Goal: Ask a question

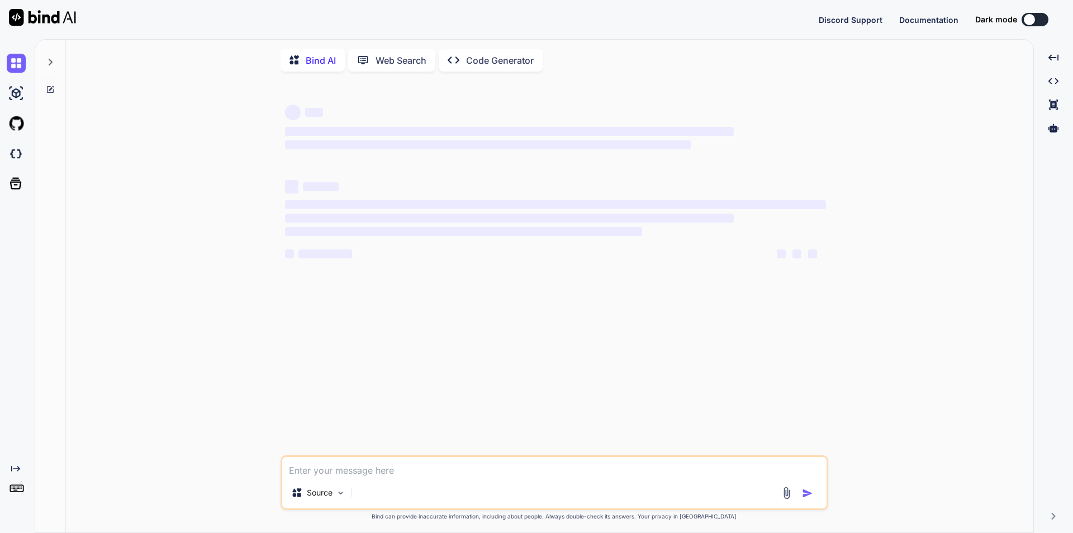
type textarea "x"
type textarea "h"
type textarea "x"
type textarea "ho"
type textarea "x"
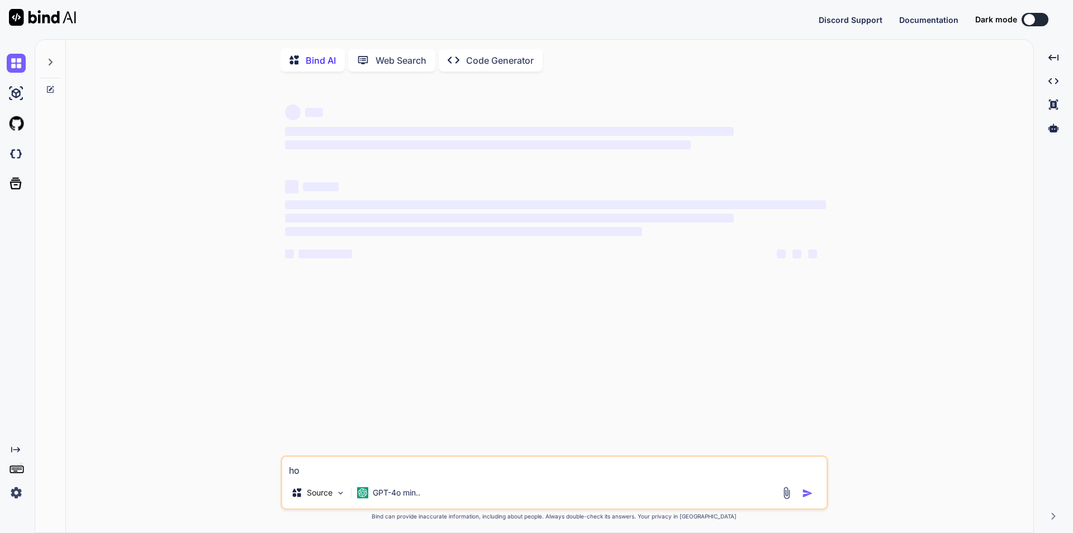
type textarea "how"
type textarea "x"
type textarea "how"
type textarea "x"
type textarea "how t"
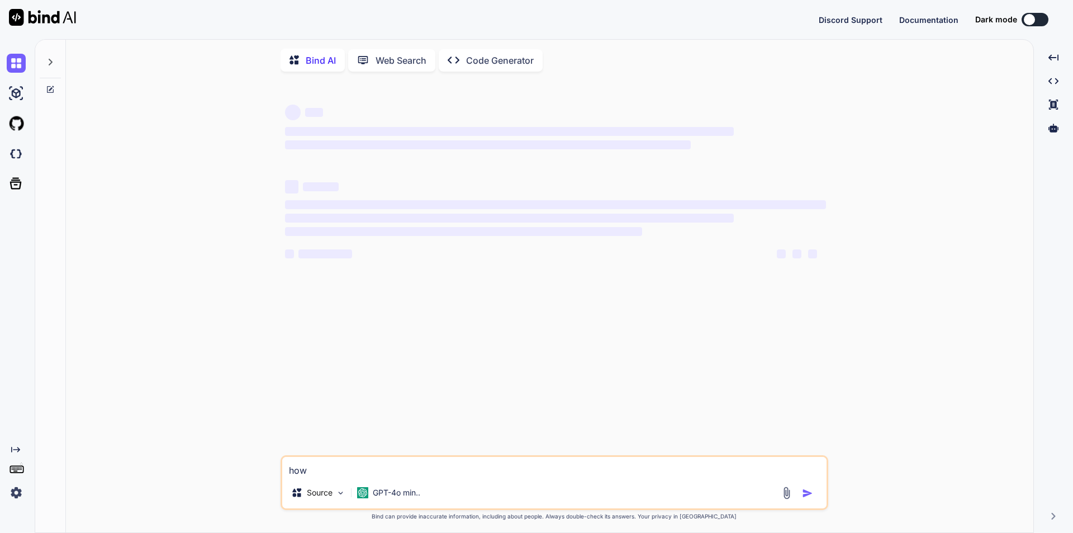
type textarea "x"
type textarea "how to"
type textarea "x"
type textarea "how to"
type textarea "x"
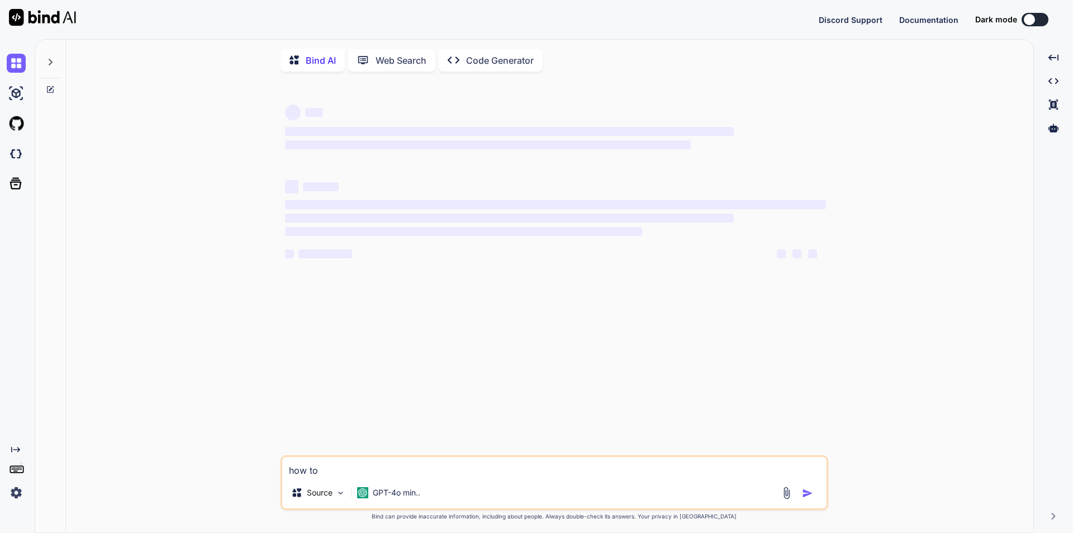
type textarea "how to u"
type textarea "x"
type textarea "how to un"
type textarea "x"
type textarea "how to uni"
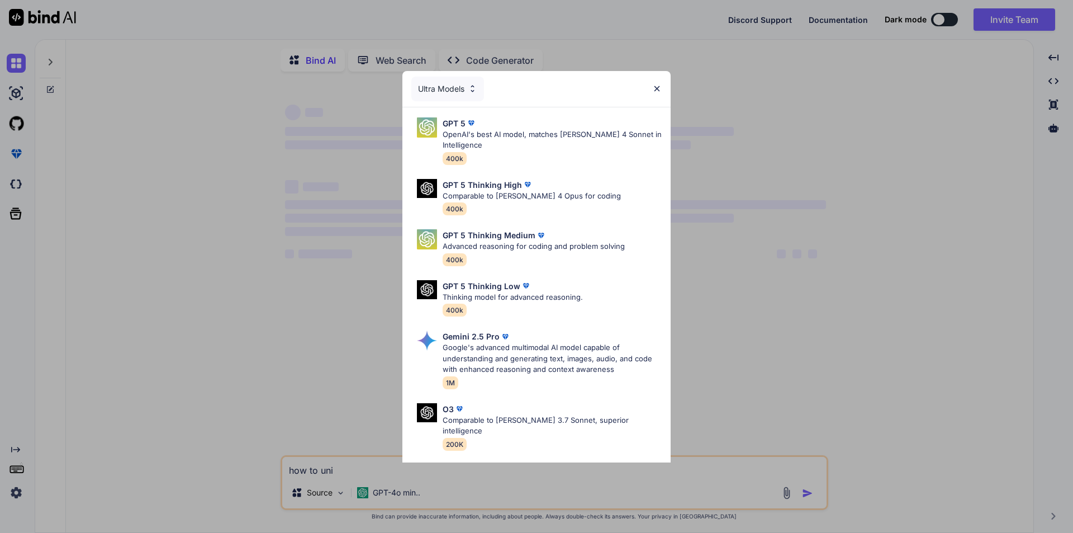
type textarea "x"
type textarea "how to unin"
type textarea "x"
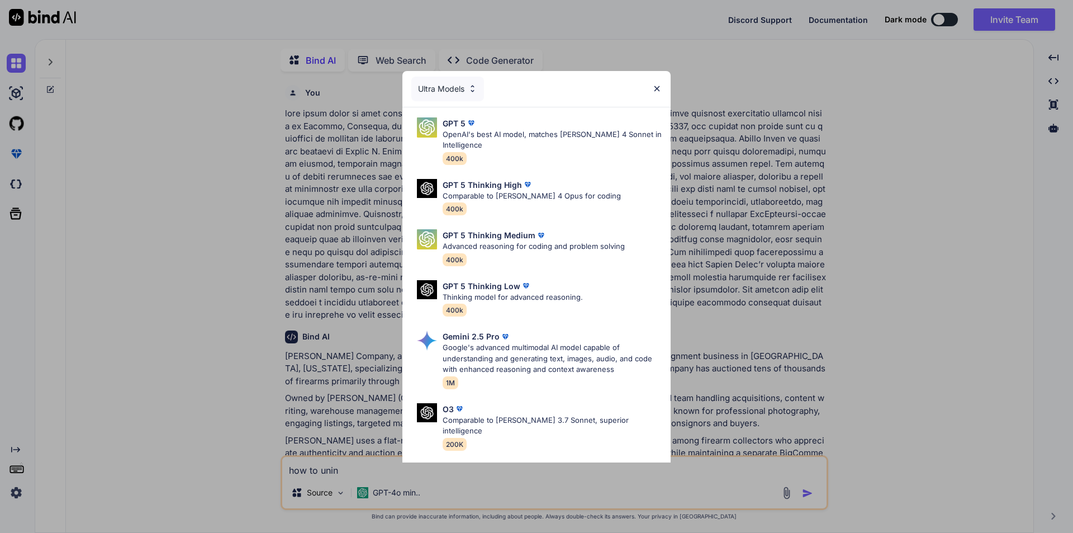
scroll to position [4, 0]
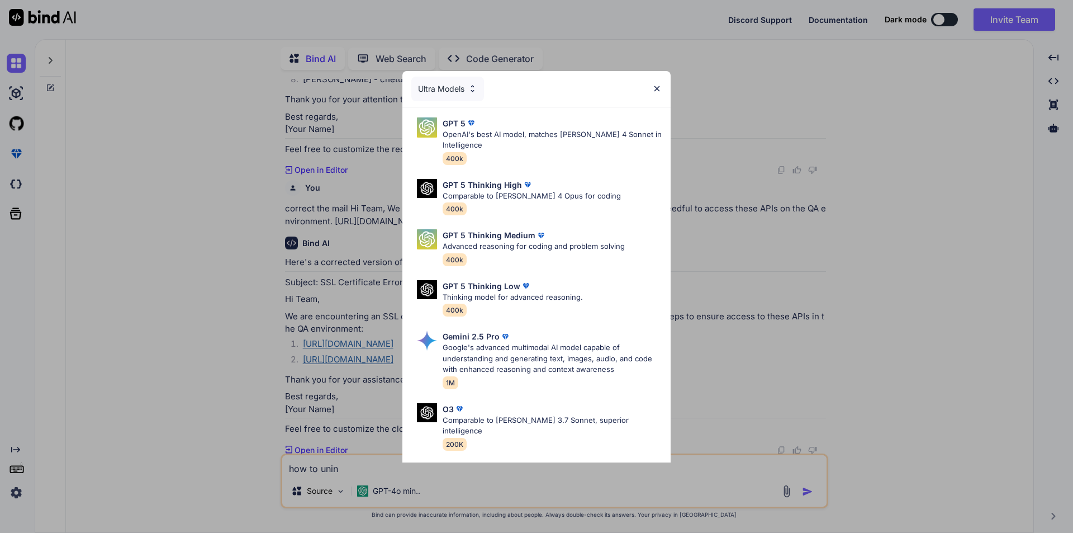
type textarea "how to unins"
type textarea "x"
type textarea "how to uninst"
type textarea "x"
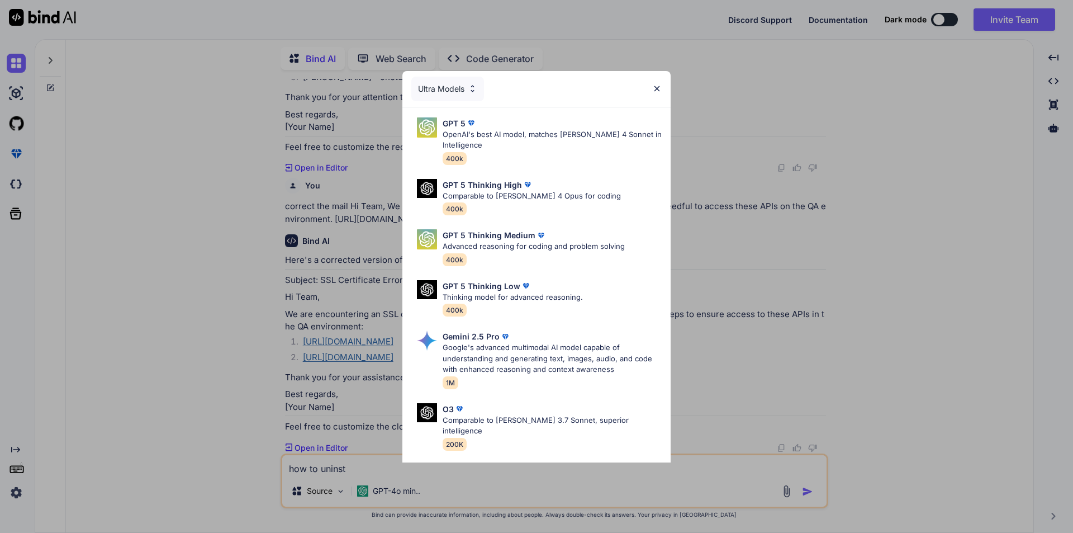
type textarea "how to uninsta"
type textarea "x"
type textarea "how to uninstal"
type textarea "x"
type textarea "how to uninstall"
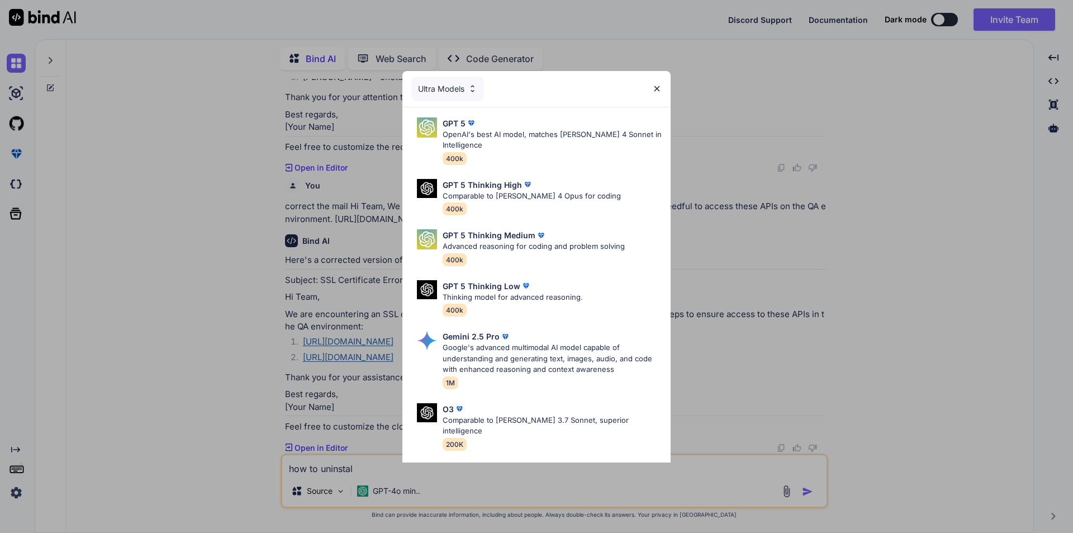
type textarea "x"
type textarea "how to uninstall"
type textarea "x"
type textarea "how to uninstall t"
type textarea "x"
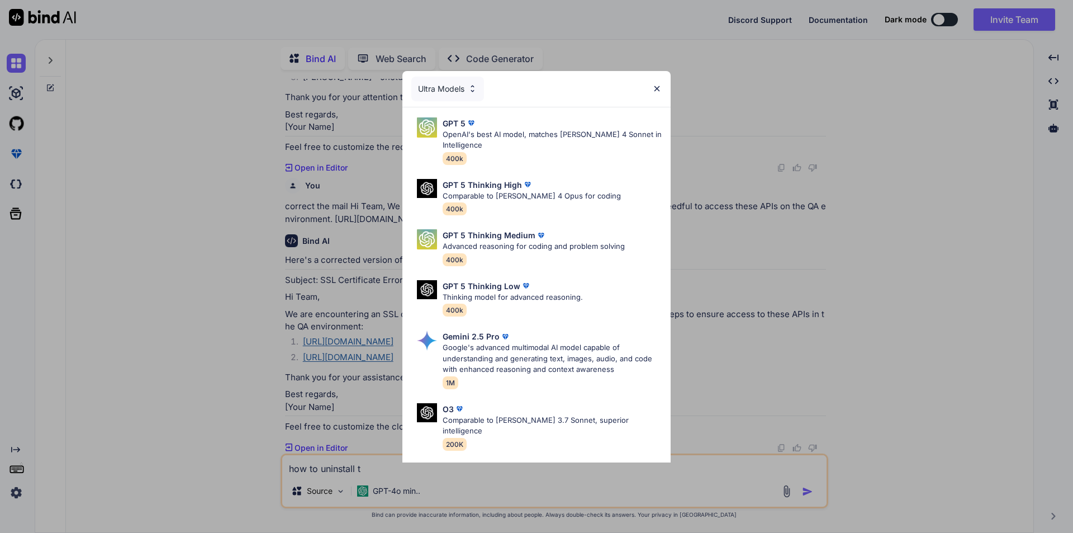
type textarea "how to uninstall th"
type textarea "x"
type textarea "how to uninstall thi"
type textarea "x"
type textarea "how to uninstall this"
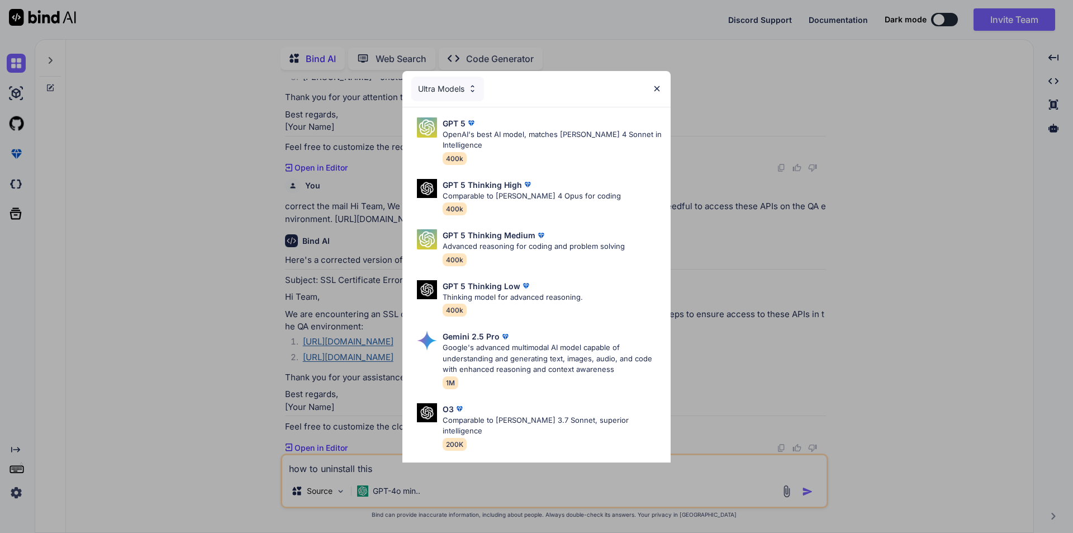
type textarea "x"
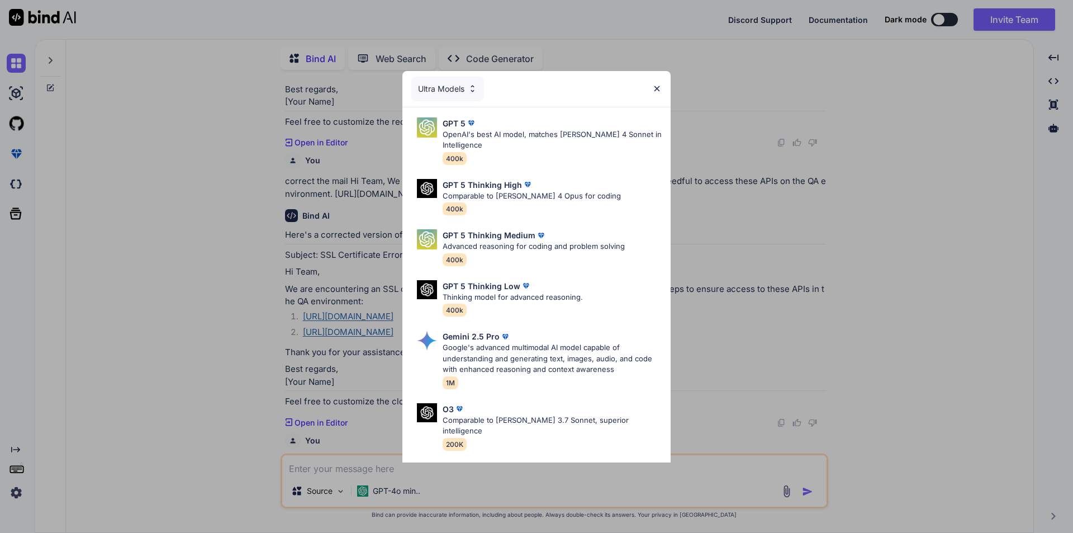
scroll to position [1299, 0]
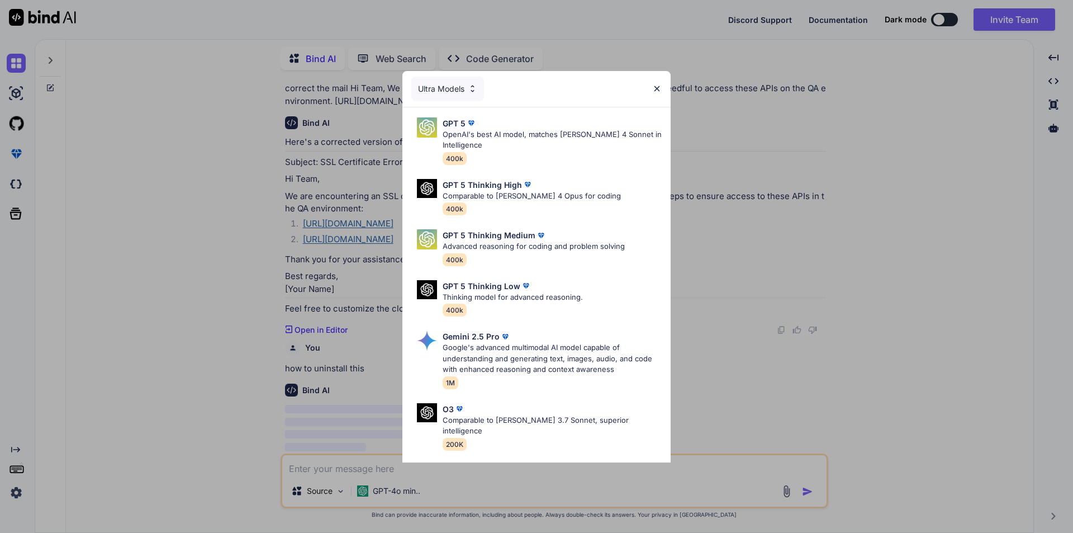
drag, startPoint x: 660, startPoint y: 84, endPoint x: 661, endPoint y: 108, distance: 24.6
click at [658, 84] on img at bounding box center [657, 89] width 10 height 10
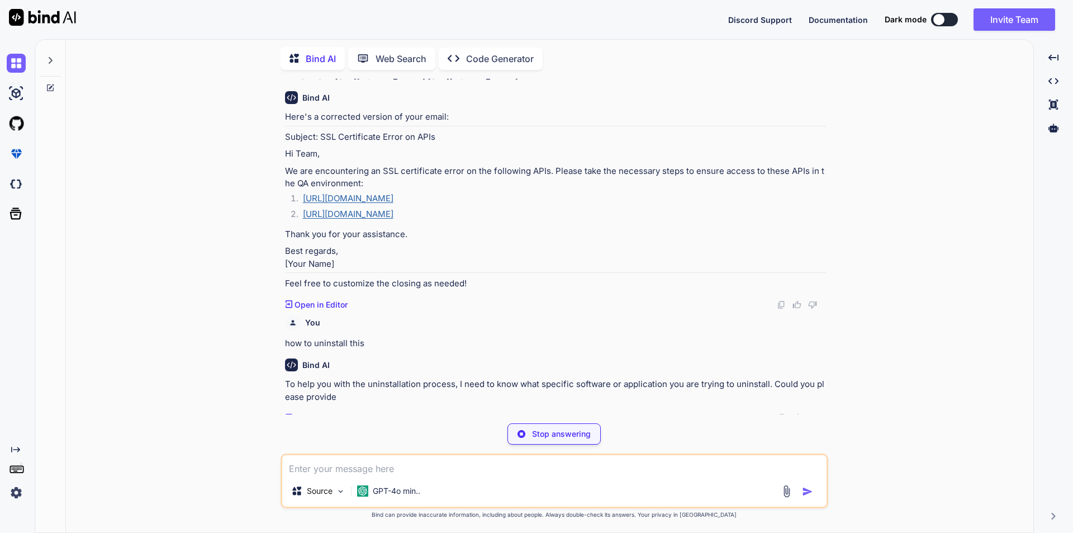
type textarea "x"
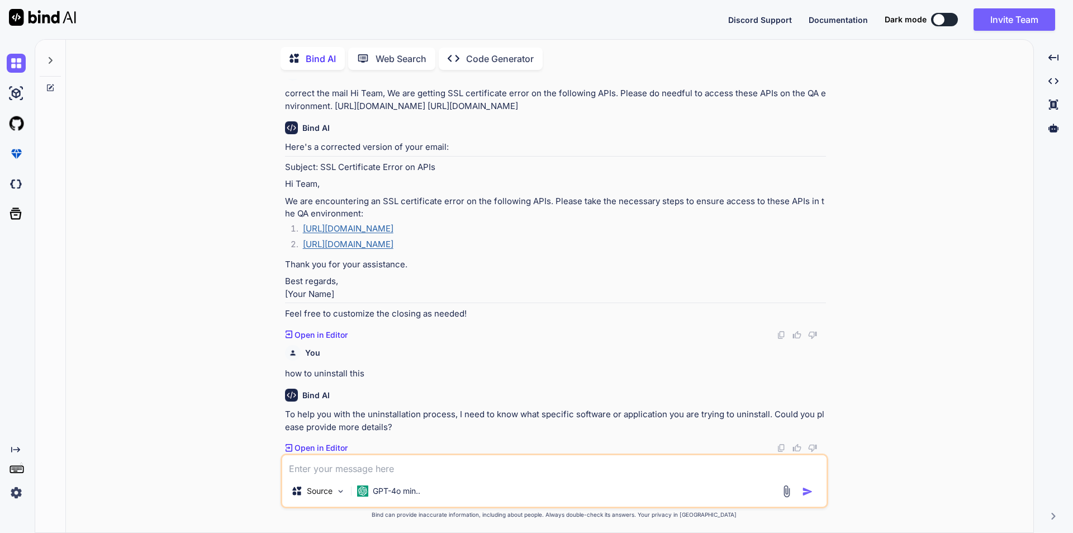
scroll to position [1294, 0]
click at [401, 473] on textarea at bounding box center [554, 465] width 544 height 20
paste textarea "composer require yajra/laravel-datatables-oracle"
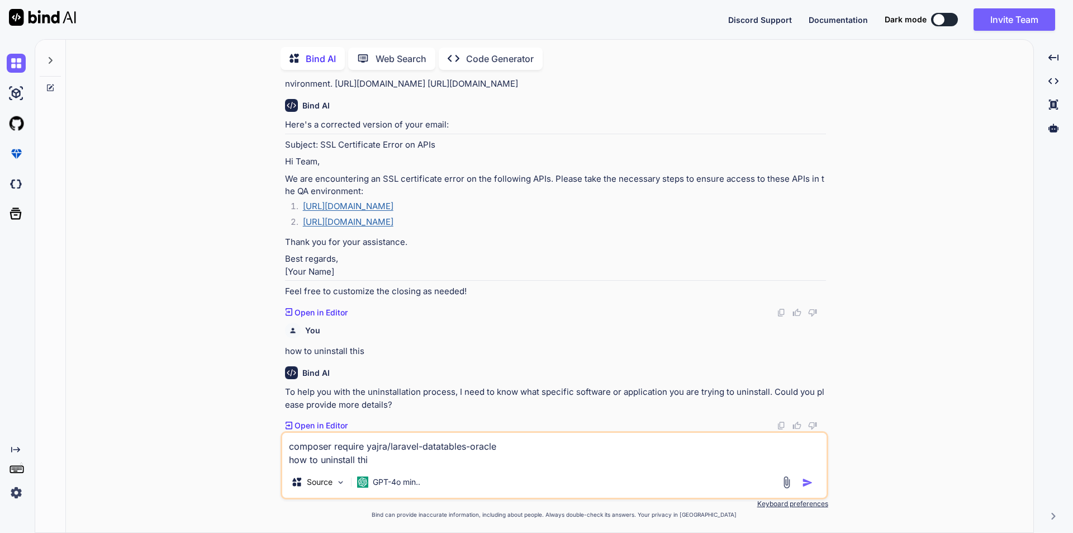
type textarea "composer require yajra/laravel-datatables-oracle how to uninstall this"
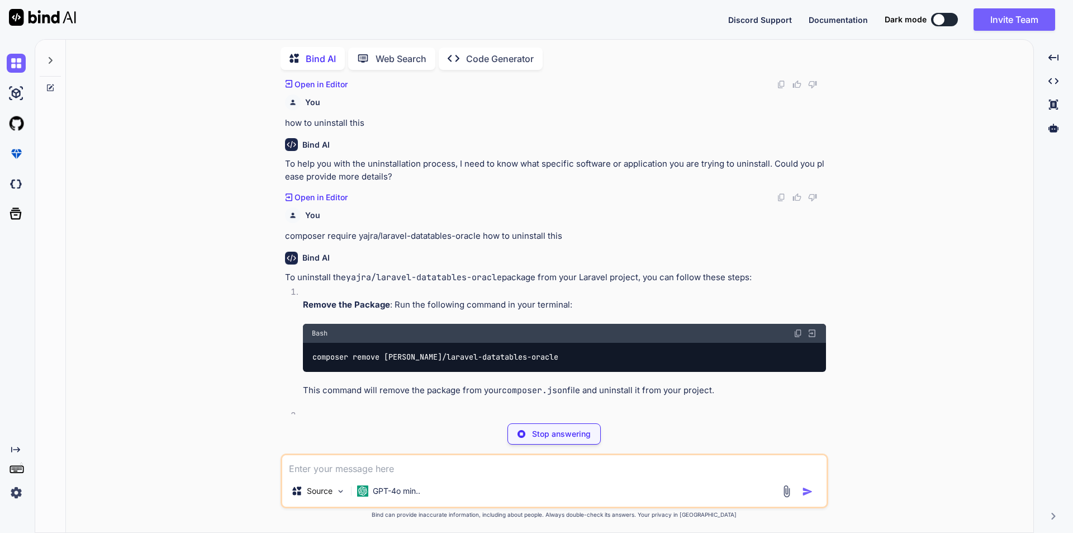
scroll to position [1595, 0]
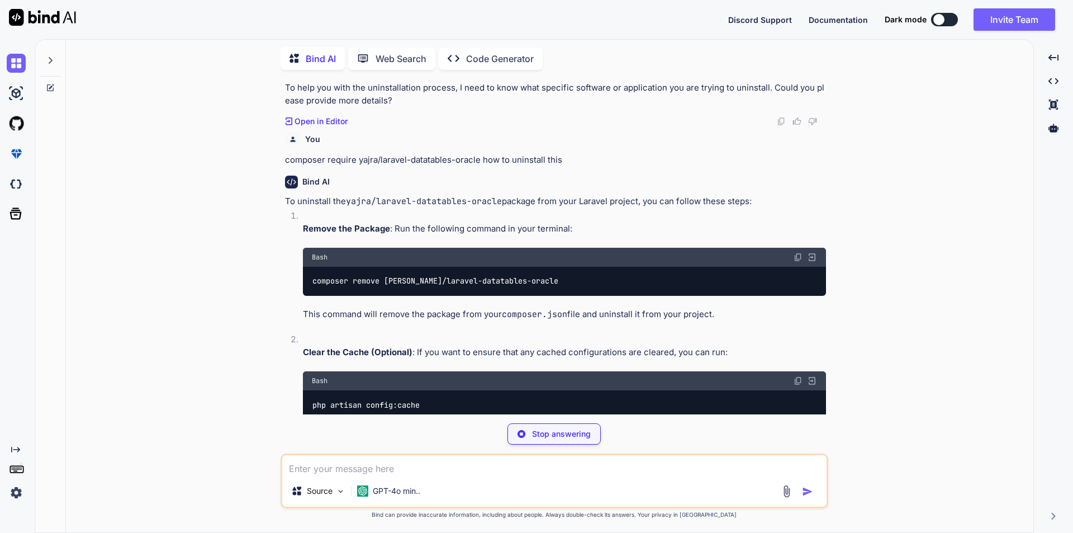
click at [798, 262] on img at bounding box center [798, 257] width 9 height 9
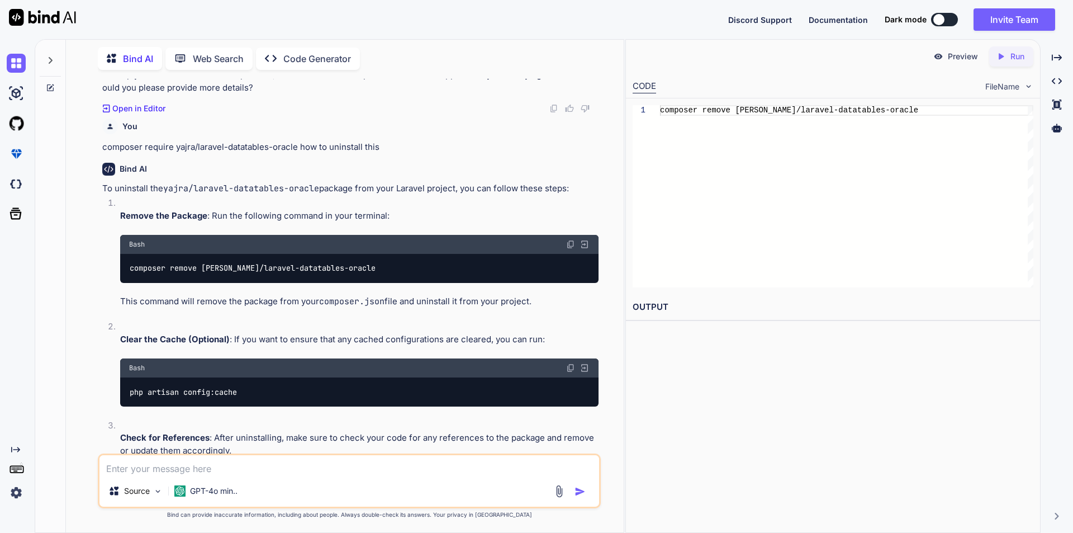
click at [324, 465] on textarea at bounding box center [349, 465] width 500 height 20
paste textarea "Script @php artisan package:discover --ansi handling the post-autoload-dump eve…"
type textarea "Script @php artisan package:discover --ansi handling the post-autoload-dump eve…"
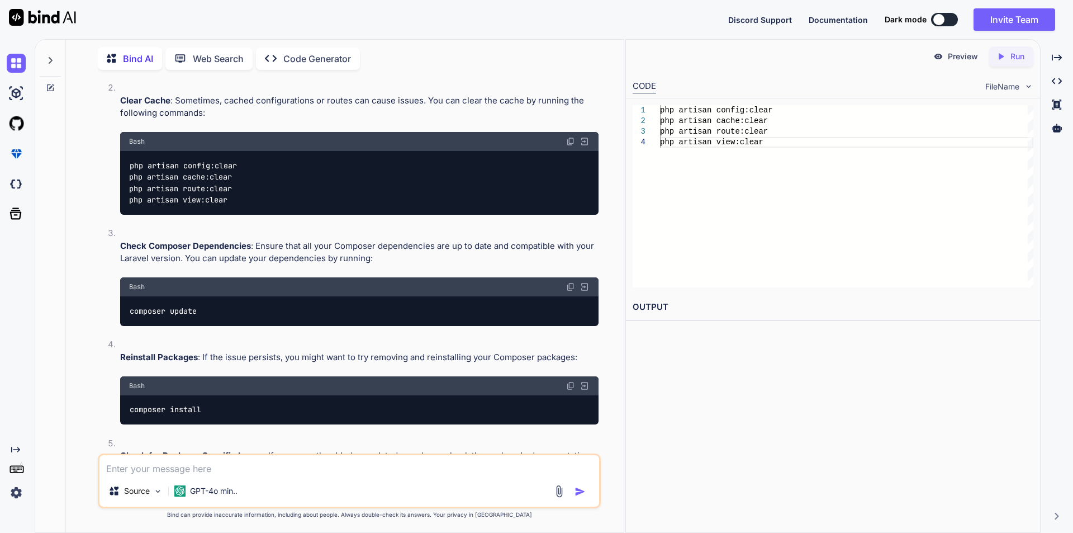
scroll to position [2294, 0]
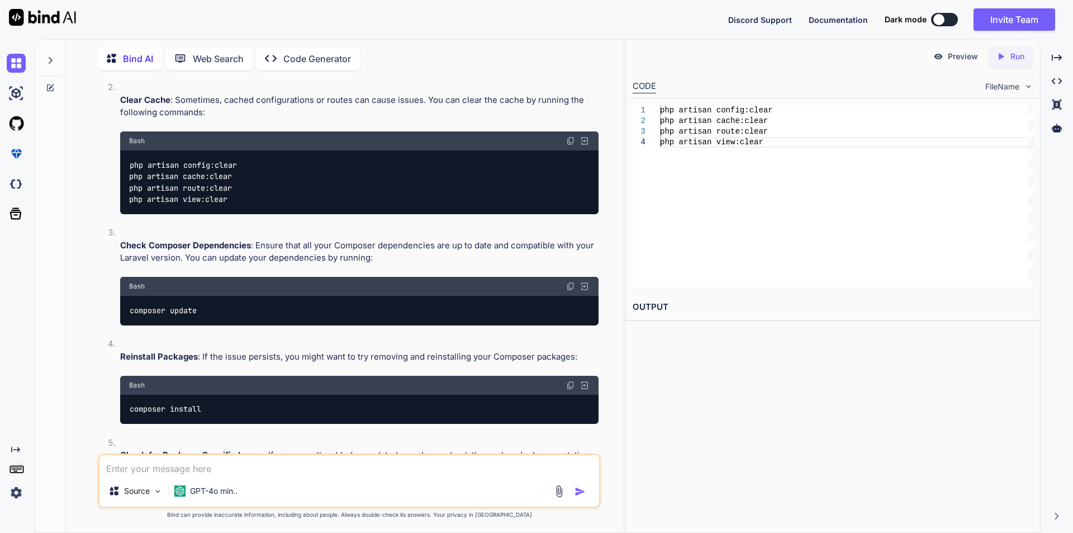
click at [567, 145] on img at bounding box center [570, 140] width 9 height 9
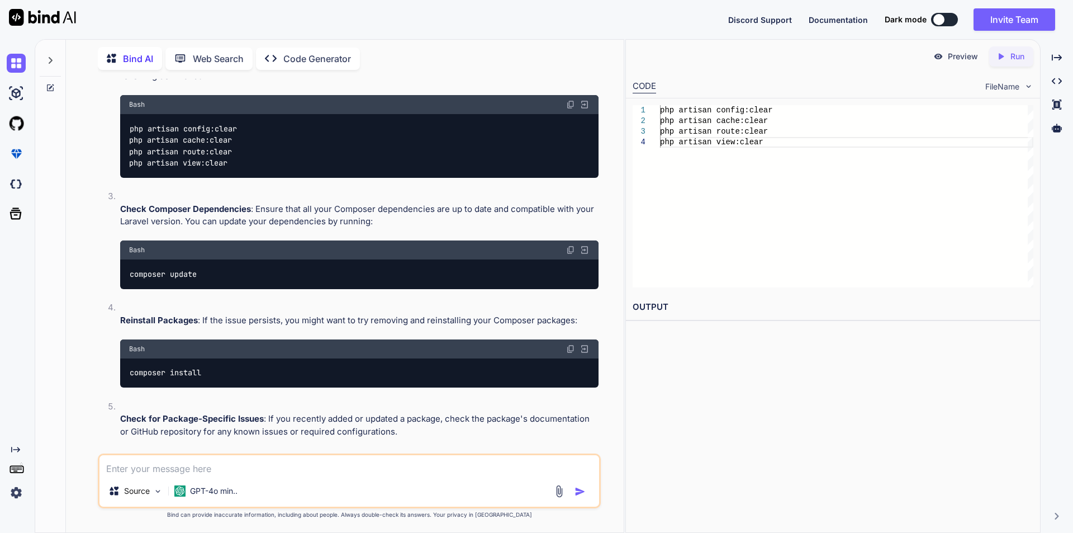
scroll to position [2350, 0]
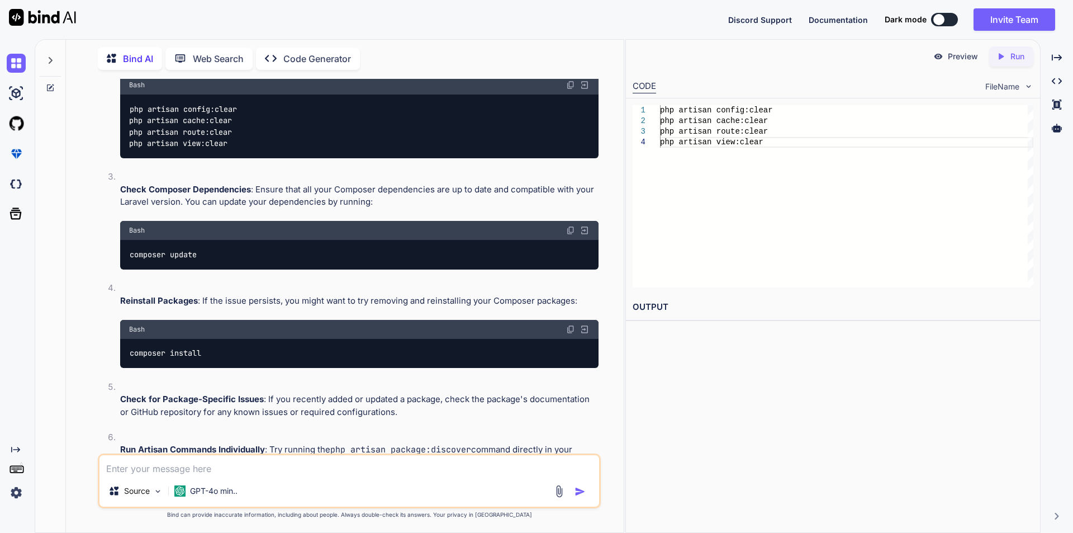
click at [569, 235] on img at bounding box center [570, 230] width 9 height 9
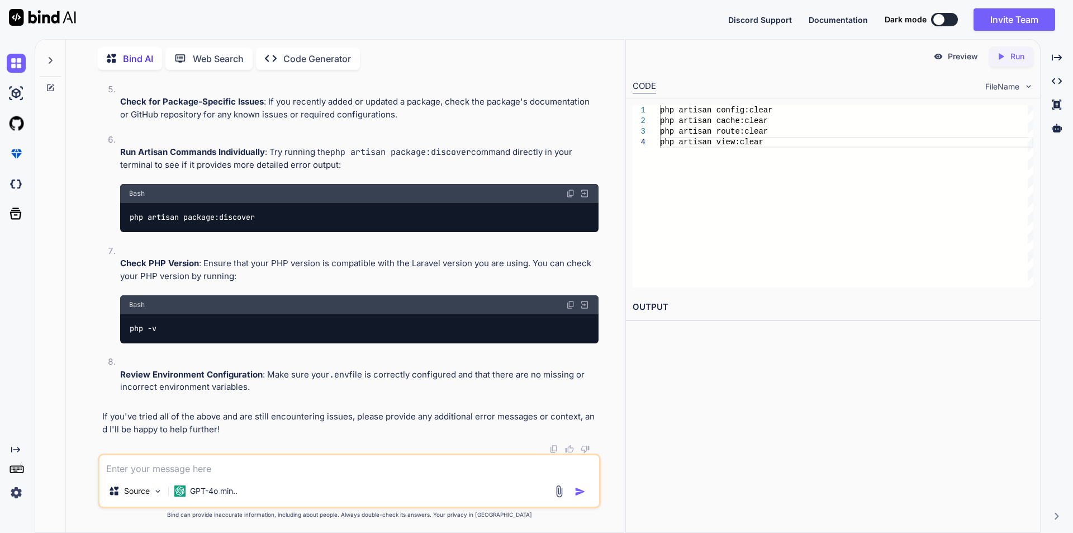
scroll to position [2686, 0]
click at [571, 192] on img at bounding box center [570, 193] width 9 height 9
click at [568, 191] on img at bounding box center [570, 193] width 9 height 9
click at [253, 468] on textarea at bounding box center [349, 465] width 500 height 20
type textarea "i have set up the yazra datatable .. give me the blade file code to get the tab…"
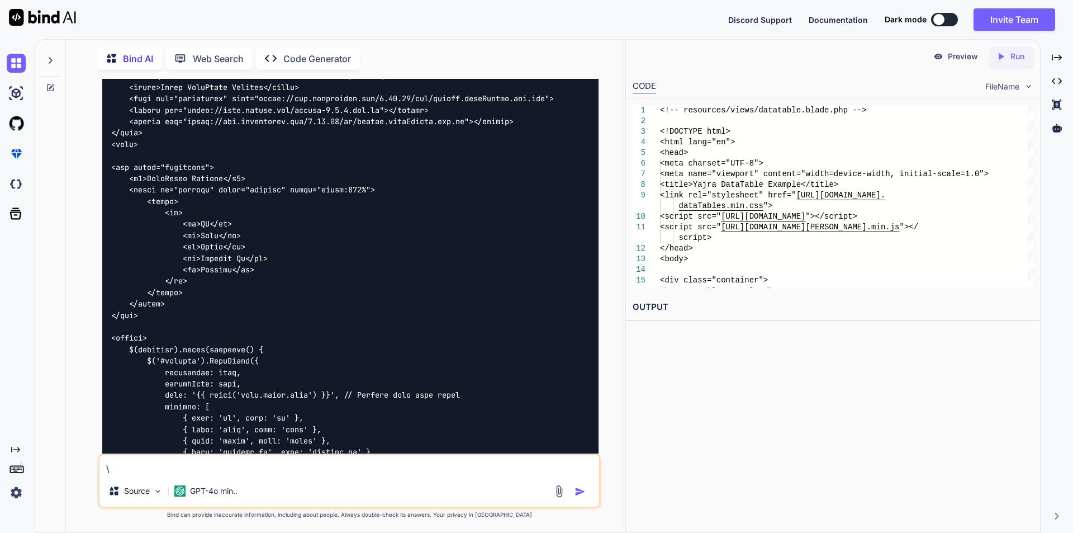
scroll to position [3187, 0]
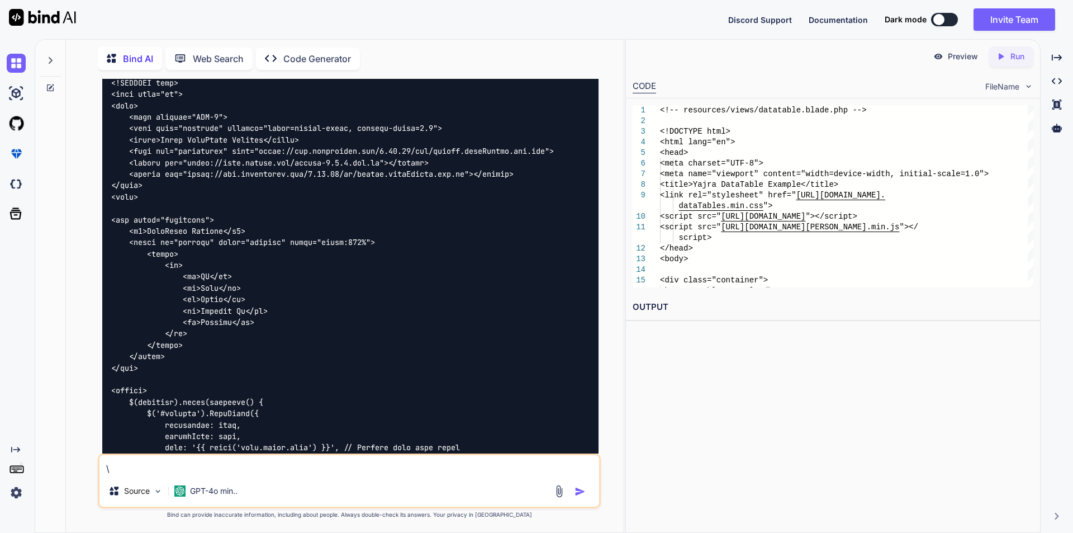
type textarea "\"
click at [112, 120] on div at bounding box center [350, 344] width 496 height 599
click at [164, 135] on code at bounding box center [332, 344] width 443 height 581
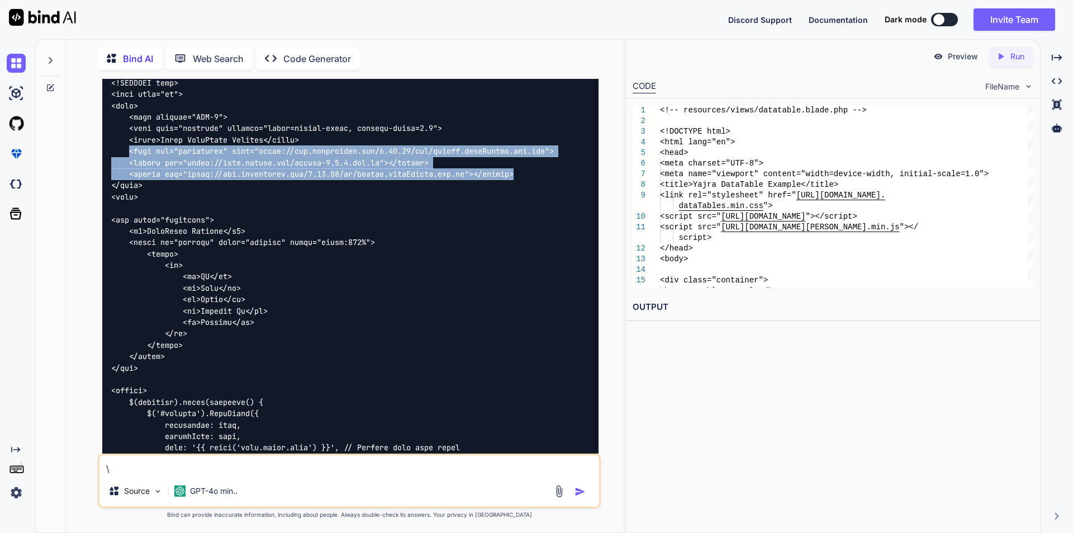
drag, startPoint x: 127, startPoint y: 188, endPoint x: 535, endPoint y: 214, distance: 408.9
click at [535, 214] on div at bounding box center [350, 344] width 496 height 599
copy code "<link rel="stylesheet" href="[URL][DOMAIN_NAME]"> <script src="[URL][DOMAIN_NAM…"
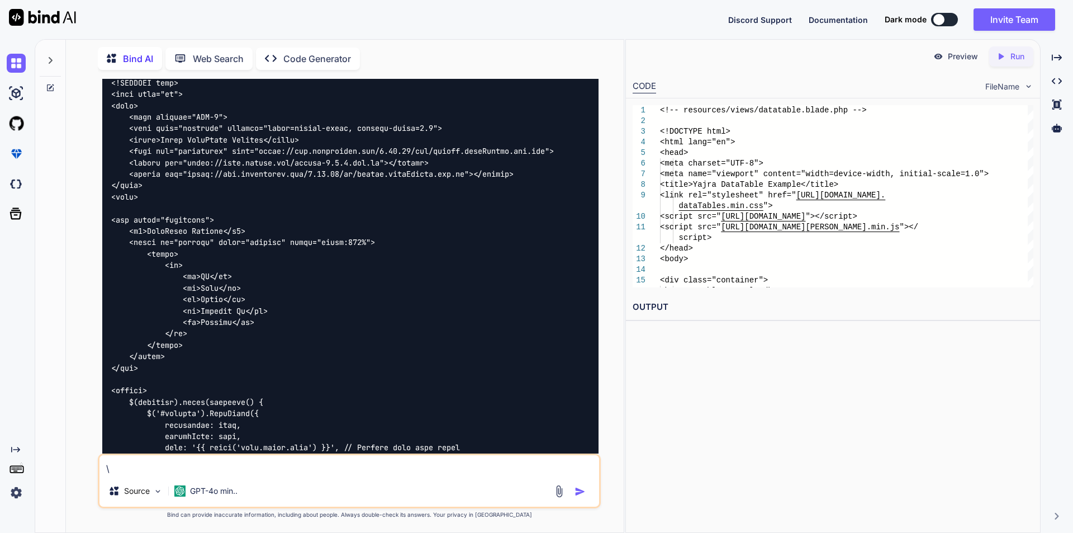
click at [254, 268] on div at bounding box center [350, 344] width 496 height 599
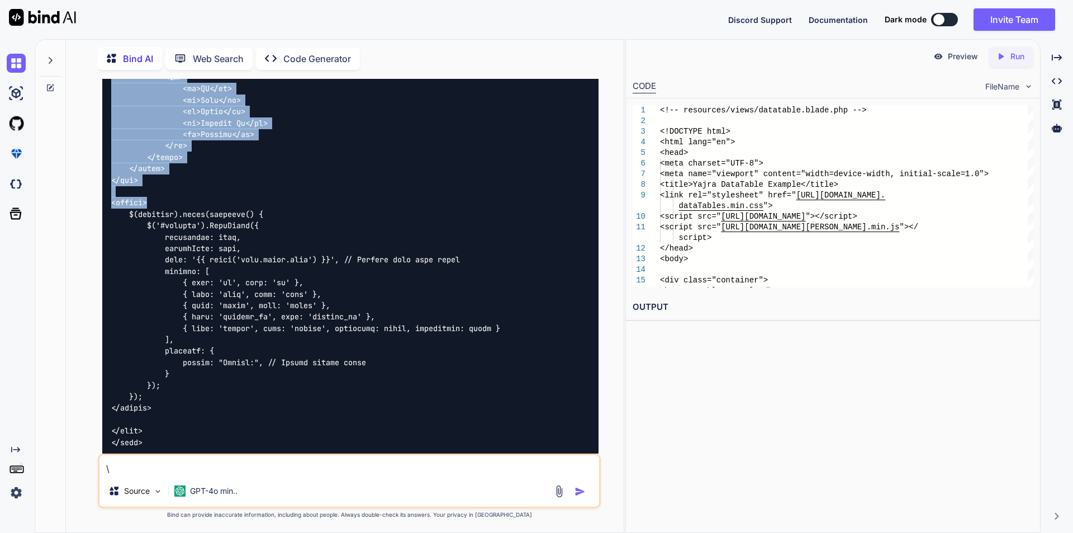
scroll to position [3411, 0]
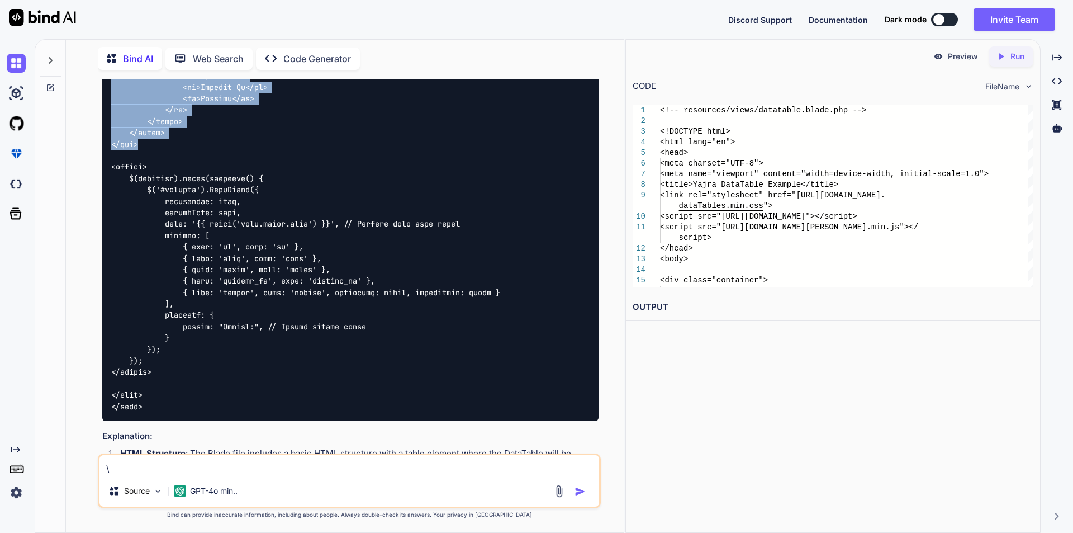
drag, startPoint x: 110, startPoint y: 141, endPoint x: 320, endPoint y: 182, distance: 214.6
click at [320, 182] on div at bounding box center [350, 121] width 496 height 599
copy code "<div class="container"> <h1>DataTable Example</h1> <table id="example" class="d…"
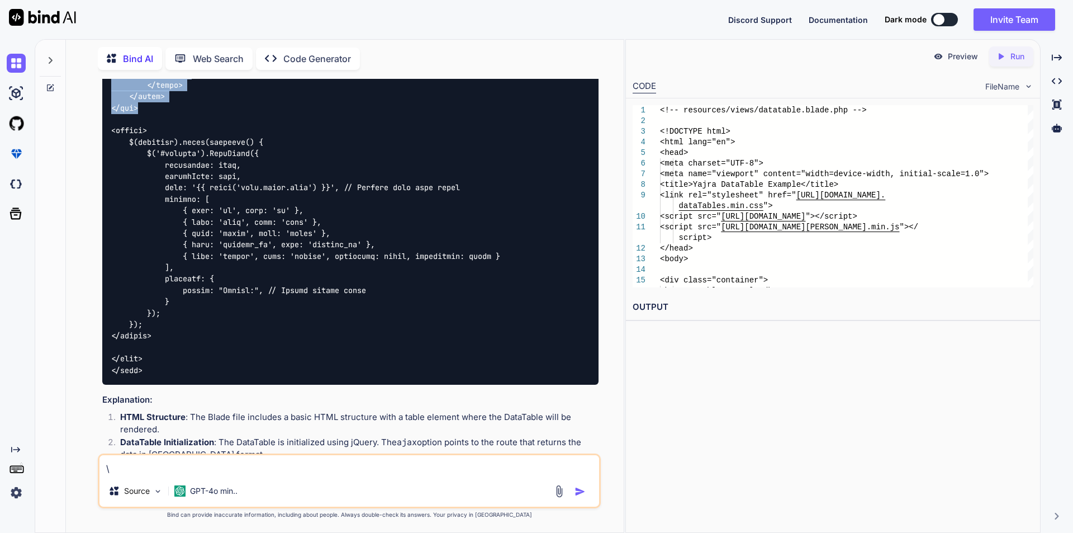
scroll to position [3466, 0]
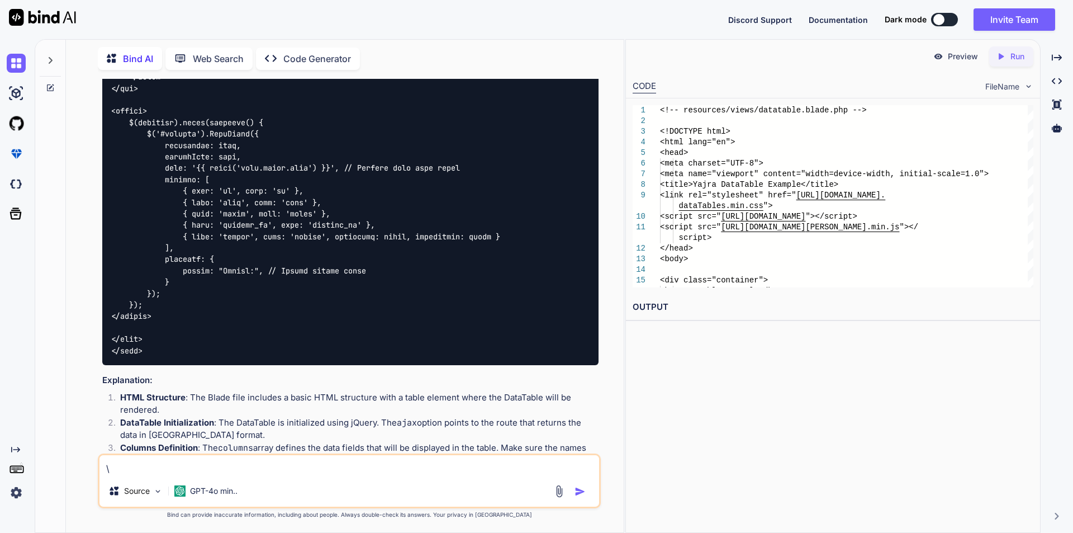
click at [113, 156] on code at bounding box center [332, 65] width 443 height 581
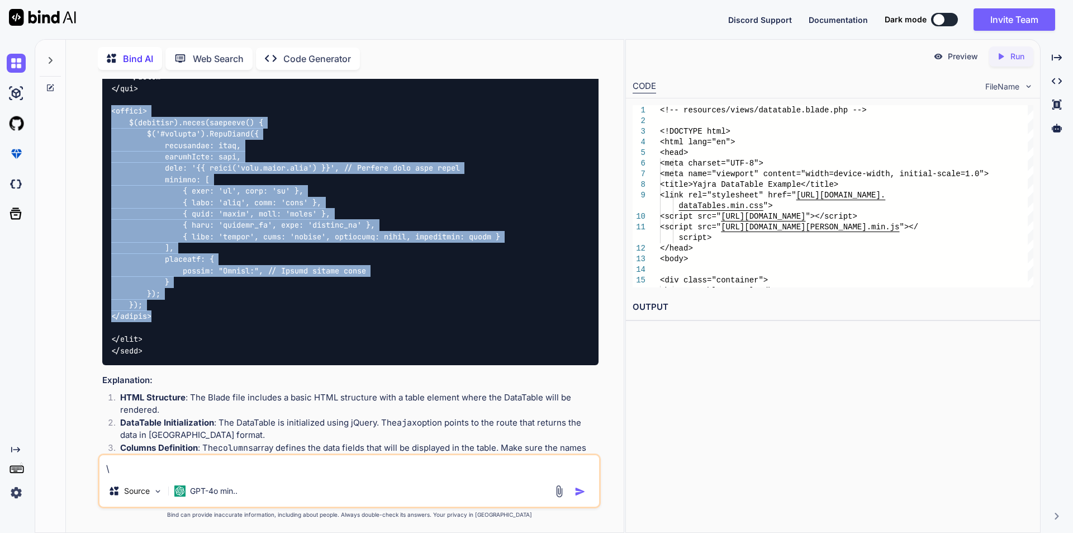
drag, startPoint x: 107, startPoint y: 145, endPoint x: 216, endPoint y: 354, distance: 235.7
click at [216, 354] on div at bounding box center [350, 65] width 496 height 599
copy code "<script> $(document).ready(function() { $('#example').DataTable({ processing: t…"
click at [384, 324] on div at bounding box center [350, 65] width 496 height 599
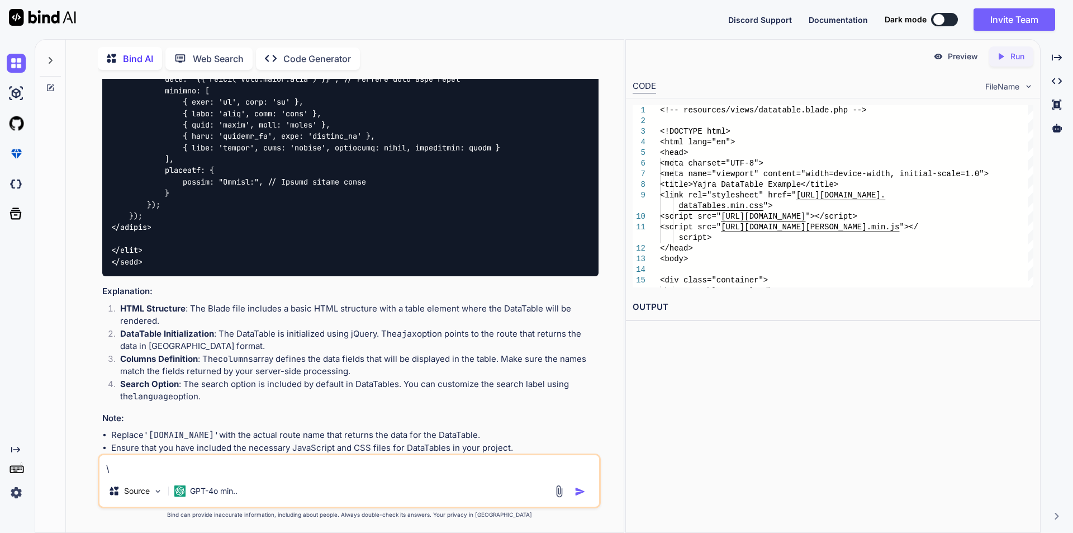
scroll to position [3641, 0]
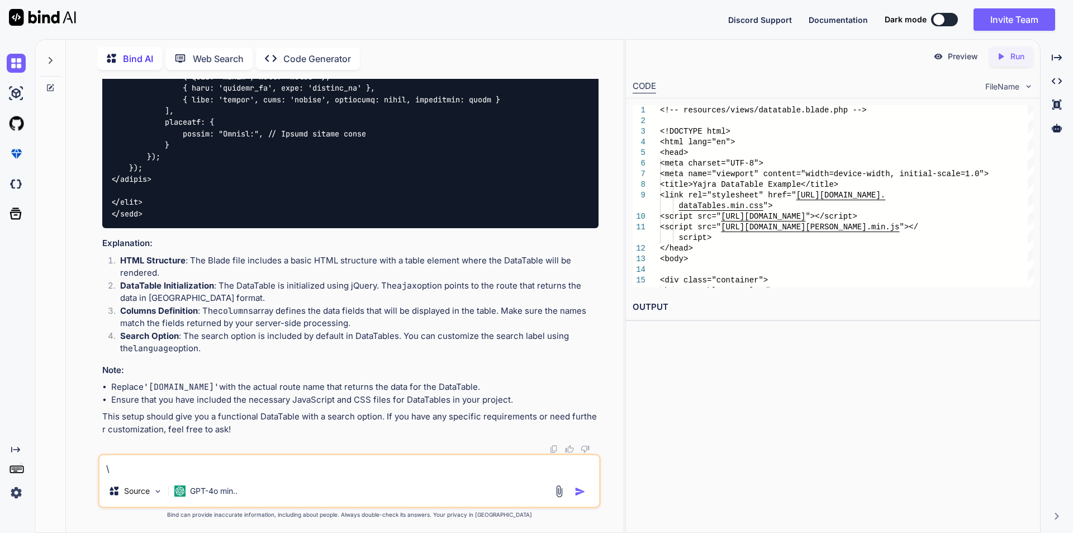
click at [286, 345] on li "Search Option : The search option is included by default in DataTables. You can…" at bounding box center [354, 342] width 487 height 25
drag, startPoint x: 208, startPoint y: 463, endPoint x: 136, endPoint y: 464, distance: 71.6
click at [136, 464] on textarea "\" at bounding box center [349, 465] width 500 height 20
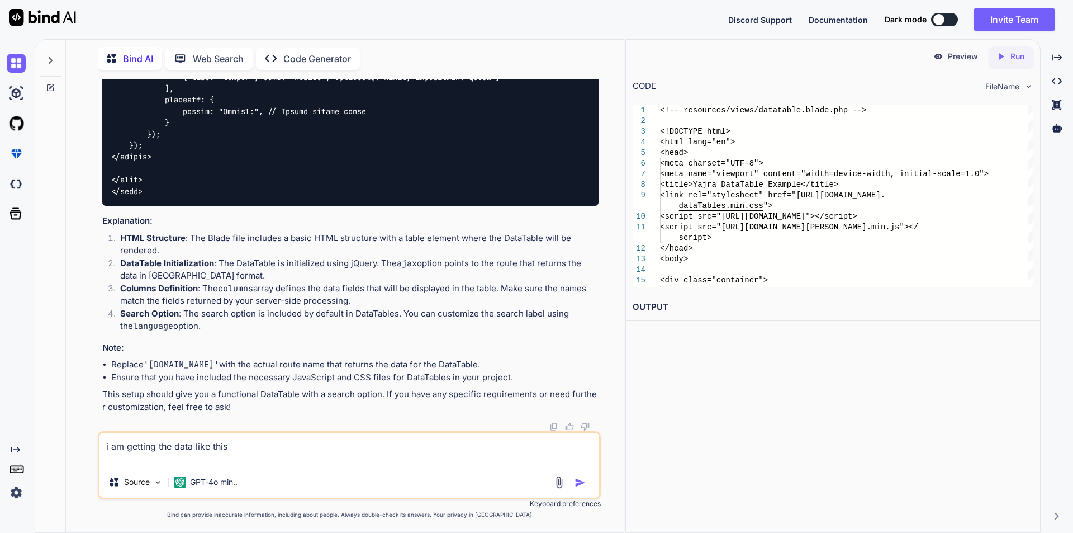
paste textarea ""data": [ { "id": 361, "name": "Colt Fire Arms Cobra 18\" Double Neon Clock", "…"
type textarea "i am getting the data like this "data": [ { "id": 361, "name": "Colt Fire Arms …"
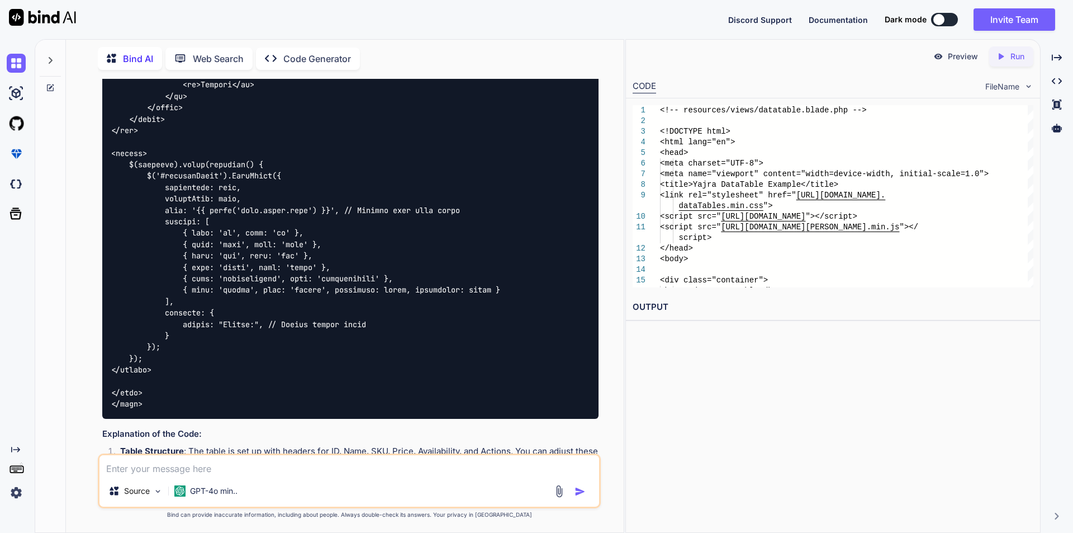
scroll to position [4669, 0]
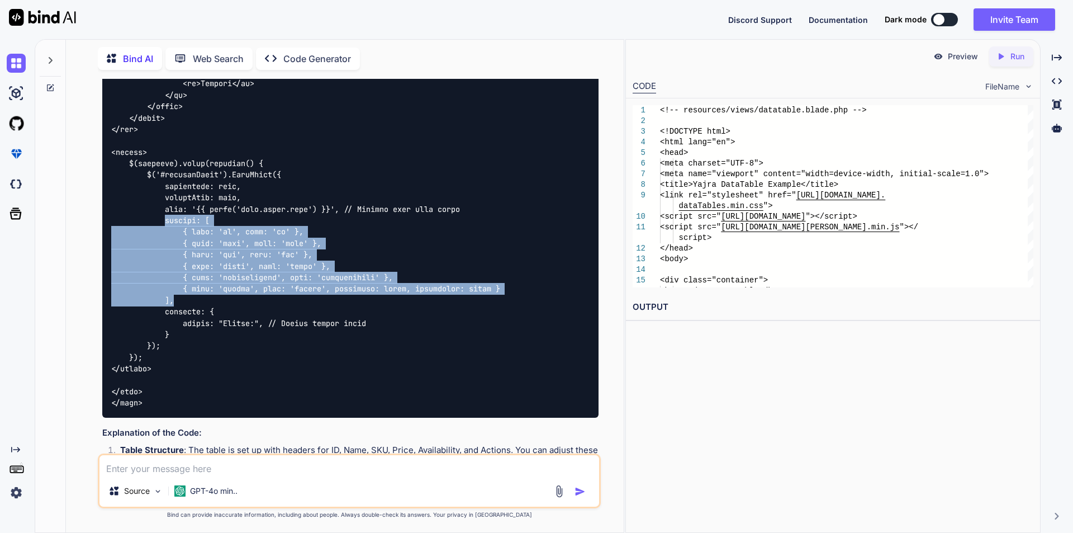
drag, startPoint x: 165, startPoint y: 259, endPoint x: 255, endPoint y: 335, distance: 118.2
click at [255, 335] on div at bounding box center [350, 106] width 496 height 622
copy code "columns: [ { data: 'id', name: 'id' }, { data: 'name', name: 'name' }, { data: …"
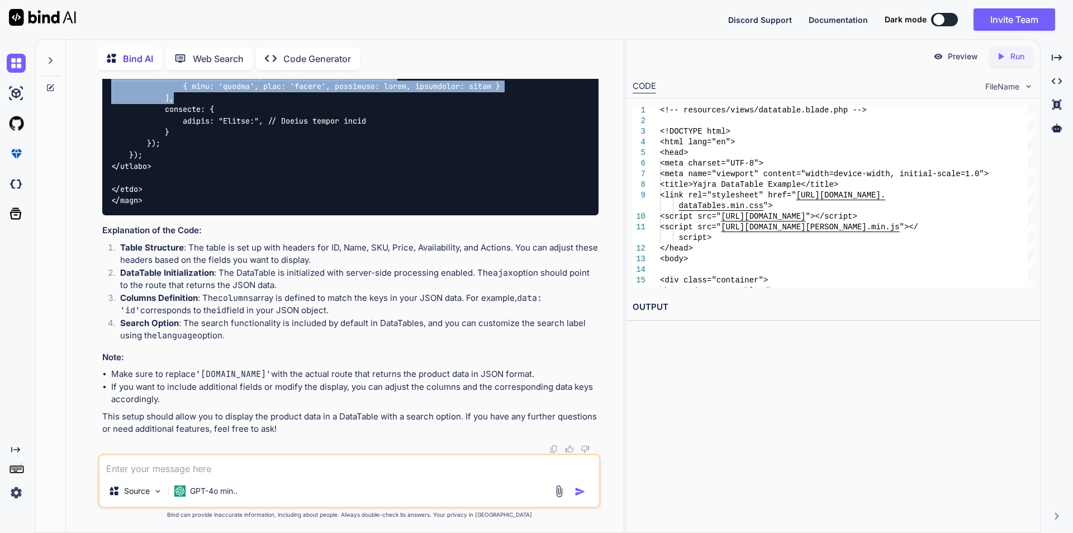
scroll to position [4909, 0]
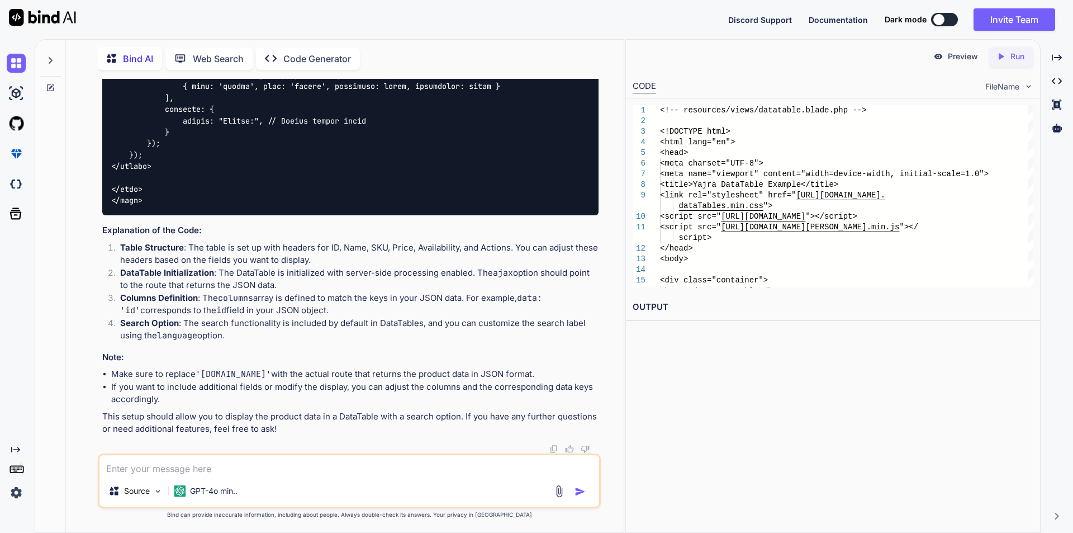
click at [300, 476] on div "Source GPT-4o min.." at bounding box center [349, 480] width 503 height 55
click at [293, 458] on textarea at bounding box center [349, 465] width 500 height 20
type textarea "the api is not showing in the network"
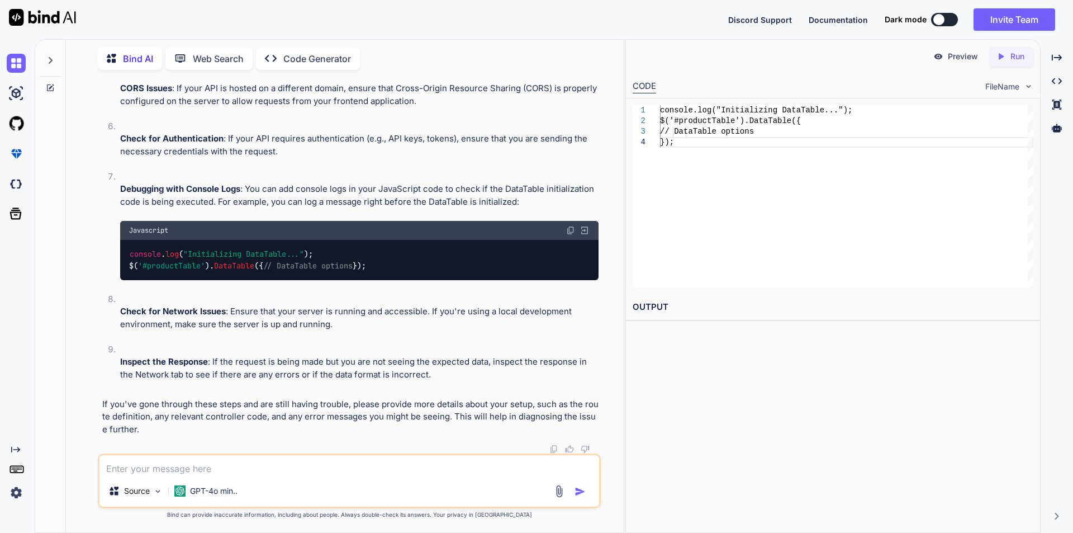
scroll to position [5625, 0]
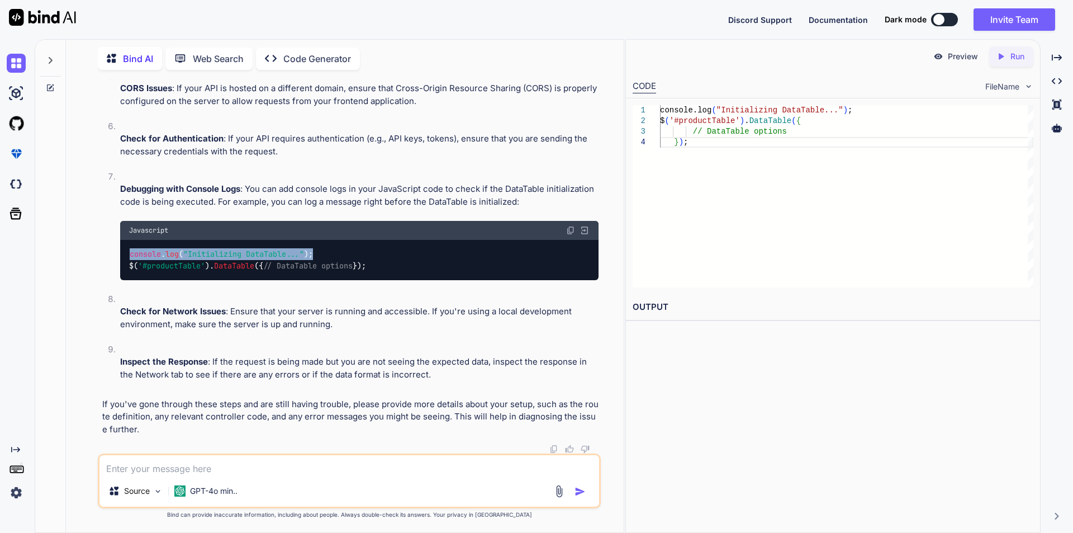
drag, startPoint x: 128, startPoint y: 231, endPoint x: 344, endPoint y: 231, distance: 216.3
click at [344, 240] on div "console . log ( "Initializing DataTable..." ); $( '#productTable' ). DataTable …" at bounding box center [359, 260] width 478 height 41
copy code "console . log ( "Initializing DataTable..." );"
click at [381, 462] on textarea at bounding box center [349, 465] width 500 height 20
paste textarea "jquery-3.6.0.min.js:2 jQuery.Deferred exception: $(...).DataTable is not a func…"
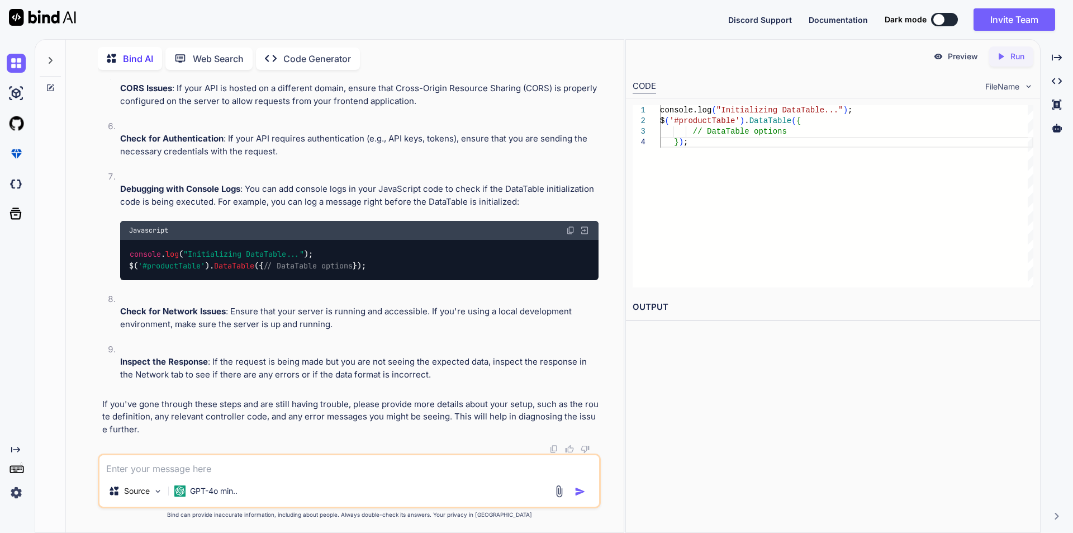
type textarea "jquery-3.6.0.min.js:2 jQuery.Deferred exception: $(...).DataTable is not a func…"
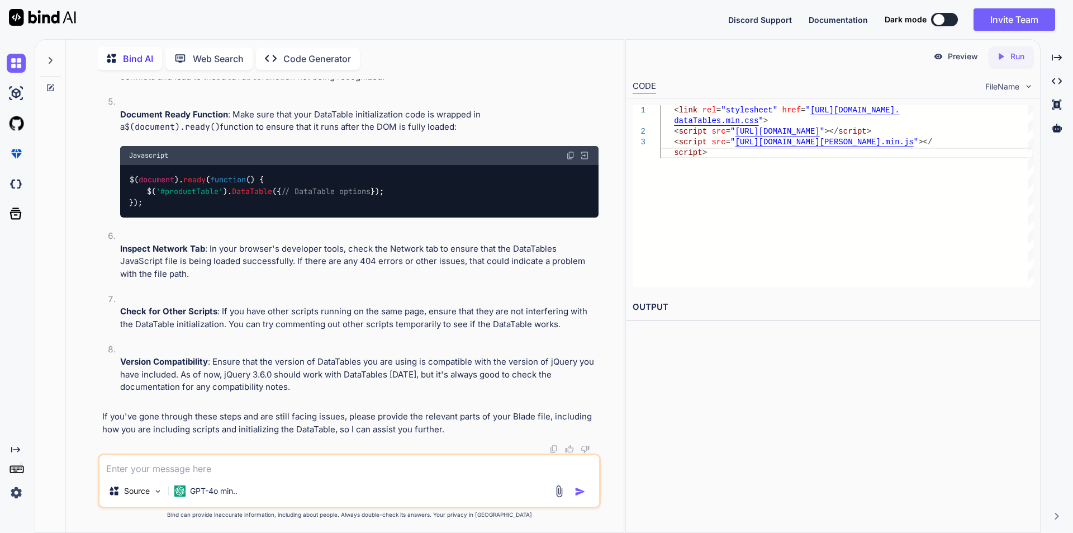
scroll to position [6486, 0]
click at [278, 469] on textarea at bounding box center [349, 465] width 500 height 20
paste textarea "jquery-3.6.0.min.js:2 jQuery.Deferred exception: $(...).DataTable is not a func…"
type textarea "still getting jquery-3.6.0.min.js:2 jQuery.Deferred exception: $(...).DataTable…"
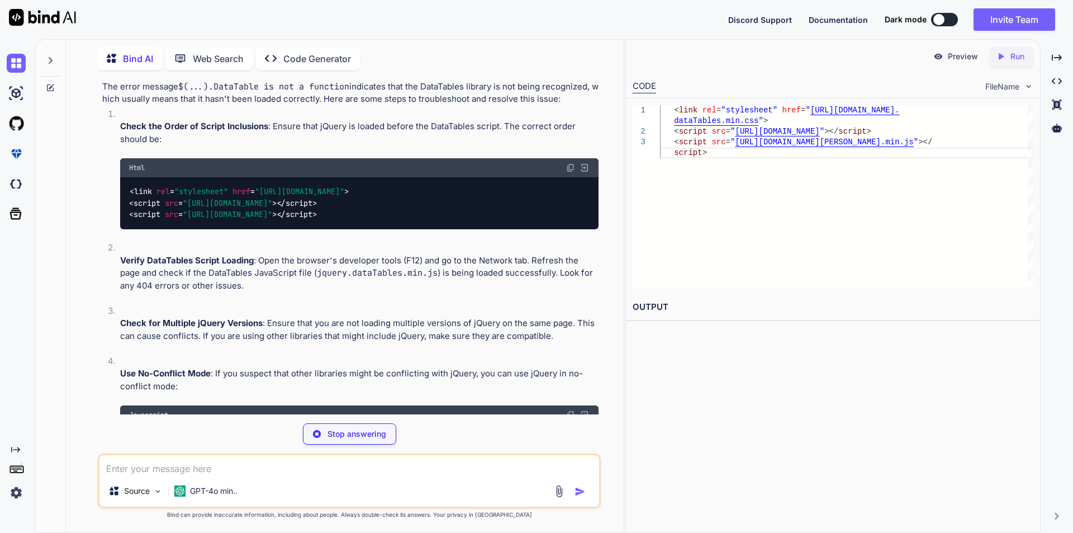
scroll to position [6885, 0]
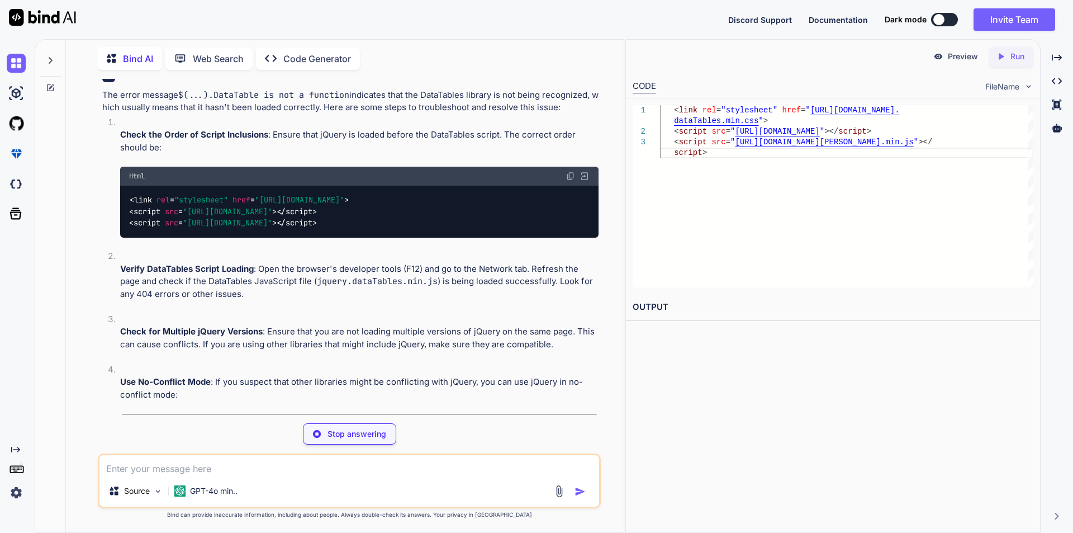
click at [476, 238] on div "< link rel = "stylesheet" href = "[URL][DOMAIN_NAME]" > < script src = "[URL][D…" at bounding box center [359, 212] width 478 height 52
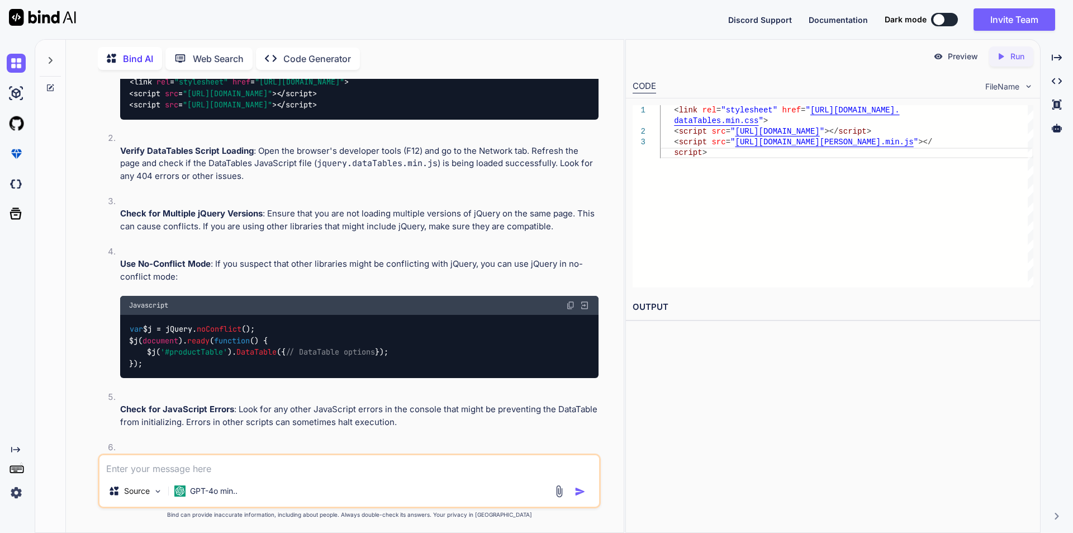
scroll to position [6997, 0]
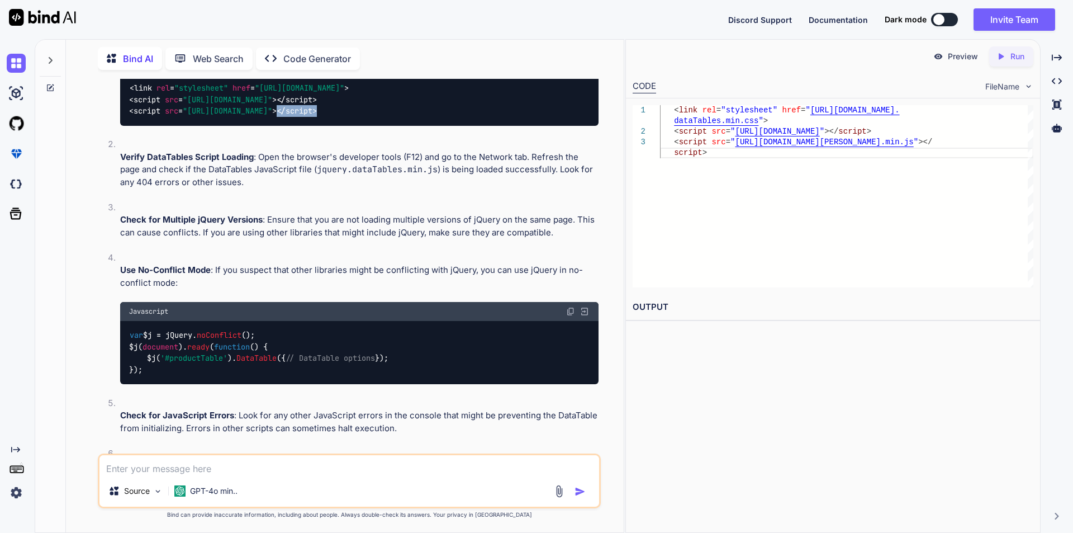
drag, startPoint x: 479, startPoint y: 205, endPoint x: 538, endPoint y: 205, distance: 59.2
click at [538, 126] on div "< link rel = "stylesheet" href = "[URL][DOMAIN_NAME]" > < script src = "[URL][D…" at bounding box center [359, 100] width 478 height 52
click at [272, 105] on span ""[URL][DOMAIN_NAME]"" at bounding box center [227, 99] width 89 height 10
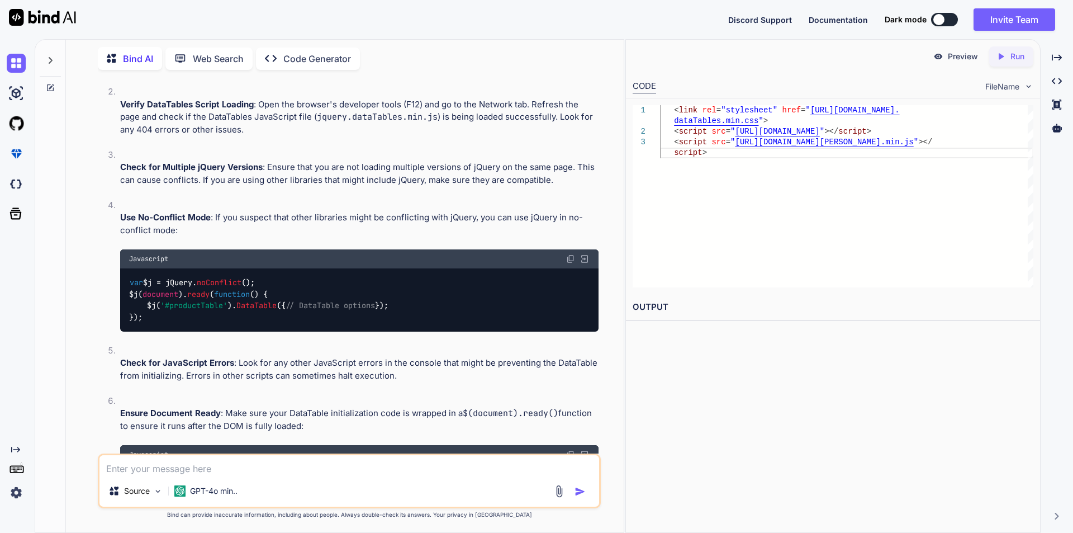
scroll to position [7109, 0]
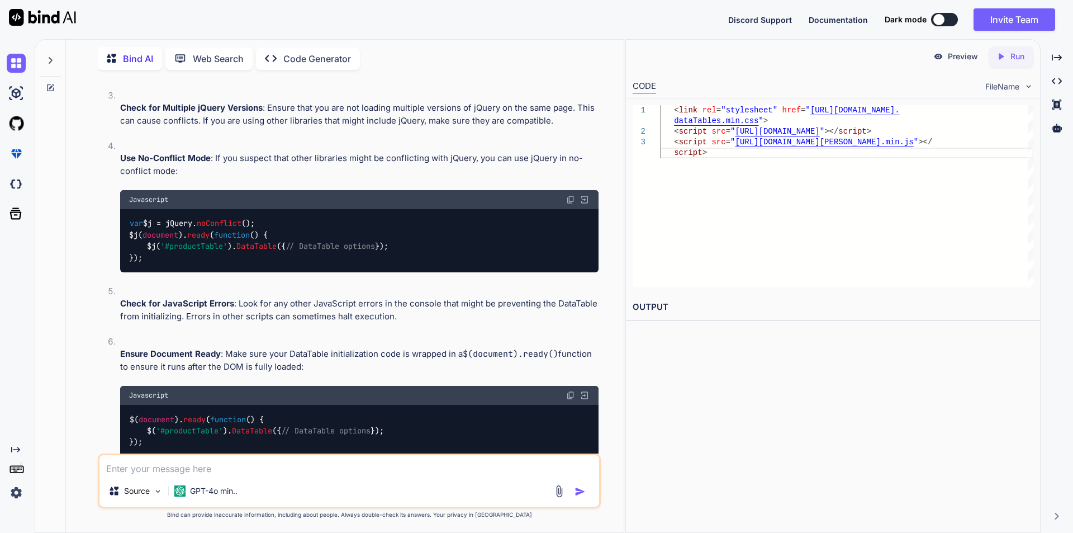
click at [338, 459] on textarea at bounding box center [349, 465] width 500 height 20
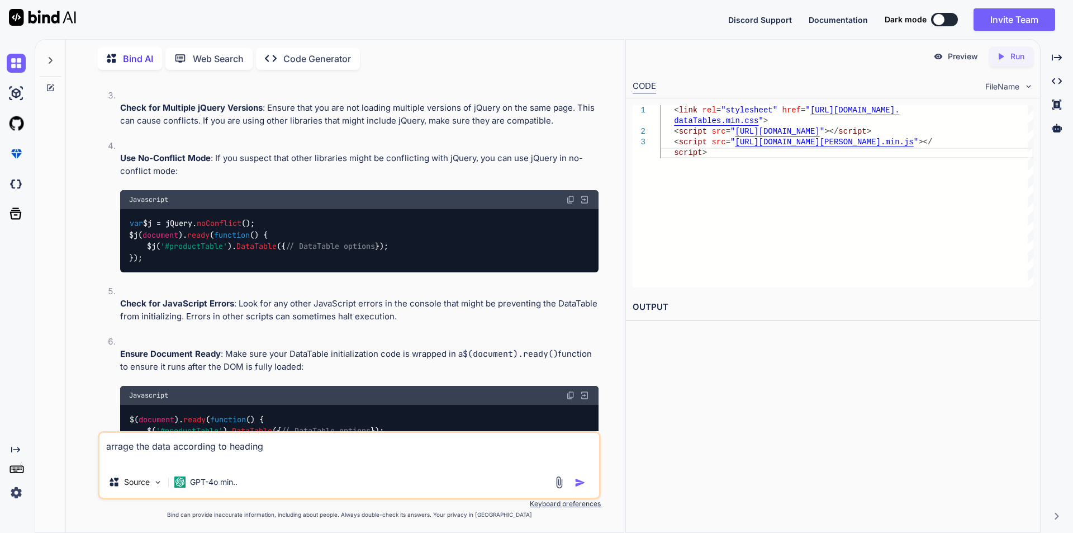
paste textarea "<table id="example" class="display"> <thead> <tr> <th>SlNo.</th> <th>Name</th> …"
type textarea "arrage the data according to heading <table id="example" class="display"> <thea…"
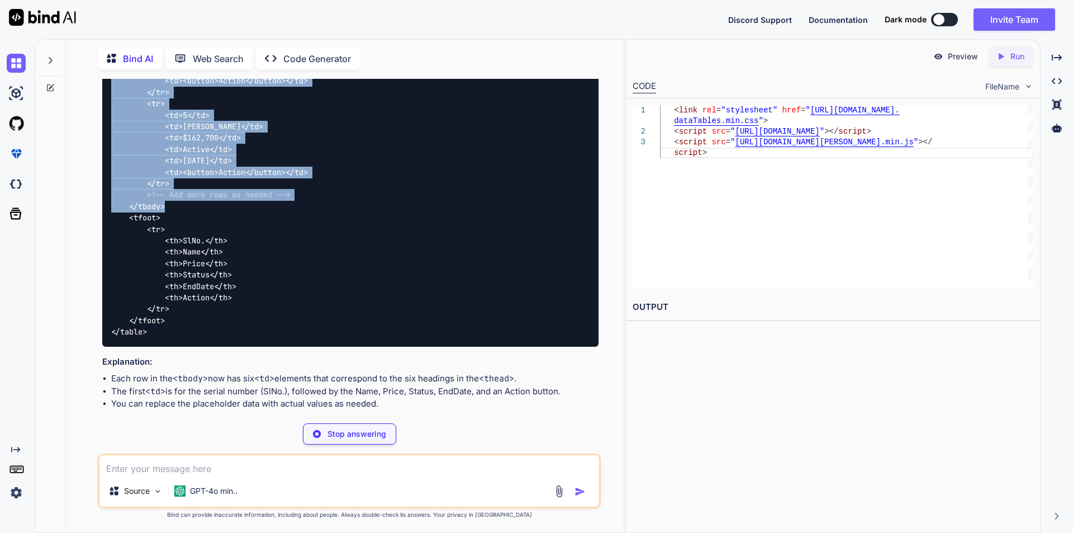
scroll to position [9607, 0]
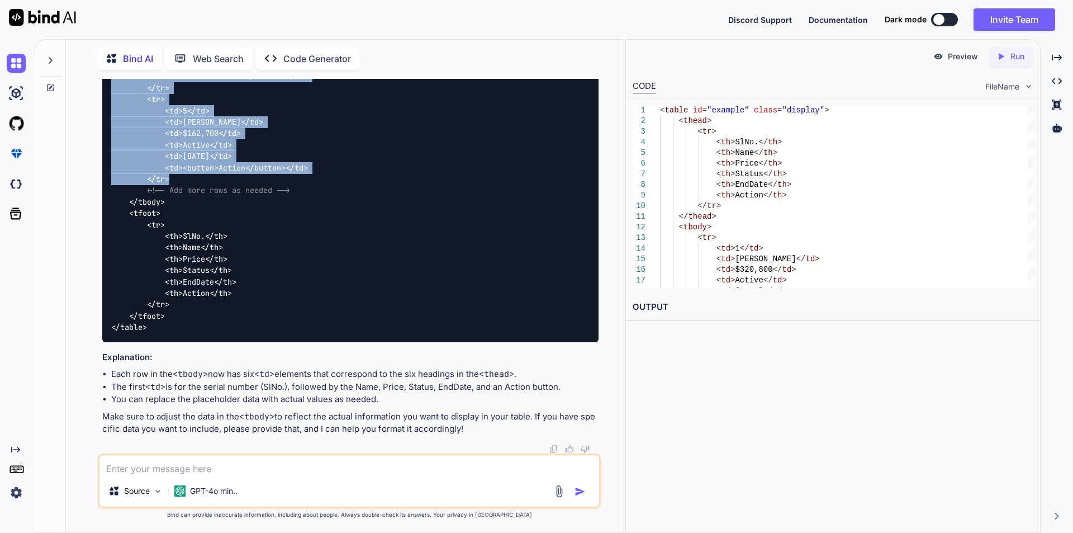
drag, startPoint x: 127, startPoint y: 298, endPoint x: 353, endPoint y: 287, distance: 226.1
copy code "< tbody > < tr > < td > 1 </ td > < td > [PERSON_NAME] </ td > < td > $320,800 …"
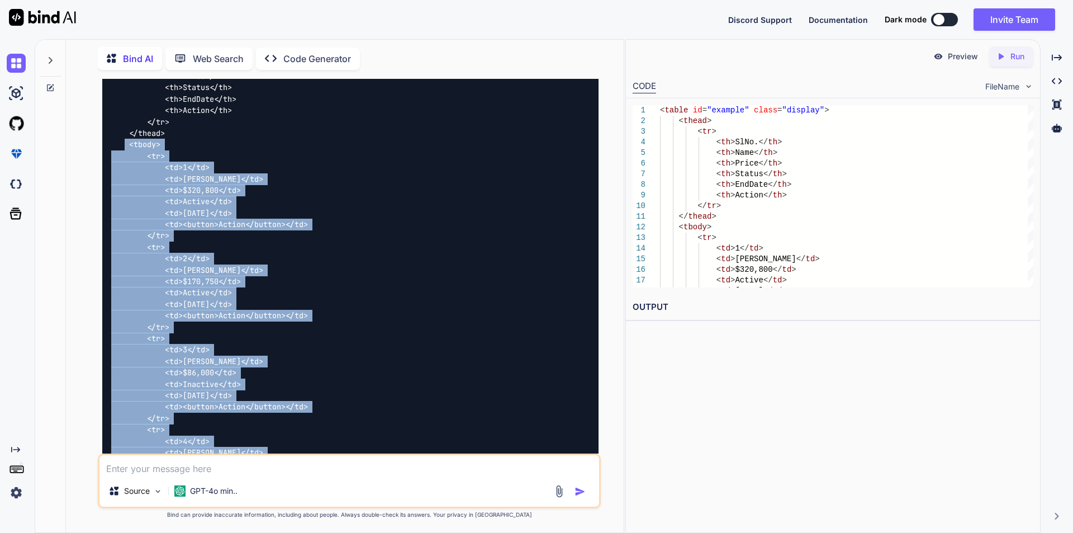
scroll to position [9160, 0]
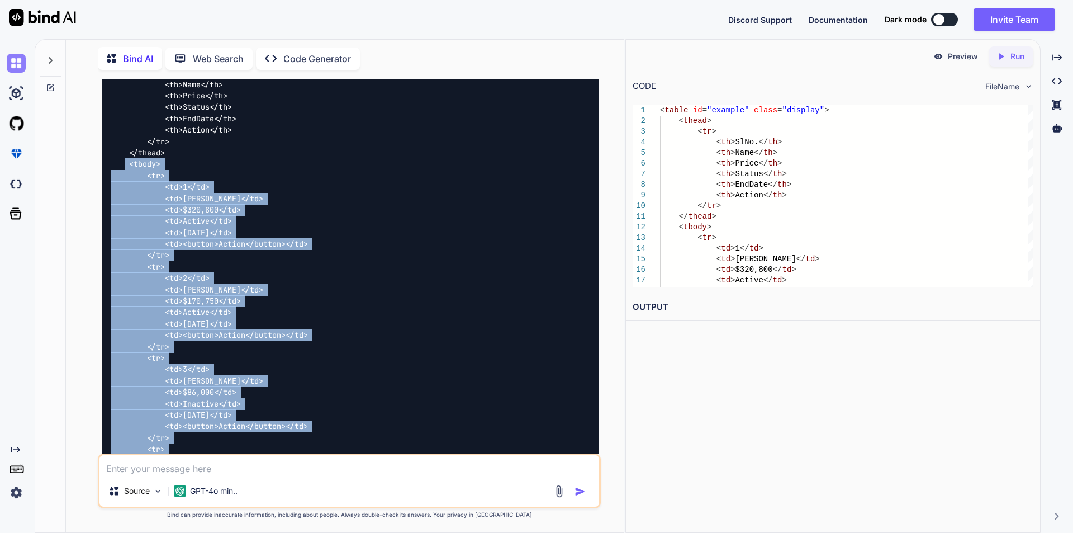
click at [18, 69] on img at bounding box center [16, 63] width 19 height 19
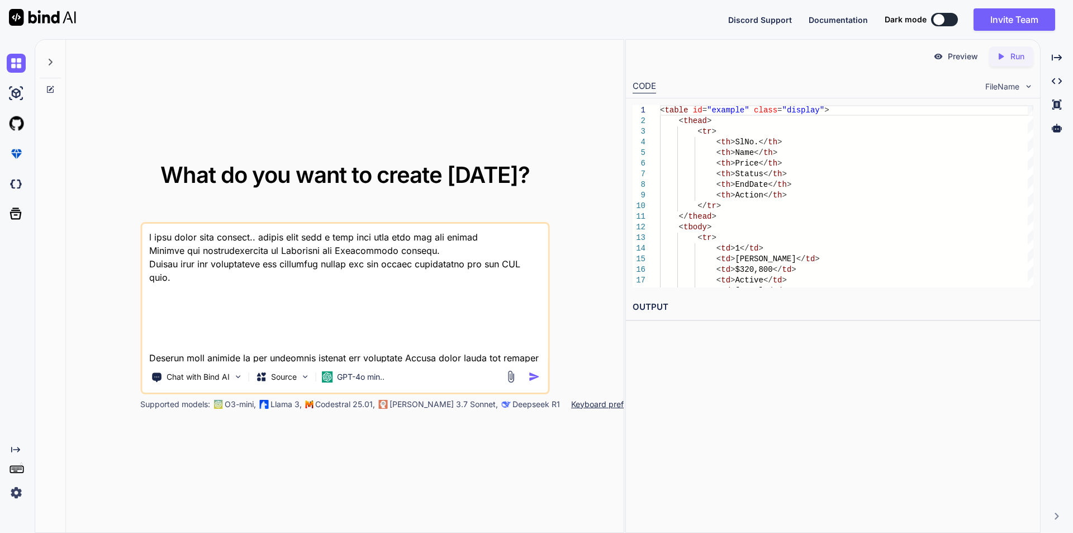
click at [379, 333] on textarea at bounding box center [345, 293] width 406 height 139
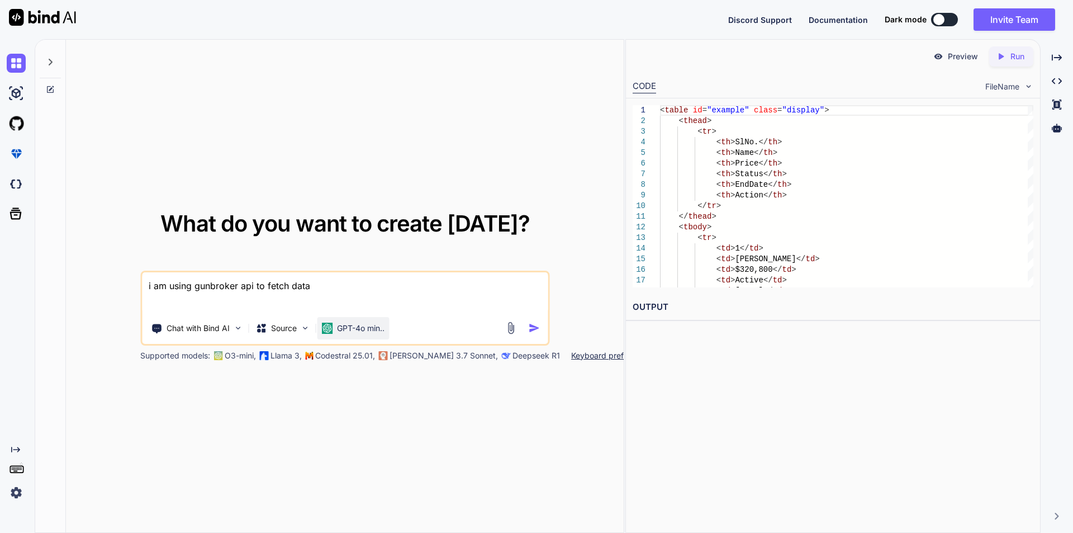
paste textarea "public function getAccessToken() { $response = Http::withHeaders([ 'Accept' => …"
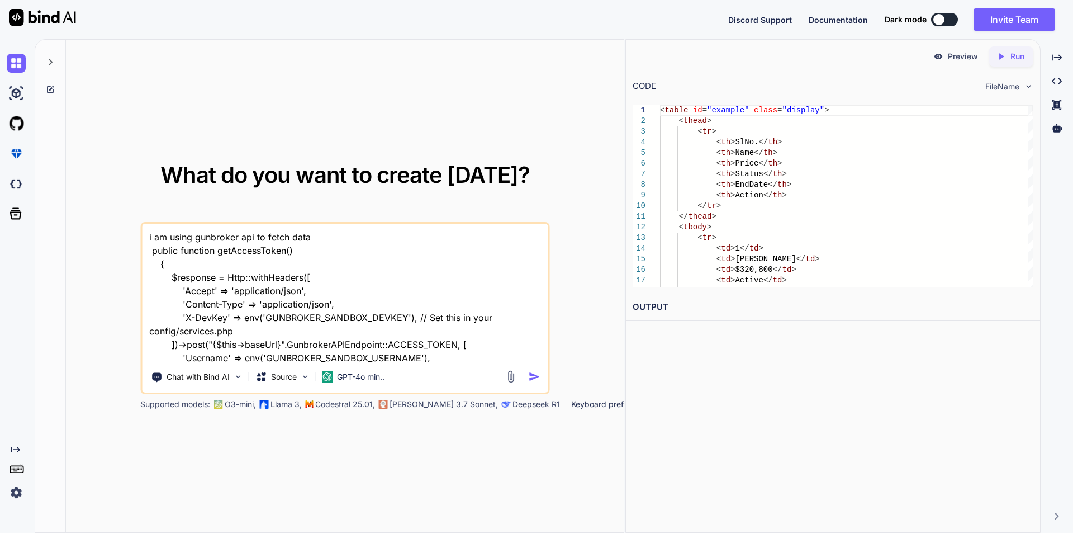
scroll to position [136, 0]
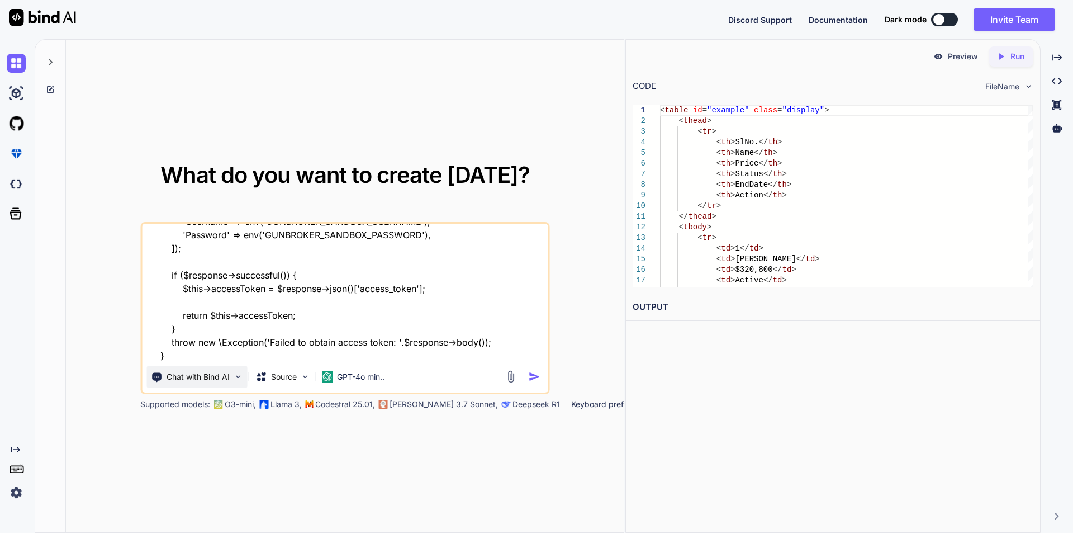
drag, startPoint x: 164, startPoint y: 311, endPoint x: 242, endPoint y: 377, distance: 101.9
click at [242, 377] on div "i am using gunbroker api to fetch data public function getAccessToken() { $resp…" at bounding box center [344, 308] width 409 height 172
paste textarea "__construct() { $this->baseUrl = env('GUNBROKER_SANDBOX_API_ENDPOINT'); // Set …"
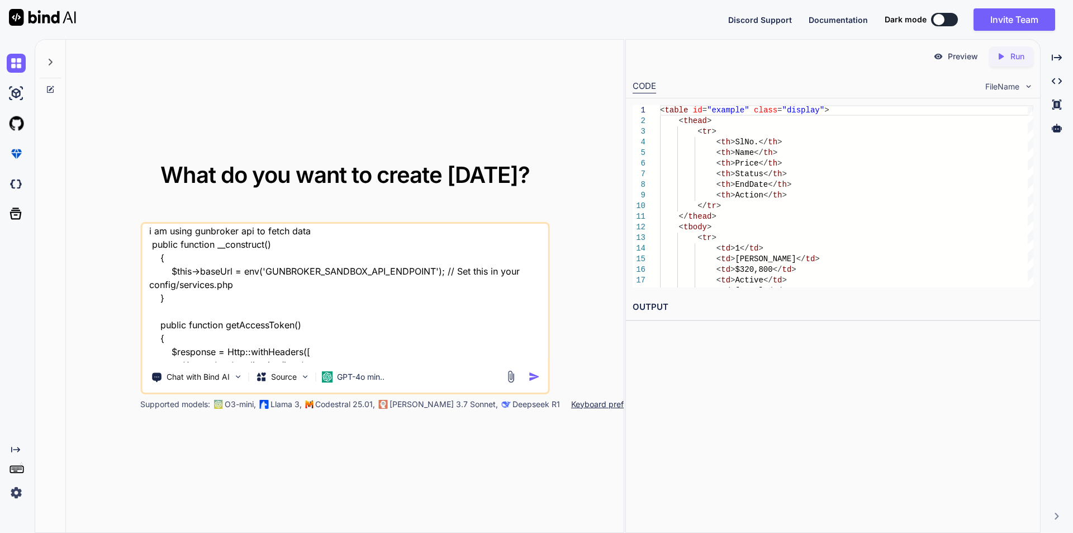
scroll to position [0, 0]
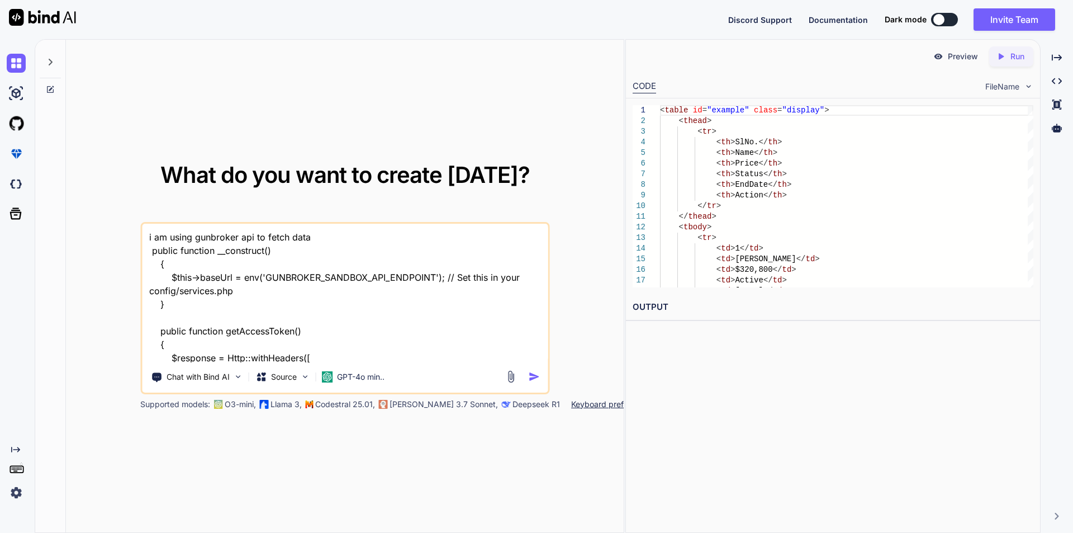
drag, startPoint x: 241, startPoint y: 277, endPoint x: 442, endPoint y: 275, distance: 200.7
click at [442, 275] on textarea "i am using gunbroker api to fetch data public function __construct() { $this->b…" at bounding box center [345, 293] width 406 height 139
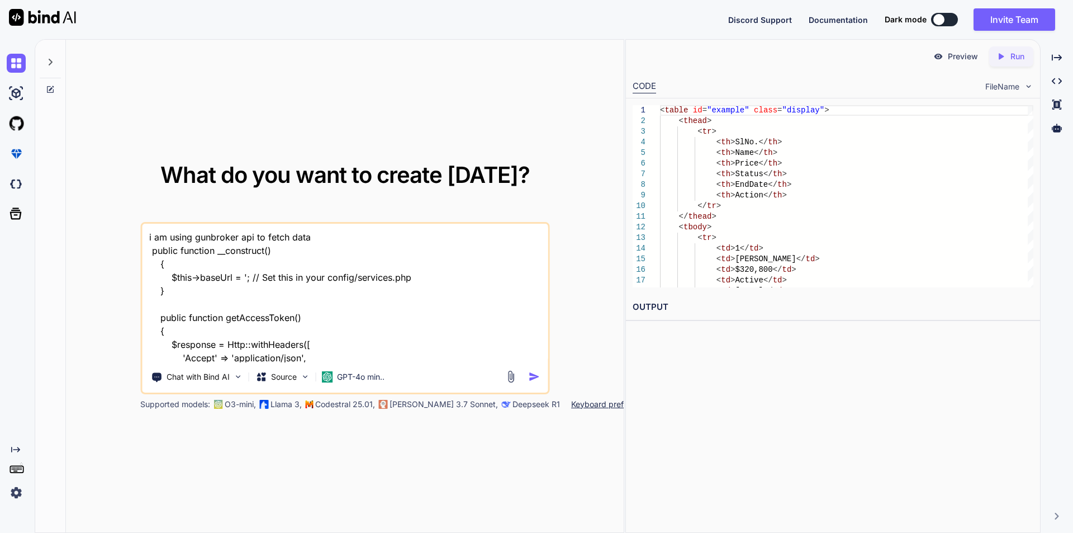
paste textarea "public function __construct() { $this->baseUrl = env('GUNBROKER_SANDBOX_API_END…"
paste textarea "[URL][DOMAIN_NAME]"
click at [395, 297] on textarea "i am using gunbroker api to fetch data public function __construct() { $this->b…" at bounding box center [345, 293] width 406 height 139
drag, startPoint x: 411, startPoint y: 274, endPoint x: 416, endPoint y: 288, distance: 14.9
click at [416, 288] on textarea "i am using gunbroker api to fetch data public function __construct() { $this->b…" at bounding box center [345, 293] width 406 height 139
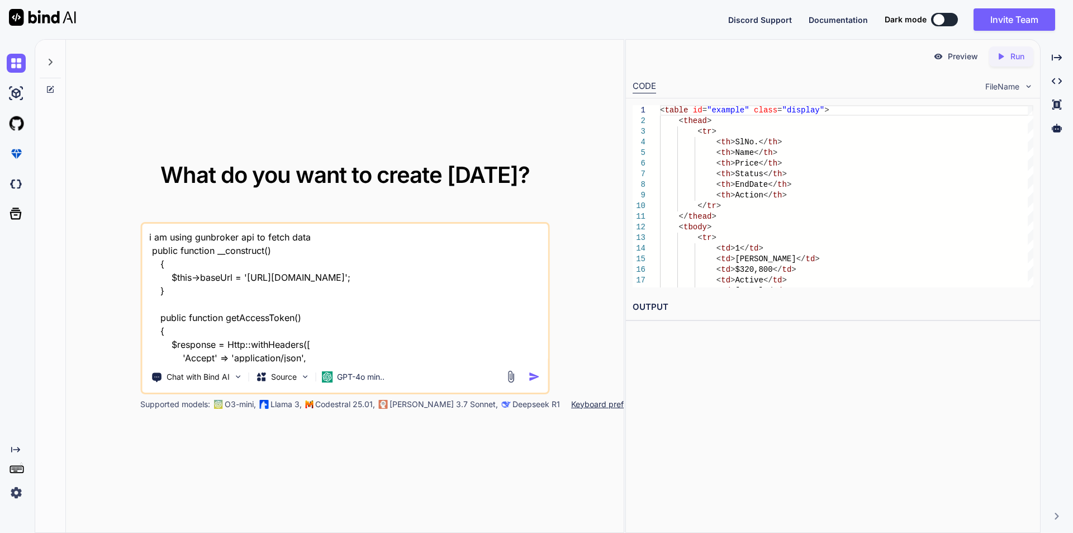
click at [421, 301] on textarea "i am using gunbroker api to fetch data public function __construct() { $this->b…" at bounding box center [345, 293] width 406 height 139
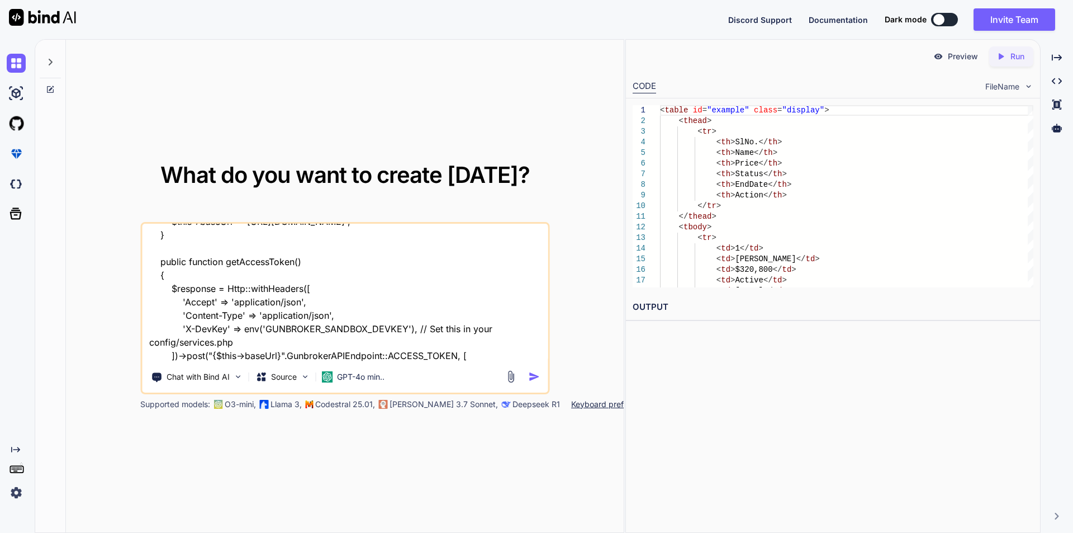
scroll to position [112, 0]
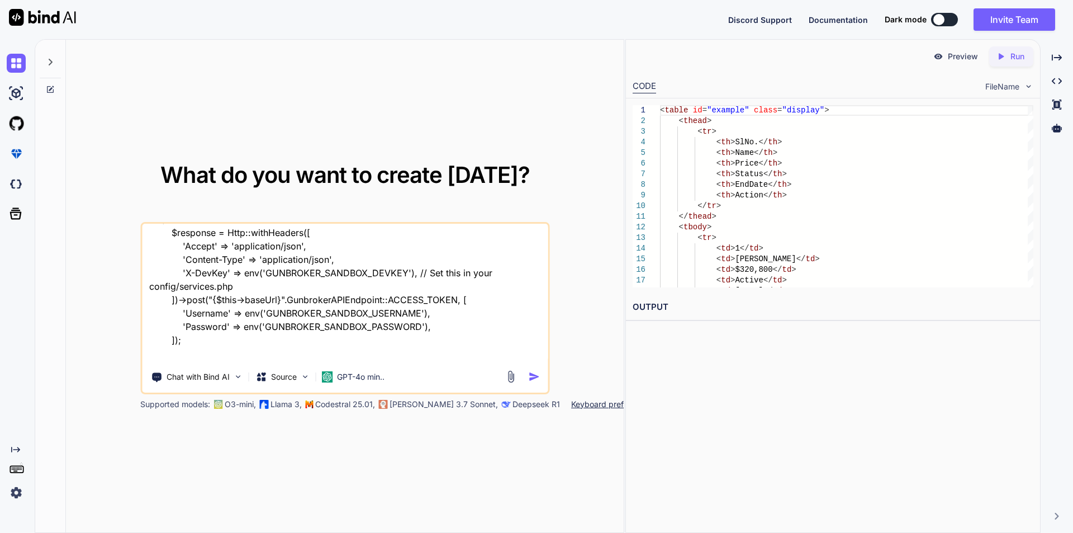
click at [399, 320] on textarea "i am using gunbroker api to fetch data public function __construct() { $this->b…" at bounding box center [345, 293] width 406 height 139
drag, startPoint x: 286, startPoint y: 297, endPoint x: 456, endPoint y: 298, distance: 169.9
click at [456, 298] on textarea "i am using gunbroker api to fetch data public function __construct() { $this->b…" at bounding box center [345, 293] width 406 height 139
paste textarea "'/Users/AccessToken'"
paste textarea "/Users/AccessToken''"
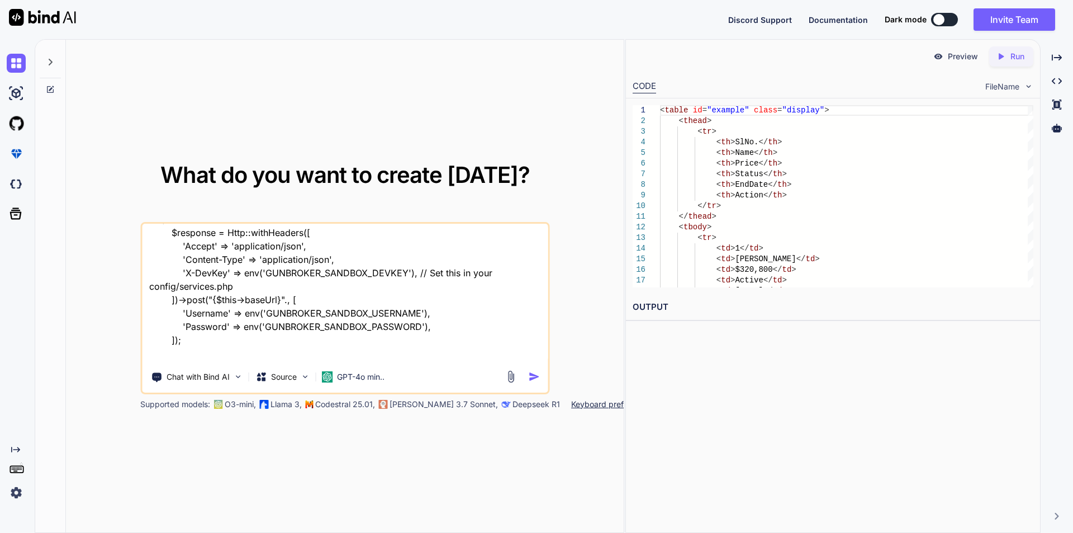
paste textarea "'/Users/AccessToken'"
click at [448, 302] on textarea "i am using gunbroker api to fetch data public function __construct() { $this->b…" at bounding box center [345, 293] width 406 height 139
click at [275, 344] on textarea "i am using gunbroker api to fetch data public function __construct() { $this->b…" at bounding box center [345, 293] width 406 height 139
click at [515, 328] on textarea "i am using gunbroker api to fetch data public function __construct() { $this->b…" at bounding box center [345, 293] width 406 height 139
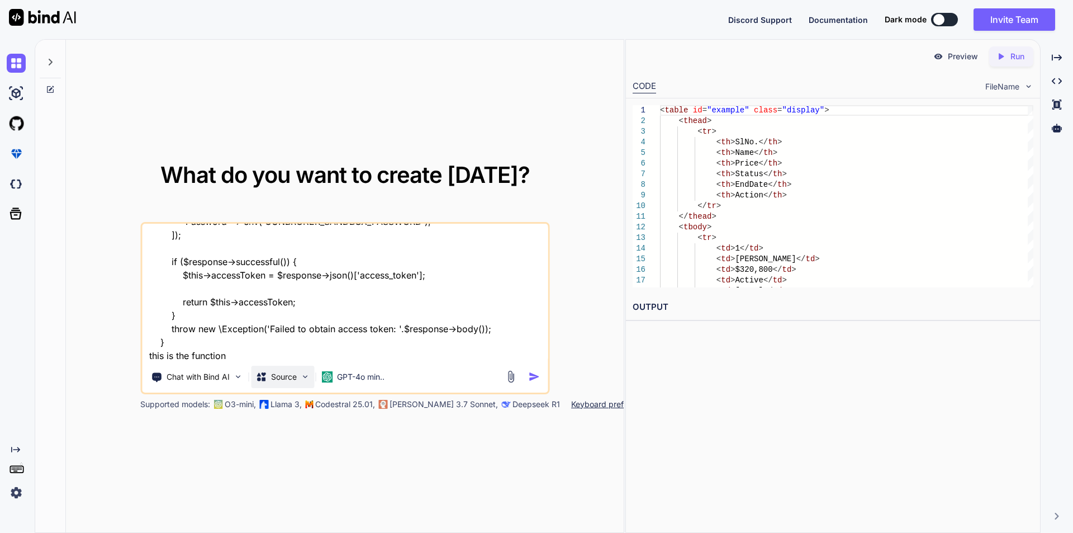
click at [254, 369] on div "Source" at bounding box center [282, 377] width 63 height 22
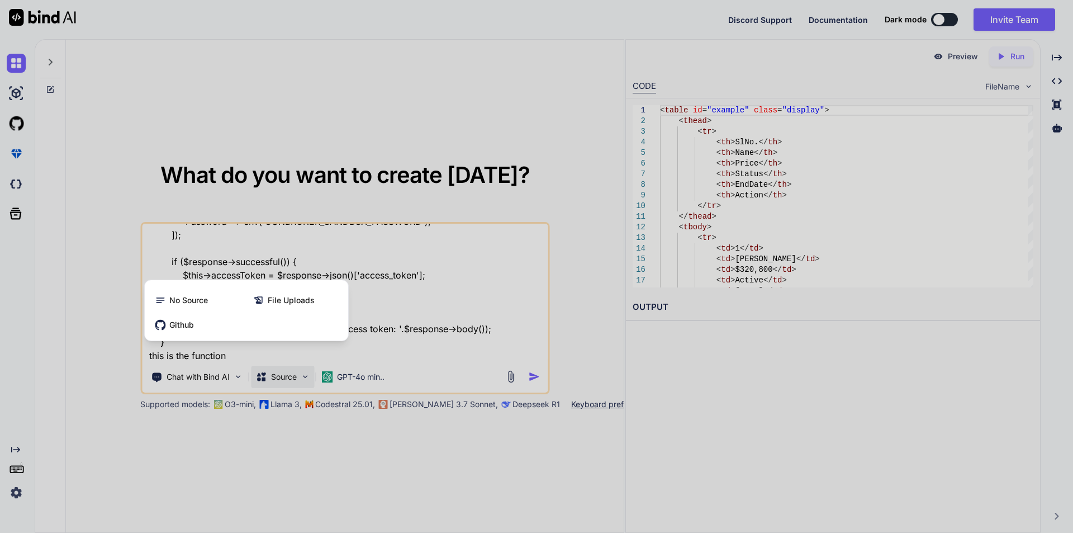
click at [499, 294] on div at bounding box center [536, 266] width 1073 height 533
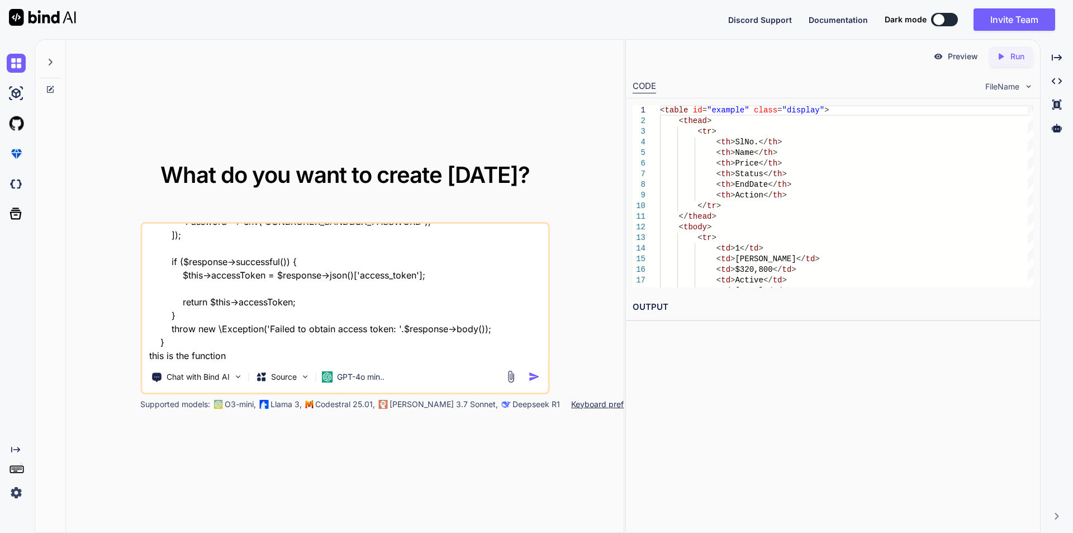
click at [234, 353] on textarea "i am using gunbroker api to fetch data public function __construct() { $this->b…" at bounding box center [345, 293] width 406 height 139
drag, startPoint x: 265, startPoint y: 327, endPoint x: 395, endPoint y: 330, distance: 129.7
click at [395, 330] on textarea "i am using gunbroker api to fetch data public function __construct() { $this->b…" at bounding box center [345, 293] width 406 height 139
click at [348, 355] on textarea "i am using gunbroker api to fetch data public function __construct() { $this->b…" at bounding box center [345, 293] width 406 height 139
paste textarea "Failed to obtain access token:"
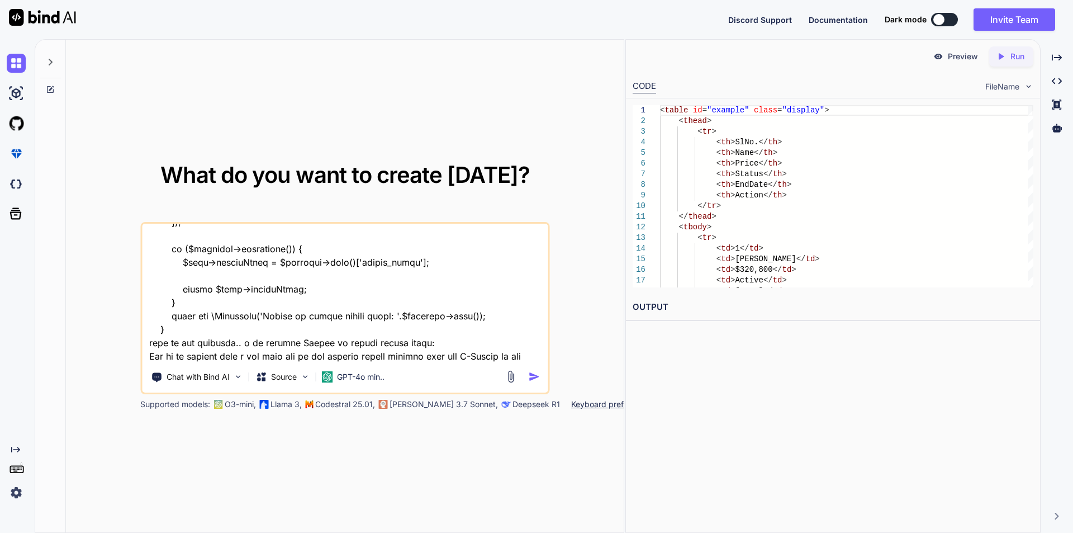
scroll to position [243, 0]
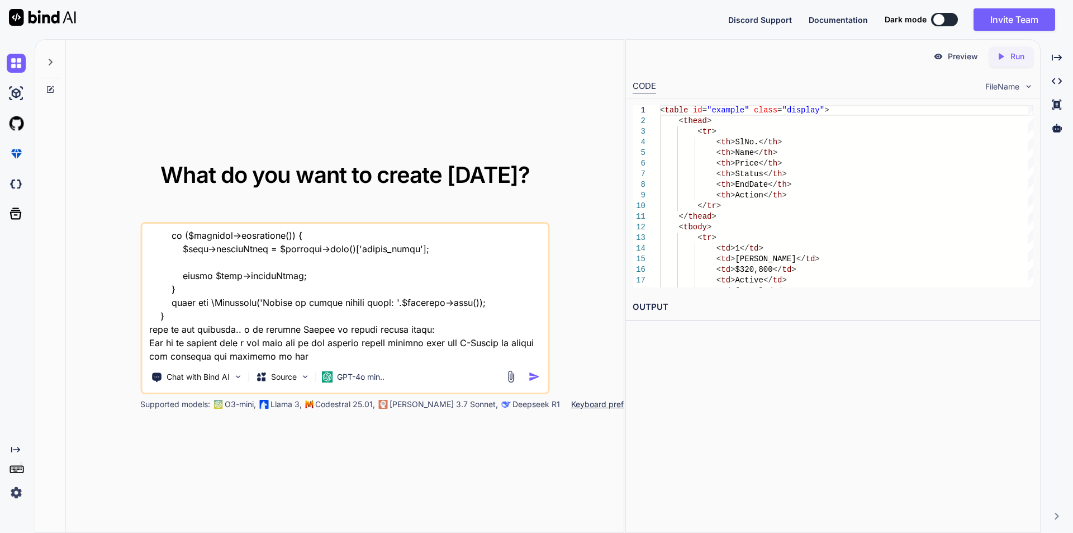
type textarea "i am using gunbroker api to fetch data public function __construct() { $this->b…"
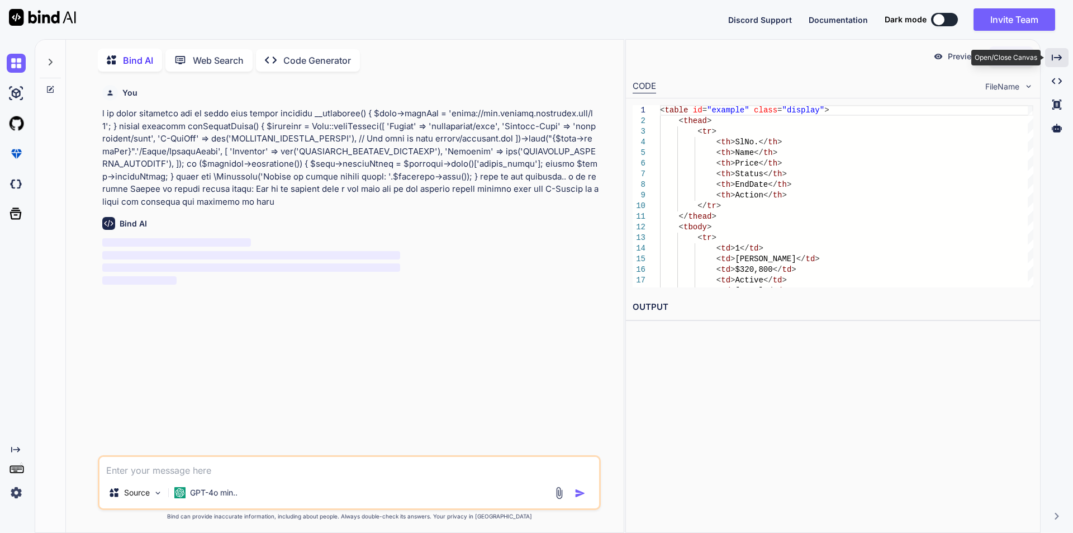
scroll to position [4, 0]
click at [1056, 51] on div "Created with Pixso." at bounding box center [1056, 57] width 23 height 19
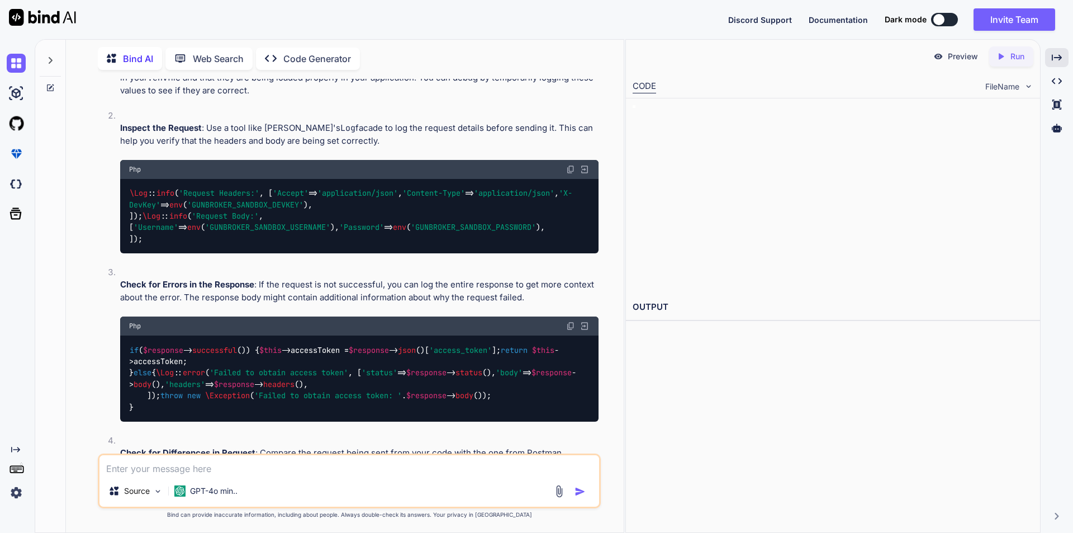
scroll to position [279, 0]
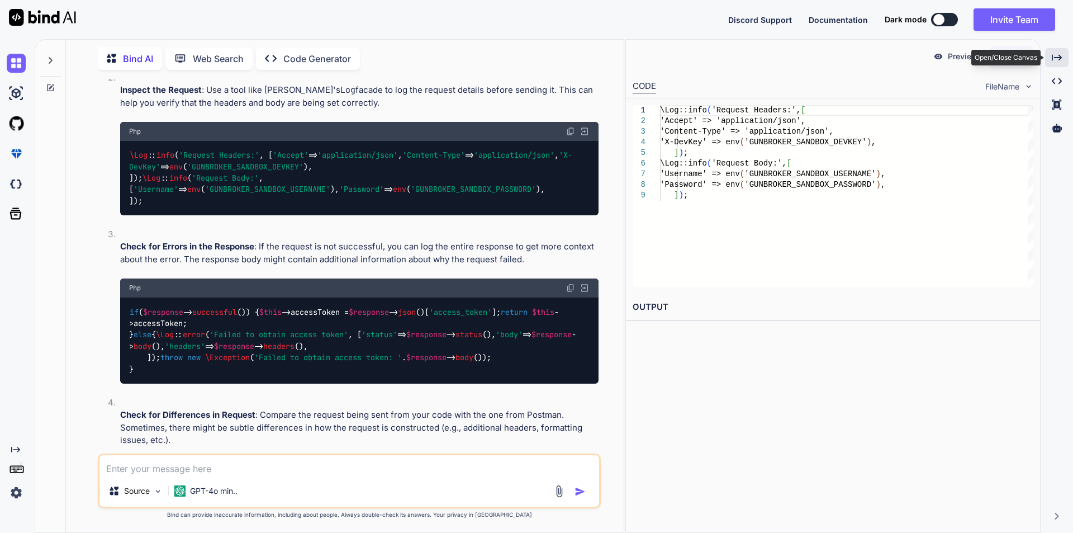
click at [1052, 59] on icon "Created with Pixso." at bounding box center [1057, 58] width 10 height 10
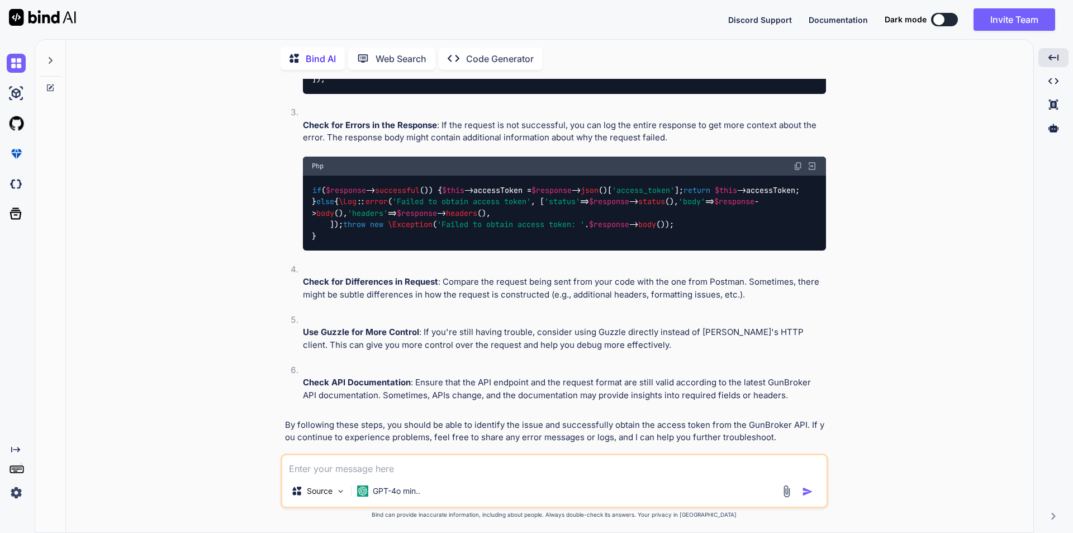
scroll to position [262, 0]
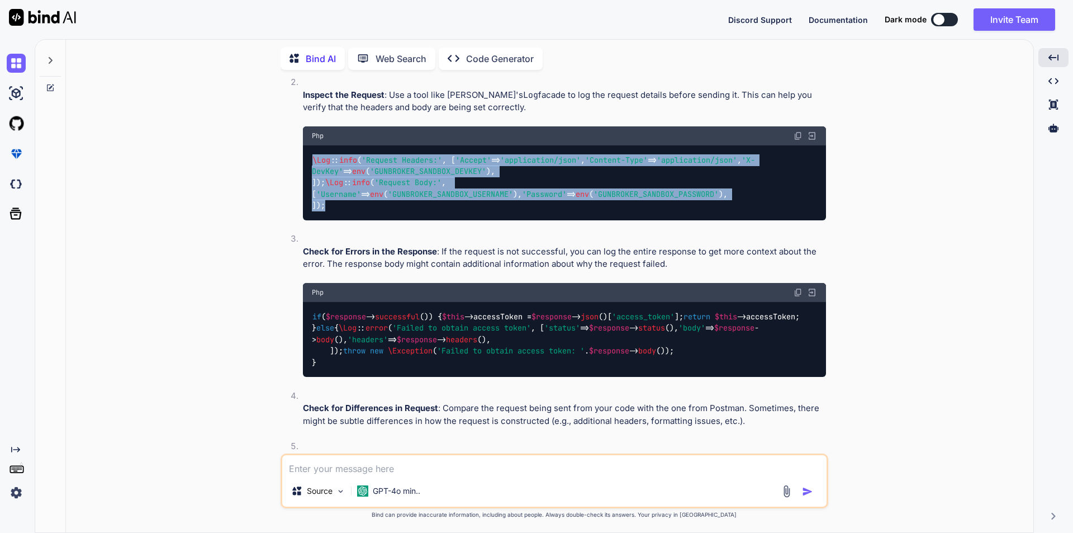
drag, startPoint x: 310, startPoint y: 131, endPoint x: 332, endPoint y: 225, distance: 96.5
click at [332, 220] on div "\Log :: info ( 'Request Headers:' , [ 'Accept' => 'application/json' , 'Content…" at bounding box center [564, 182] width 523 height 75
copy code "\Log :: info ( 'Request Headers:' , [ 'Accept' => 'application/json' , 'Content…"
click at [610, 207] on div "\Log :: info ( 'Request Headers:' , [ 'Accept' => 'application/json' , 'Content…" at bounding box center [564, 182] width 523 height 75
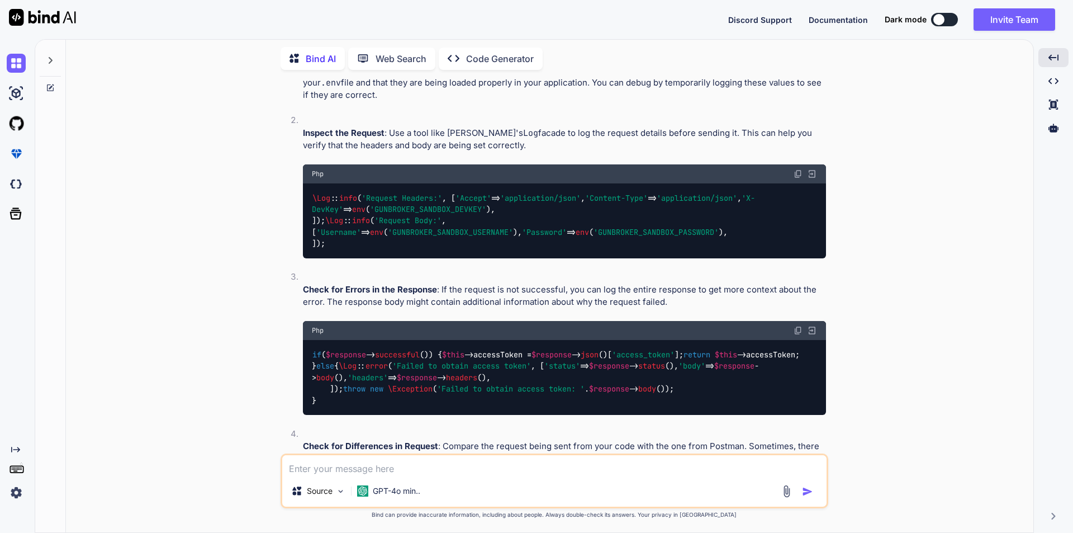
scroll to position [447, 0]
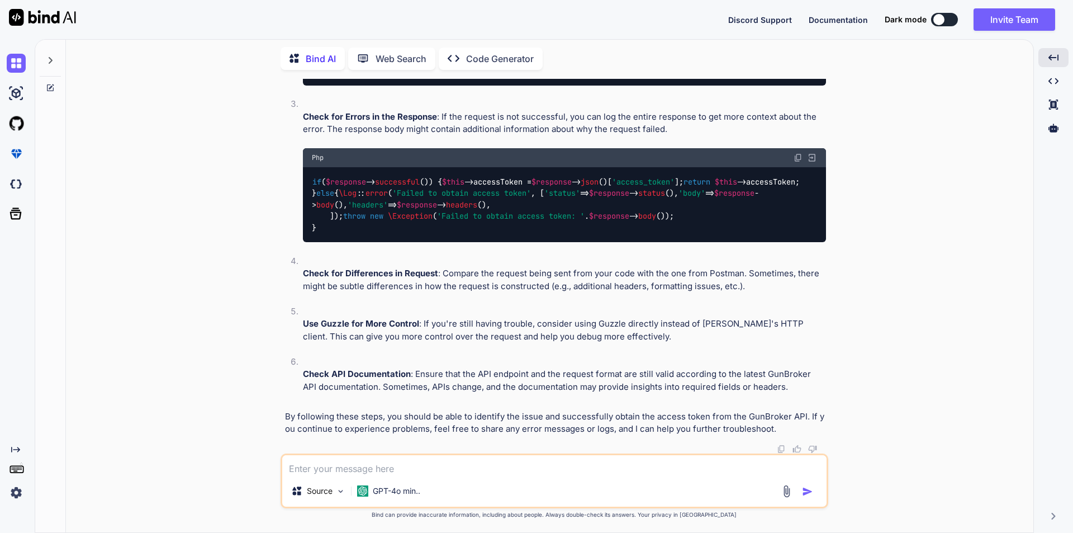
click at [440, 461] on textarea at bounding box center [554, 465] width 544 height 20
paste textarea "[[DATE] 14:38:01] [DOMAIN_NAME]: Request Headers: {"Accept":"application/json",…"
type textarea "[[DATE] 14:38:01] [DOMAIN_NAME]: Request Headers: {"Accept":"application/json",…"
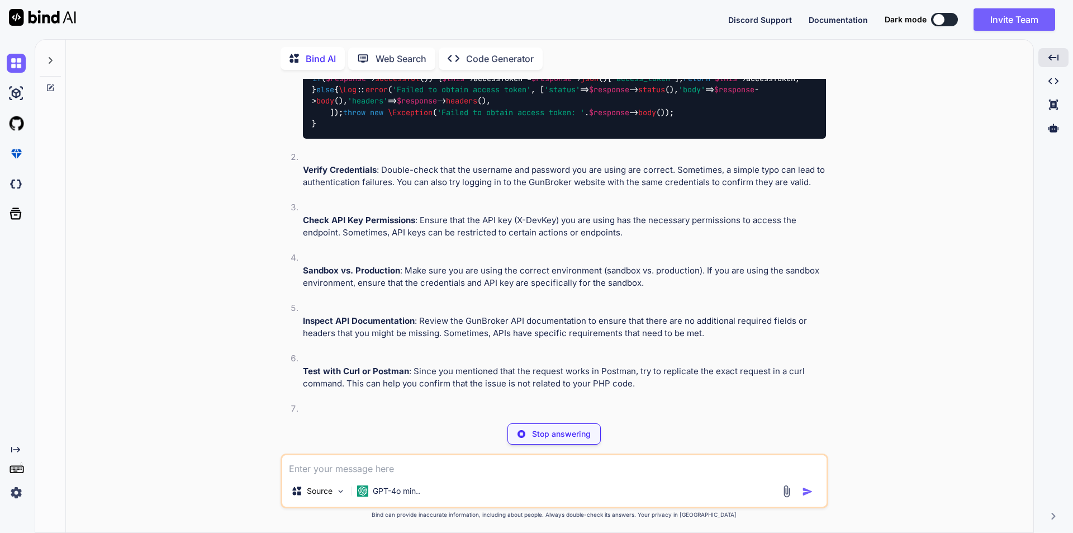
scroll to position [1076, 0]
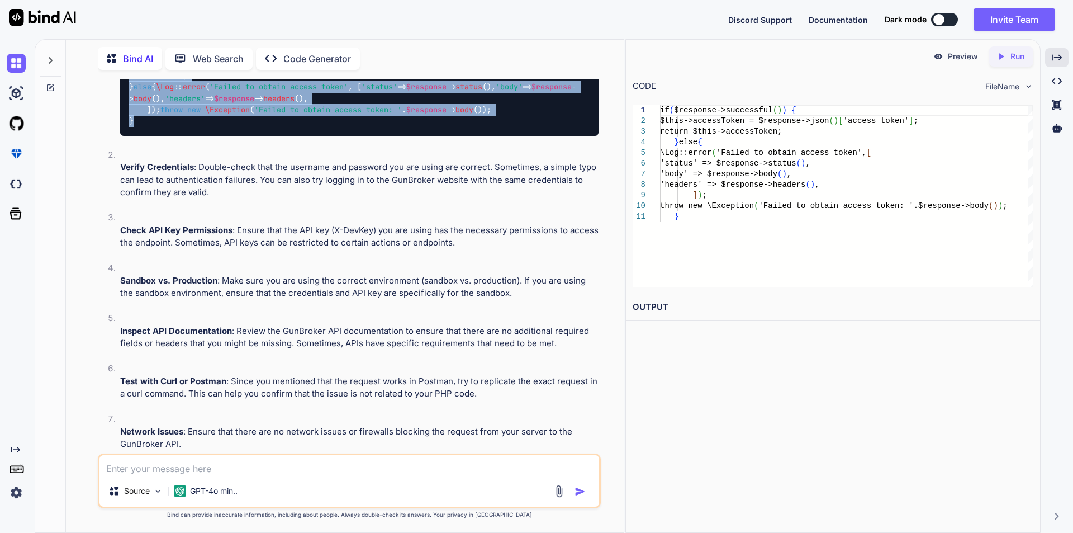
drag, startPoint x: 130, startPoint y: 166, endPoint x: 157, endPoint y: 279, distance: 116.7
click at [157, 136] on div "if ( $response -> successful ()) { $this ->accessToken = $response -> json ()[ …" at bounding box center [359, 93] width 478 height 86
copy code "if ( $response -> successful ()) { $this ->accessToken = $response -> json ()[ …"
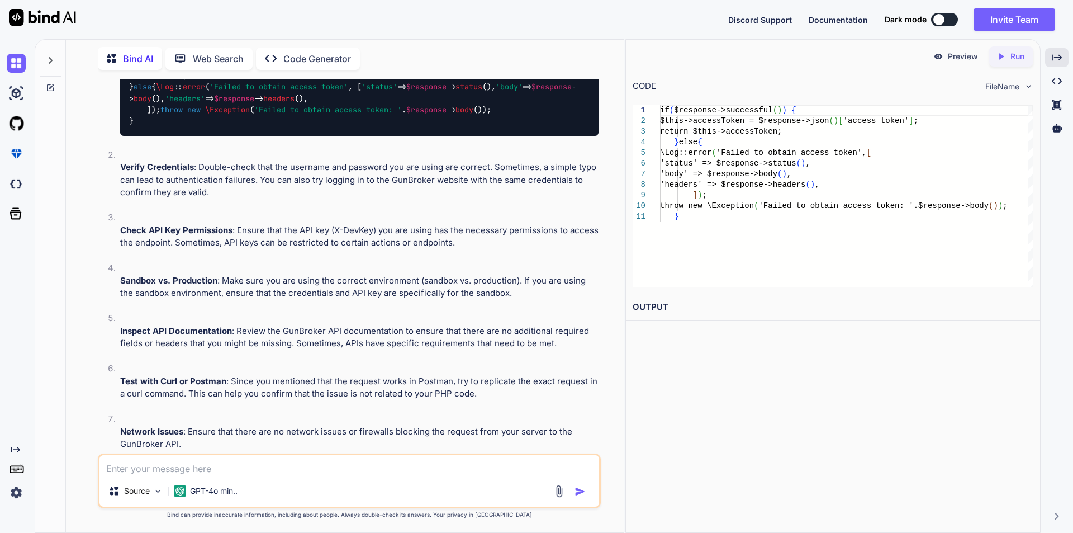
click at [341, 472] on textarea at bounding box center [349, 465] width 500 height 20
paste textarea "[[DATE] 14:38:54] local.ERROR: Failed to obtain access token {"status":403,"bod…"
type textarea "[[DATE] 14:38:54] local.ERROR: Failed to obtain access token {"status":403,"bod…"
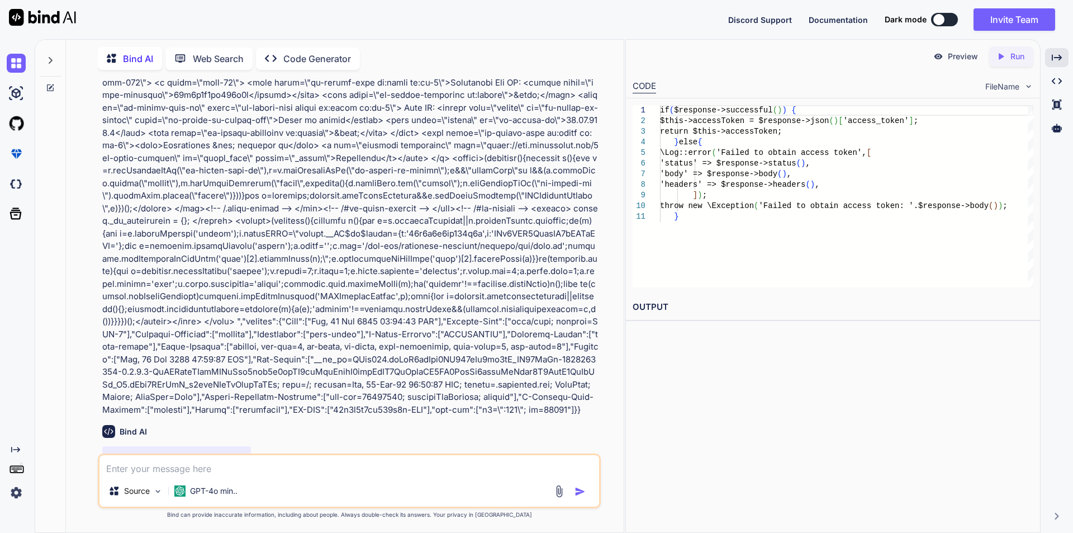
scroll to position [2053, 0]
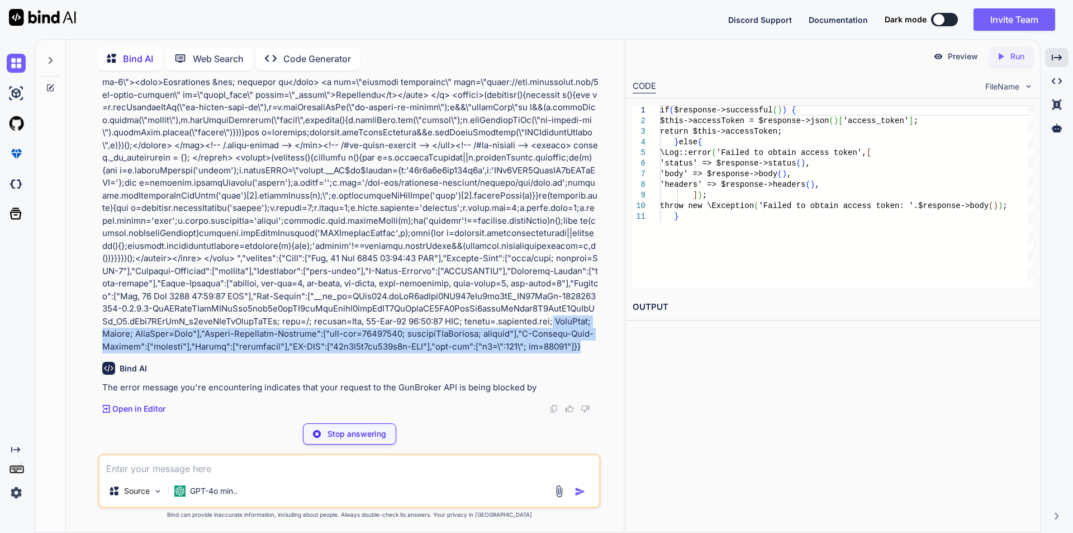
drag, startPoint x: 276, startPoint y: 367, endPoint x: 239, endPoint y: 337, distance: 47.7
click at [239, 337] on p at bounding box center [350, 26] width 496 height 654
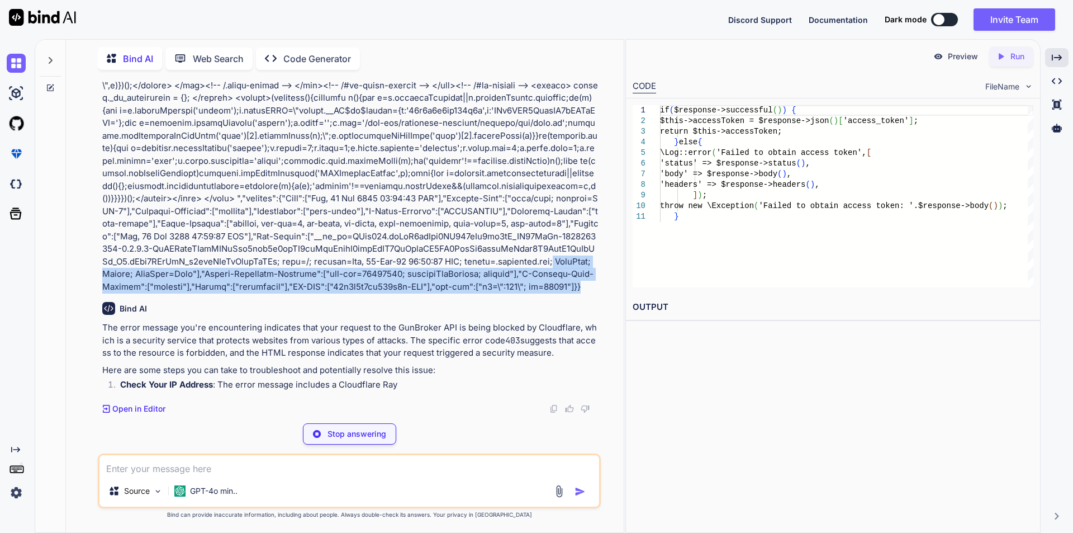
scroll to position [2135, 0]
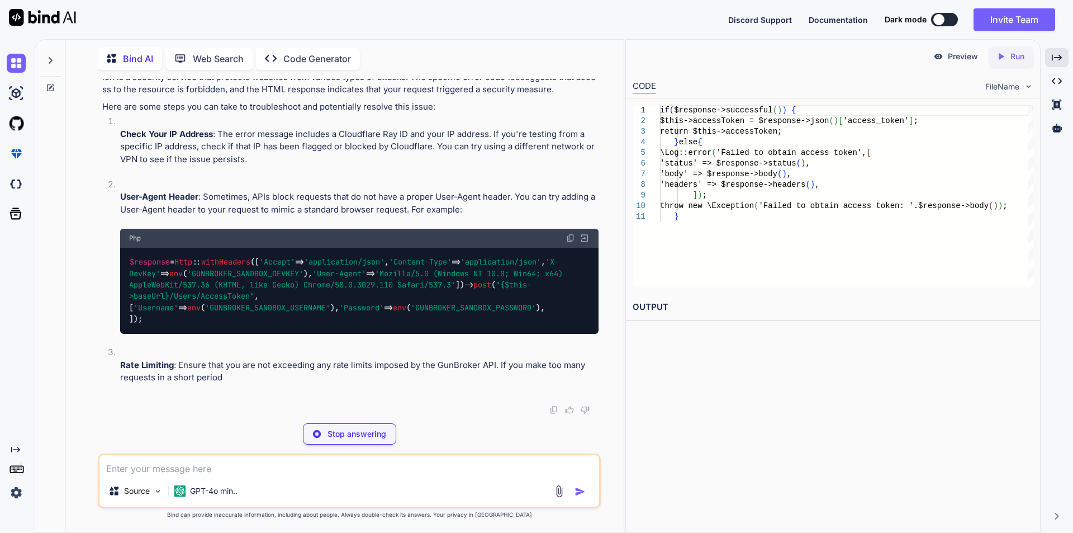
scroll to position [2431, 0]
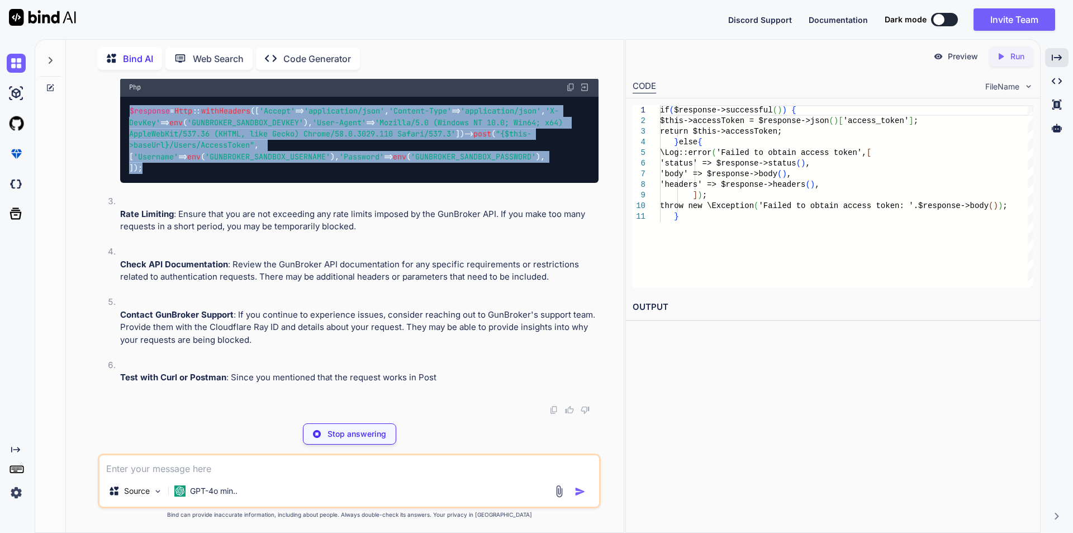
drag, startPoint x: 126, startPoint y: 226, endPoint x: 155, endPoint y: 329, distance: 106.7
click at [155, 183] on div "$response = Http :: withHeaders ([ 'Accept' => 'application/json' , 'Content-Ty…" at bounding box center [359, 140] width 478 height 86
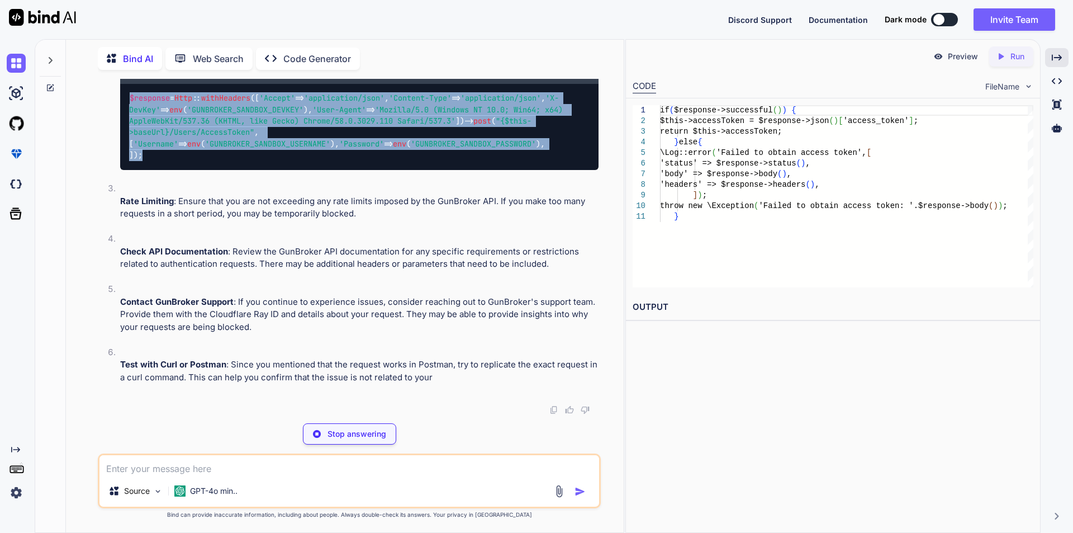
copy code "$response = Http :: withHeaders ([ 'Accept' => 'application/json' , 'Content-Ty…"
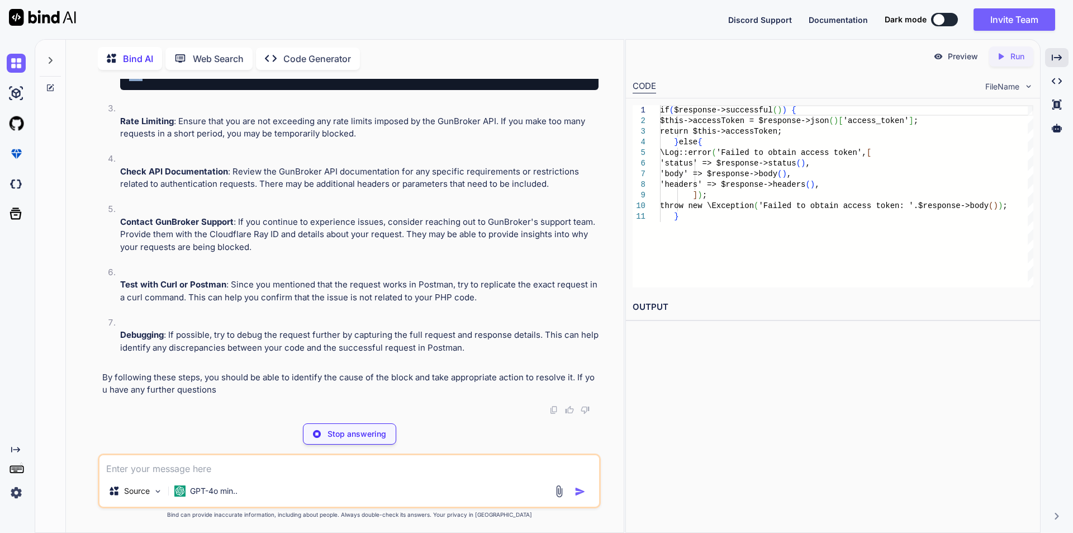
scroll to position [2648, 0]
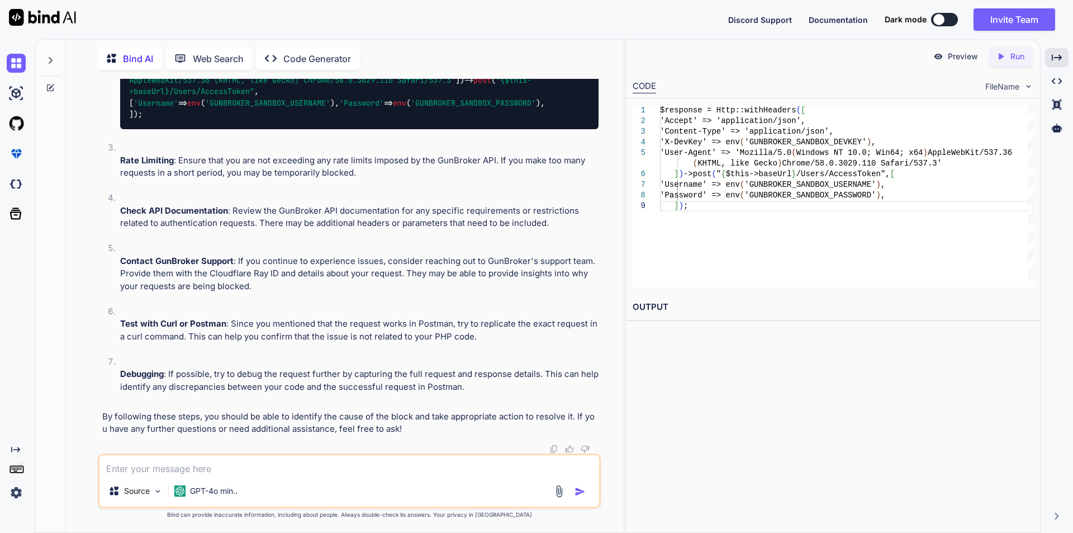
click at [244, 449] on div at bounding box center [350, 448] width 496 height 9
click at [233, 459] on textarea at bounding box center [349, 465] width 500 height 20
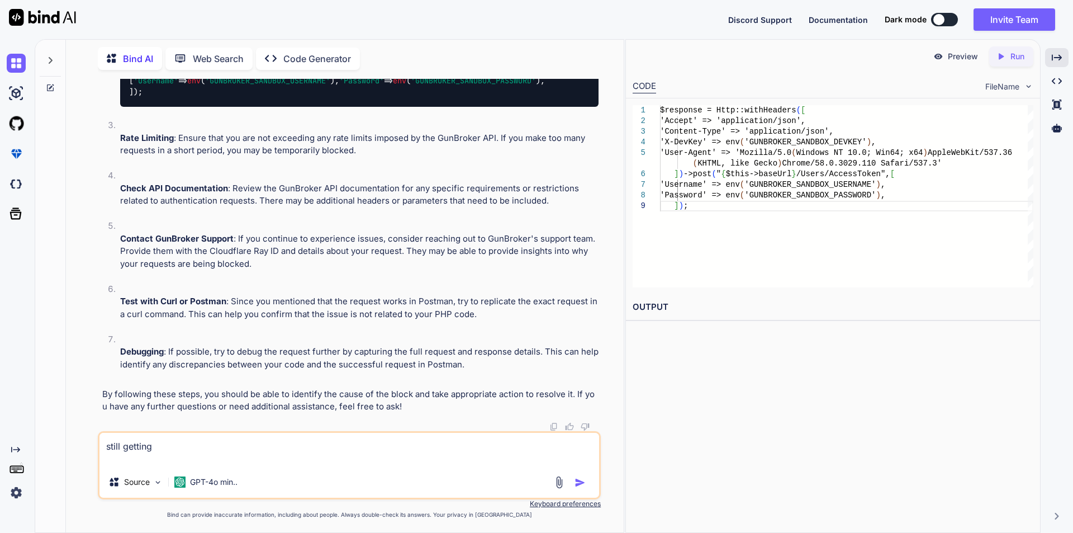
paste textarea "[[DATE] 14:40:53] [DOMAIN_NAME]: Request Headers: {"Accept":"application/json",…"
type textarea "still getting [[DATE] 14:40:53] [DOMAIN_NAME]: Request Headers: {"Accept":"appl…"
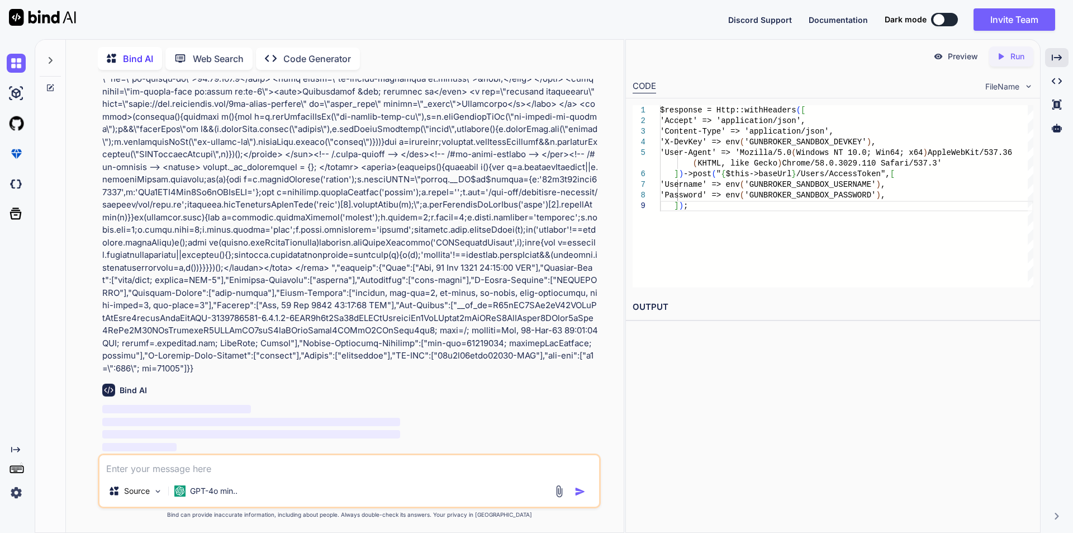
scroll to position [3432, 0]
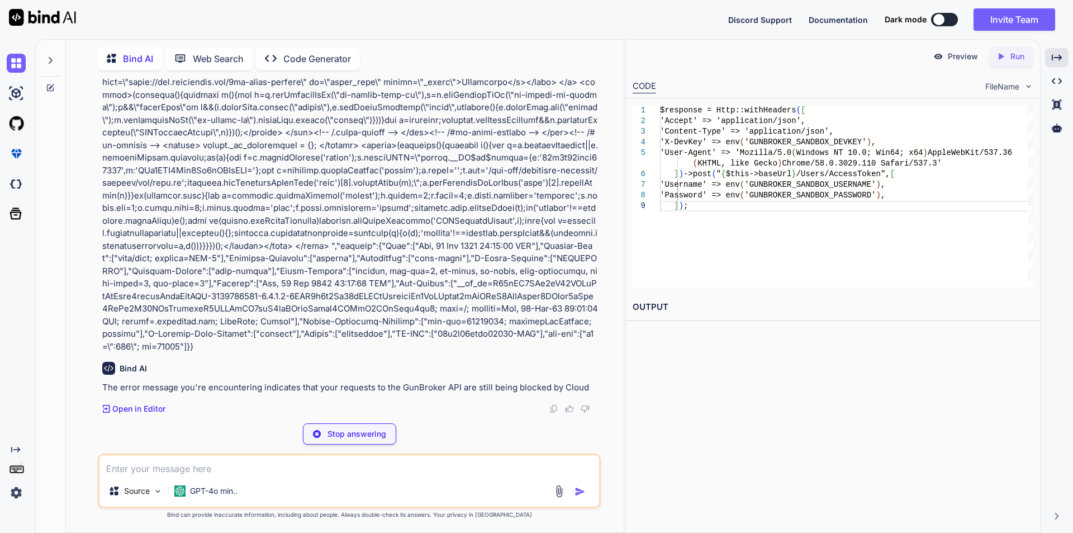
click at [445, 267] on p at bounding box center [350, 7] width 496 height 692
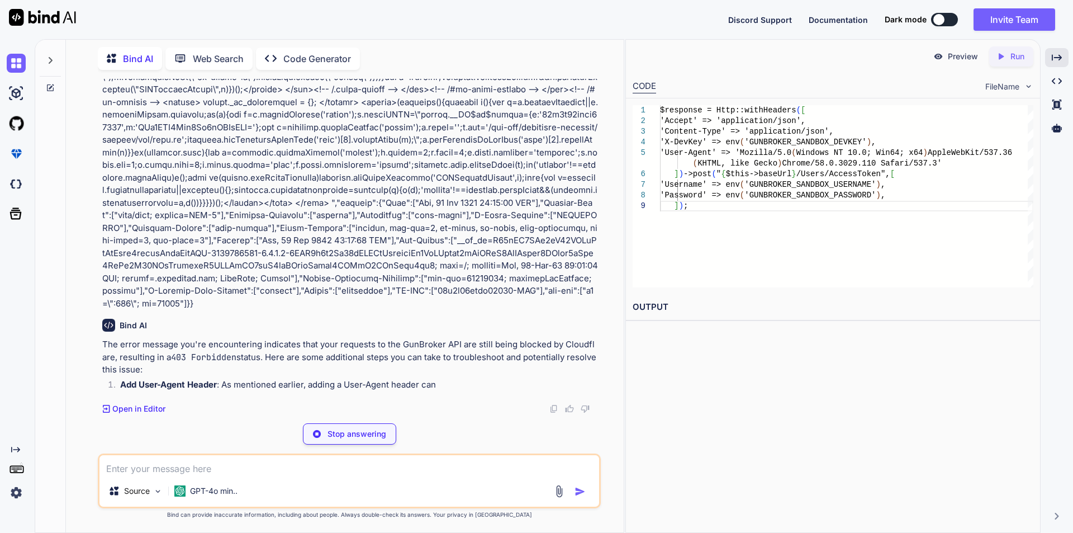
click at [468, 353] on p "The error message you're encountering indicates that your requests to the GunBr…" at bounding box center [350, 357] width 496 height 38
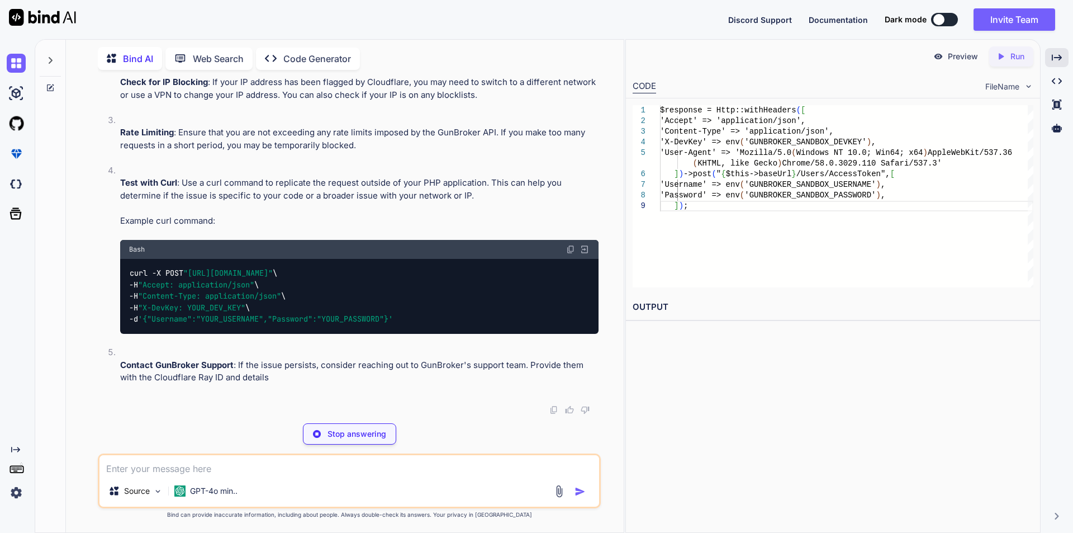
scroll to position [4004, 0]
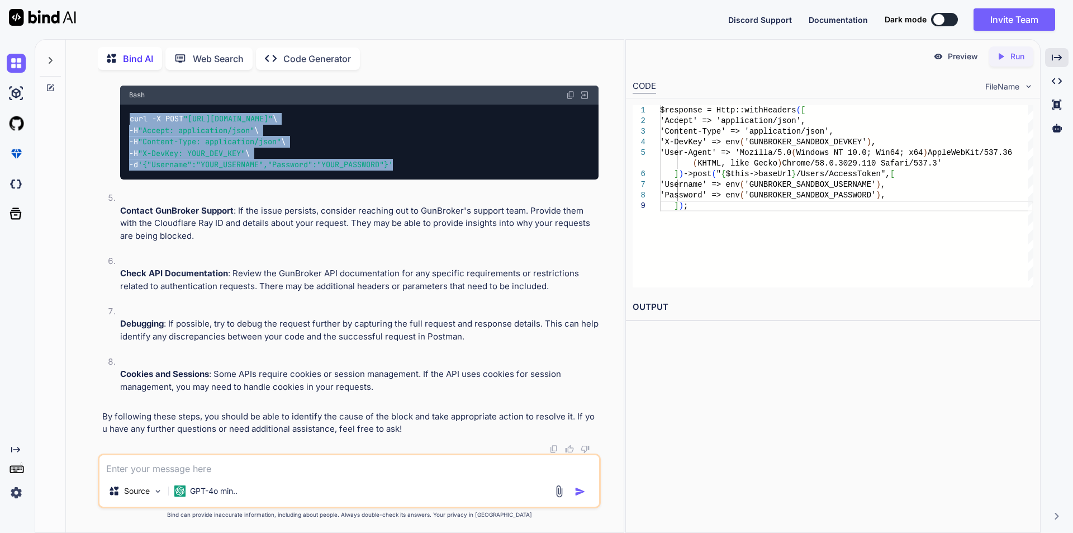
drag, startPoint x: 125, startPoint y: 290, endPoint x: 447, endPoint y: 345, distance: 326.7
click at [447, 179] on div "curl -X POST "[URL][DOMAIN_NAME]" \ -H "Accept: application/json" \ -H "Content…" at bounding box center [359, 142] width 478 height 75
copy code "curl -X POST "[URL][DOMAIN_NAME]" \ -H "Accept: application/json" \ -H "Content…"
click at [318, 179] on div "curl -X POST "[URL][DOMAIN_NAME]" \ -H "Accept: application/json" \ -H "Content…" at bounding box center [359, 142] width 478 height 75
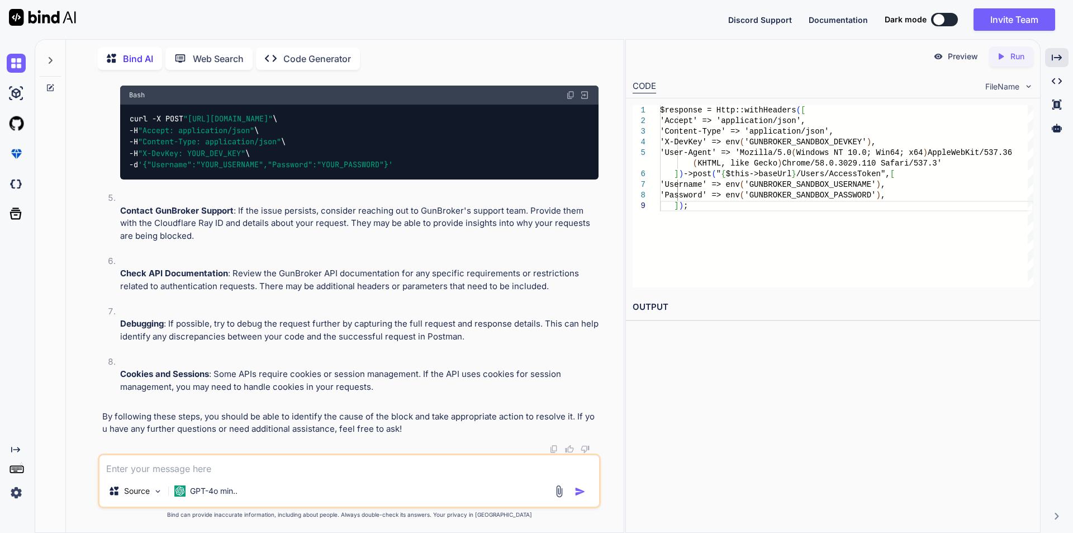
click at [208, 158] on span ""X-DevKey: YOUR_DEV_KEY"" at bounding box center [191, 153] width 107 height 10
click at [273, 179] on div "curl -X POST "[URL][DOMAIN_NAME]" \ -H "Accept: application/json" \ -H "Content…" at bounding box center [359, 142] width 478 height 75
click at [306, 179] on div "curl -X POST "[URL][DOMAIN_NAME]" \ -H "Accept: application/json" \ -H "Content…" at bounding box center [359, 142] width 478 height 75
drag, startPoint x: 306, startPoint y: 316, endPoint x: 192, endPoint y: 316, distance: 113.5
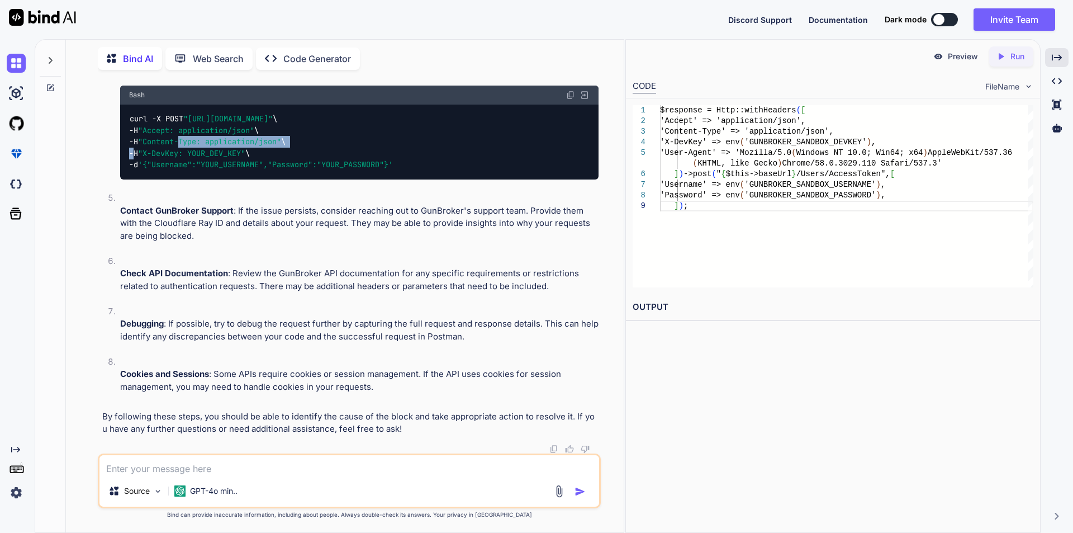
click at [192, 179] on div "curl -X POST "[URL][DOMAIN_NAME]" \ -H "Accept: application/json" \ -H "Content…" at bounding box center [359, 142] width 478 height 75
click at [192, 147] on span ""Content-Type: application/json"" at bounding box center [209, 142] width 143 height 10
drag, startPoint x: 165, startPoint y: 301, endPoint x: 276, endPoint y: 301, distance: 110.7
click at [276, 179] on div "curl -X POST "[URL][DOMAIN_NAME]" \ -H "Accept: application/json" \ -H "Content…" at bounding box center [359, 142] width 478 height 75
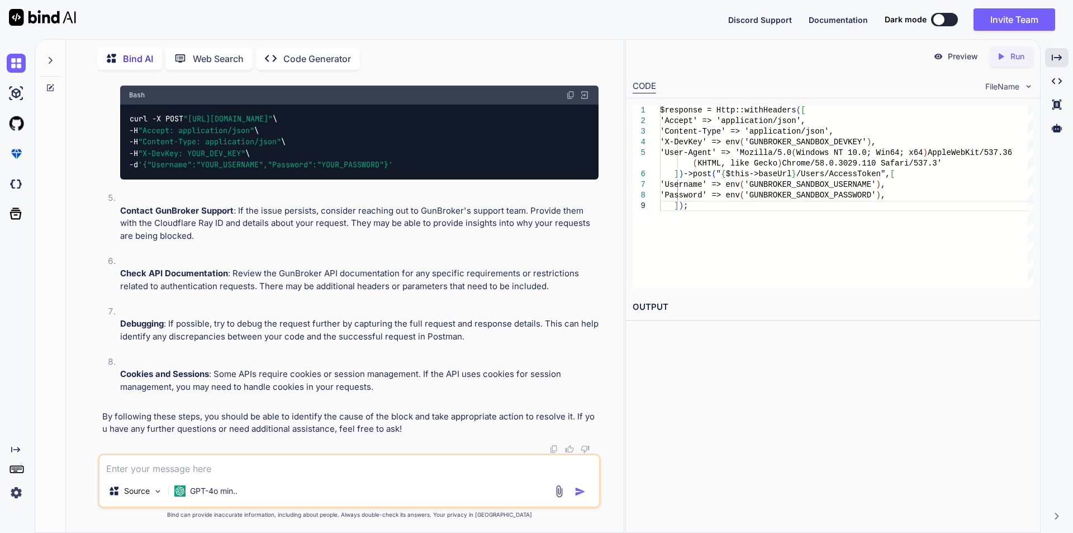
click at [274, 179] on div "curl -X POST "[URL][DOMAIN_NAME]" \ -H "Accept: application/json" \ -H "Content…" at bounding box center [359, 142] width 478 height 75
drag, startPoint x: 194, startPoint y: 295, endPoint x: 377, endPoint y: 297, distance: 183.3
click at [273, 124] on span ""[URL][DOMAIN_NAME]"" at bounding box center [227, 119] width 89 height 10
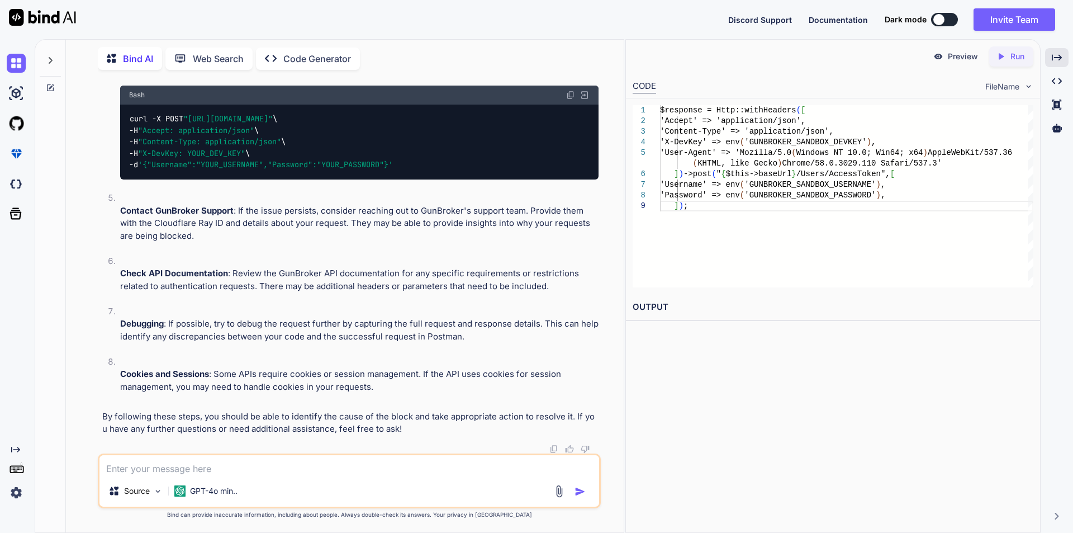
drag, startPoint x: 438, startPoint y: 293, endPoint x: 194, endPoint y: 297, distance: 244.3
click at [194, 124] on span ""[URL][DOMAIN_NAME]"" at bounding box center [227, 119] width 89 height 10
click at [273, 124] on span ""[URL][DOMAIN_NAME]"" at bounding box center [227, 119] width 89 height 10
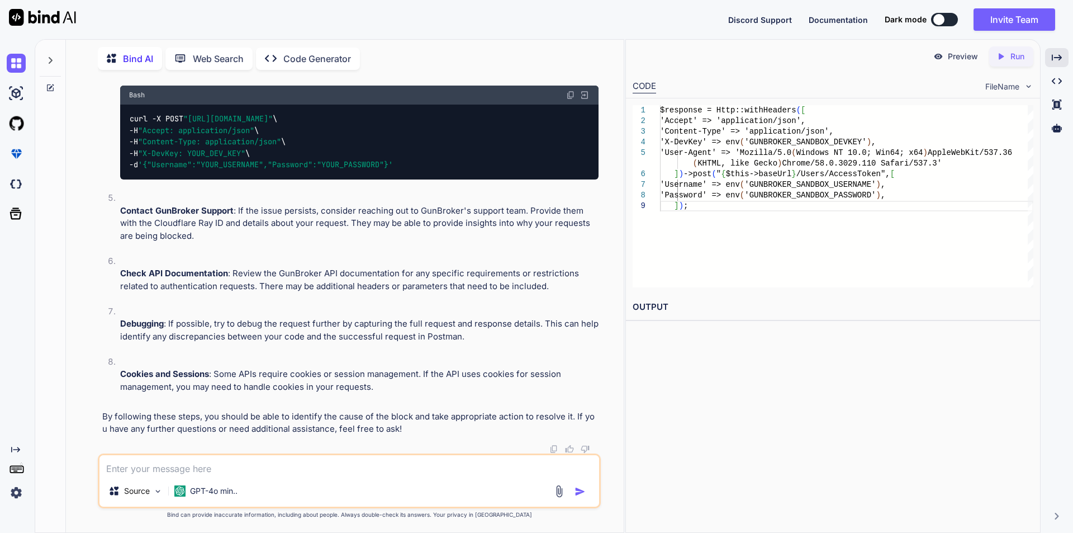
drag, startPoint x: 217, startPoint y: 294, endPoint x: 347, endPoint y: 293, distance: 129.1
click at [273, 124] on span ""[URL][DOMAIN_NAME]"" at bounding box center [227, 119] width 89 height 10
click at [474, 179] on div "curl -X POST "[URL][DOMAIN_NAME]" \ -H "Accept: application/json" \ -H "Content…" at bounding box center [359, 142] width 478 height 75
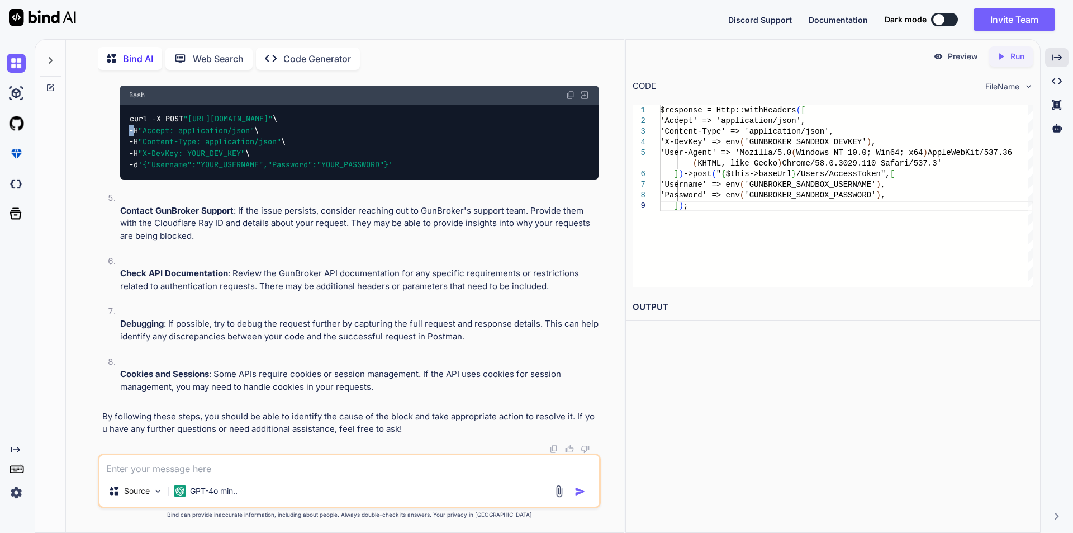
click at [474, 179] on div "curl -X POST "[URL][DOMAIN_NAME]" \ -H "Accept: application/json" \ -H "Content…" at bounding box center [359, 142] width 478 height 75
click at [273, 124] on span ""[URL][DOMAIN_NAME]"" at bounding box center [227, 119] width 89 height 10
click at [278, 457] on textarea at bounding box center [349, 465] width 500 height 20
paste textarea "curl -X POST "[URL][DOMAIN_NAME]" -H "Accept: application/json" -H "Content-Typ…"
type textarea "curl -X POST "[URL][DOMAIN_NAME]" -H "Accept: application/json" -H "Content-Typ…"
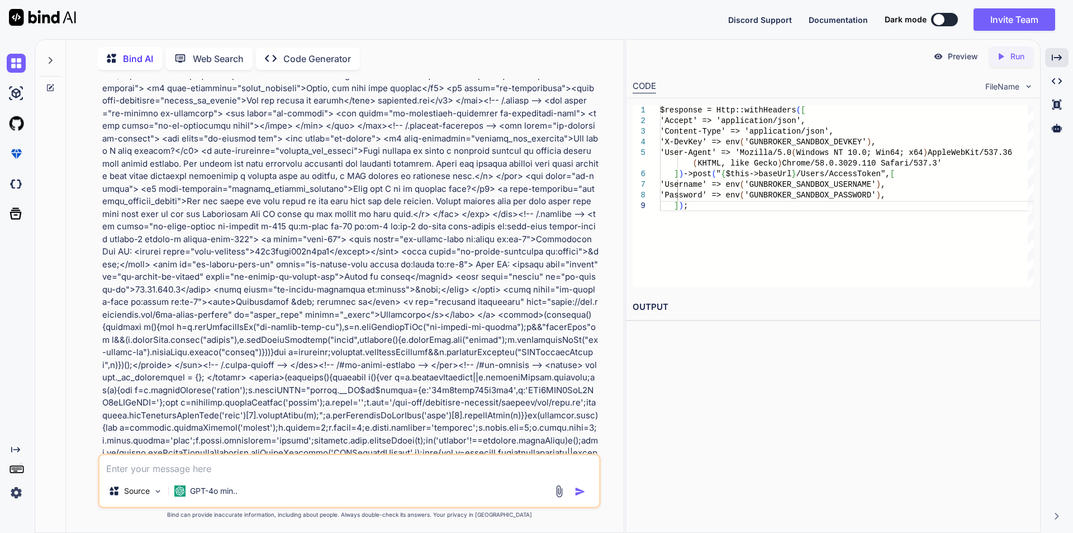
scroll to position [4851, 0]
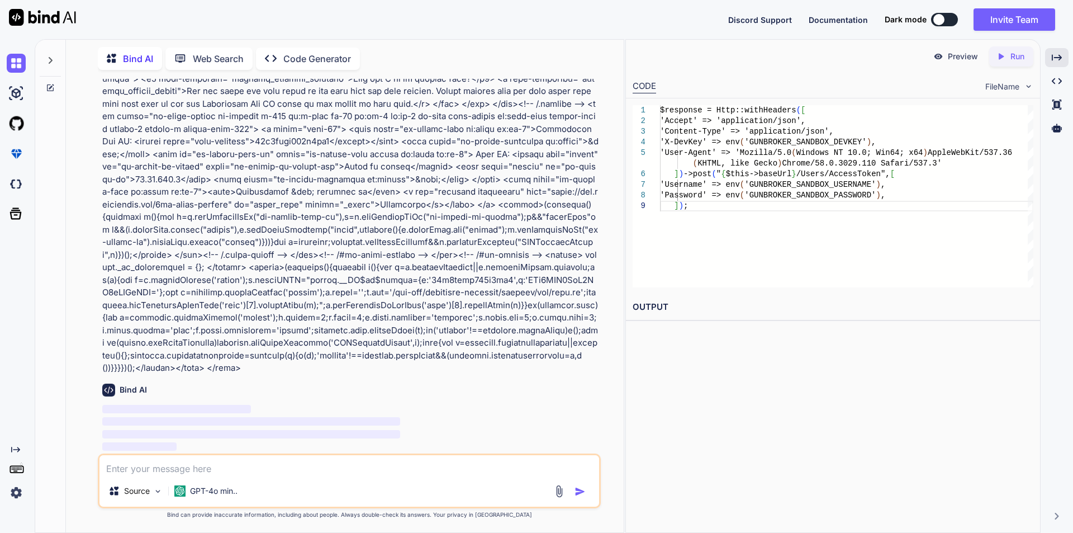
drag, startPoint x: 390, startPoint y: 368, endPoint x: 482, endPoint y: 368, distance: 92.2
click at [482, 368] on p at bounding box center [350, 85] width 496 height 578
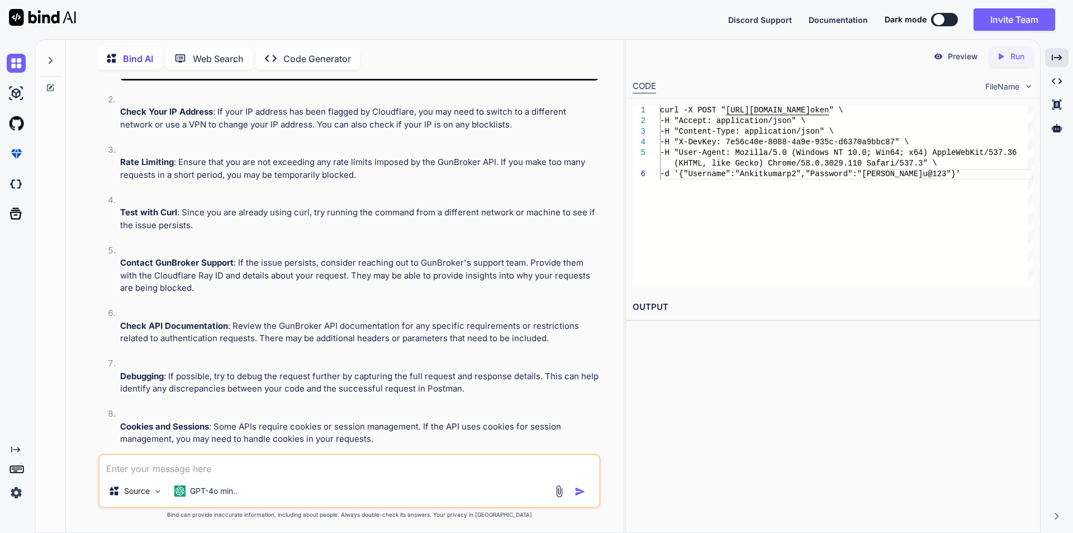
scroll to position [5153, 0]
drag, startPoint x: 127, startPoint y: 268, endPoint x: 283, endPoint y: 281, distance: 156.4
click at [283, 82] on div "curl -X POST "[URL][DOMAIN_NAME]" \ -H "Accept: application/json" \ -H "Content…" at bounding box center [359, 33] width 478 height 98
click at [246, 470] on textarea at bounding box center [349, 465] width 500 height 20
paste textarea "curl -X POST "[URL][DOMAIN_NAME]" -H "Accept: application/json" -H "Content-Typ…"
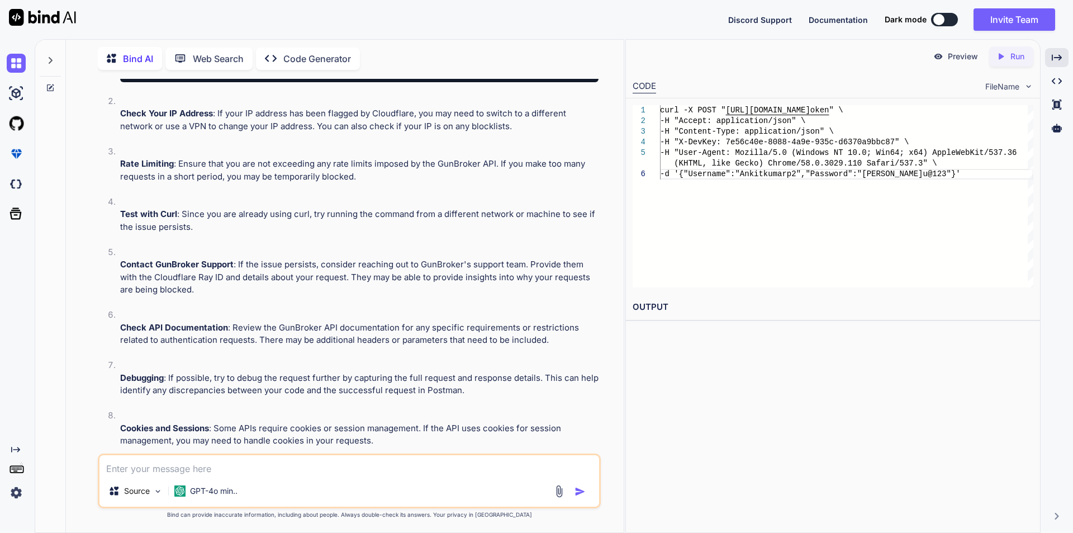
type textarea "curl -X POST "[URL][DOMAIN_NAME]" -H "Accept: application/json" -H "Content-Typ…"
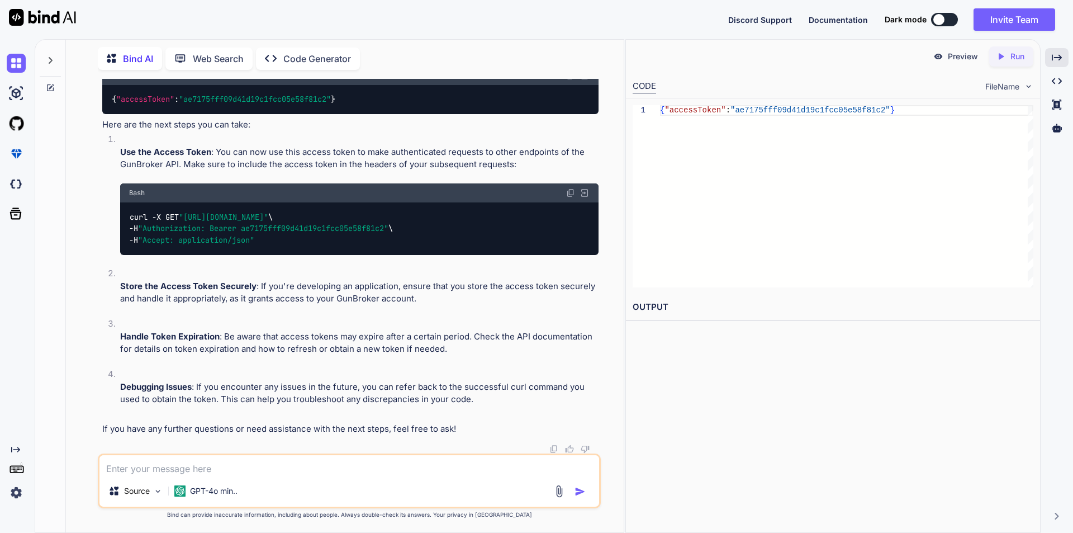
scroll to position [5978, 0]
type textarea "so give code to implement in laravel"
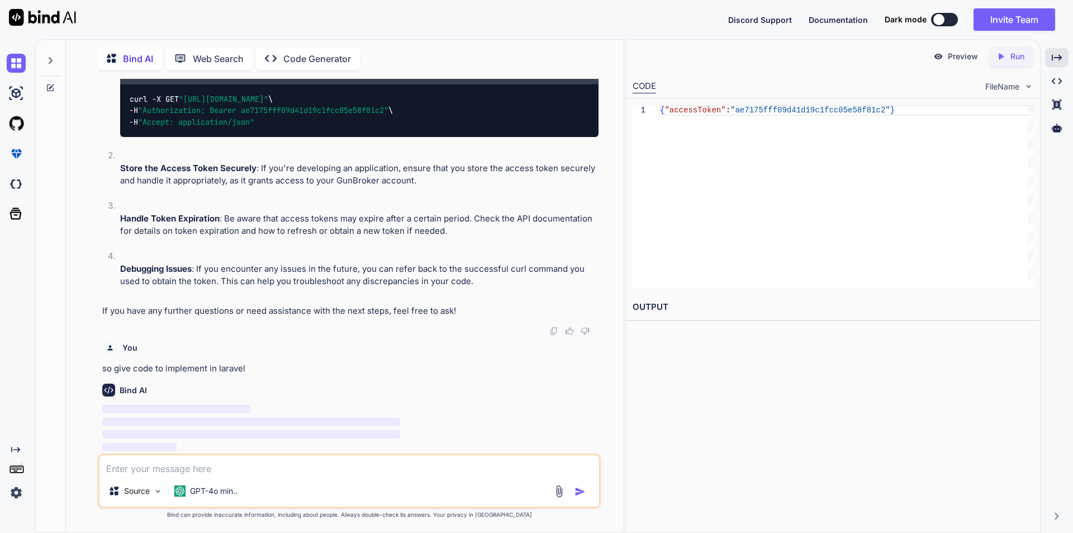
scroll to position [6096, 0]
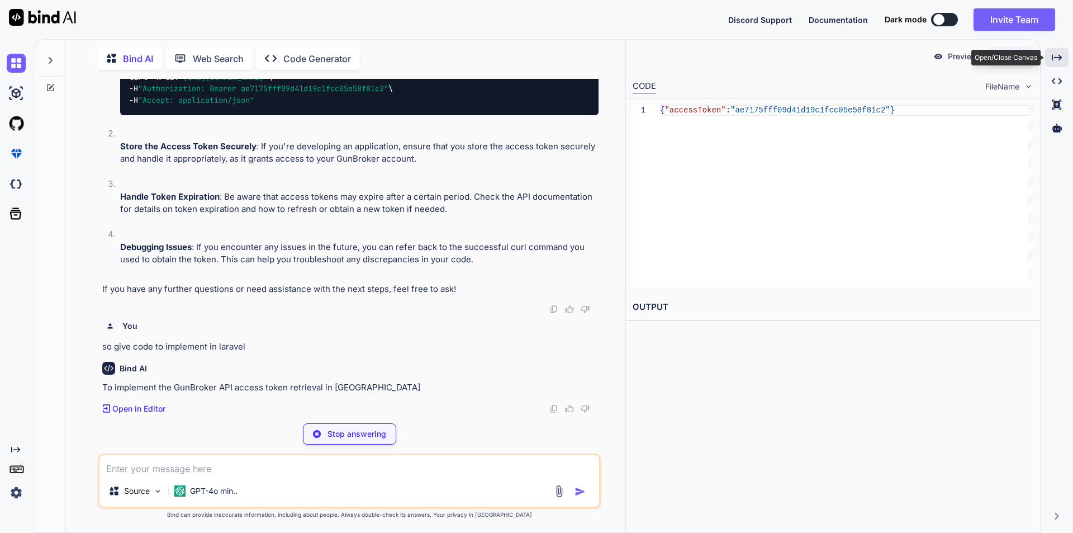
click at [1054, 58] on icon at bounding box center [1057, 57] width 10 height 6
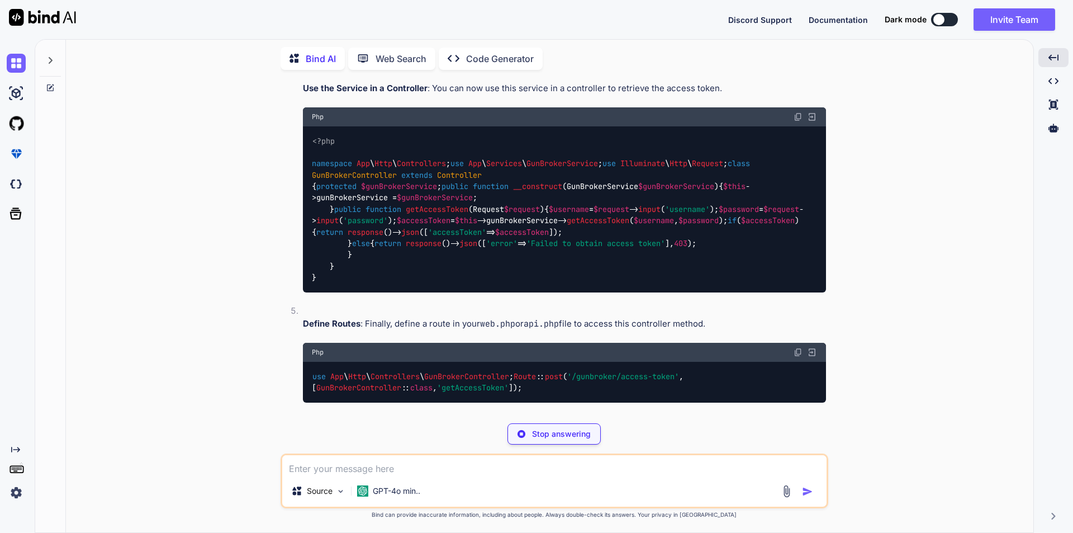
scroll to position [6759, 0]
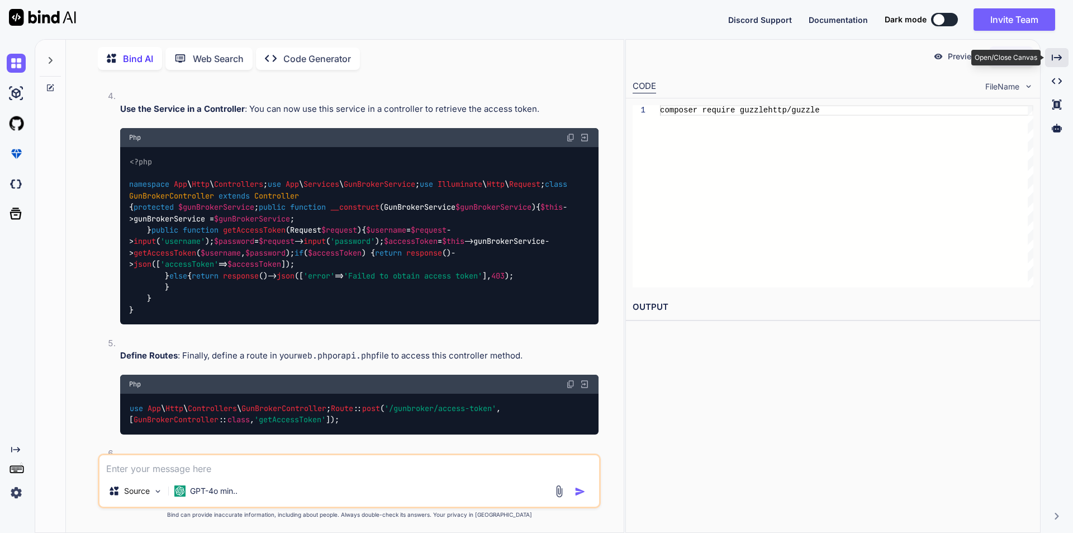
click at [1050, 58] on div "Created with Pixso." at bounding box center [1056, 57] width 23 height 19
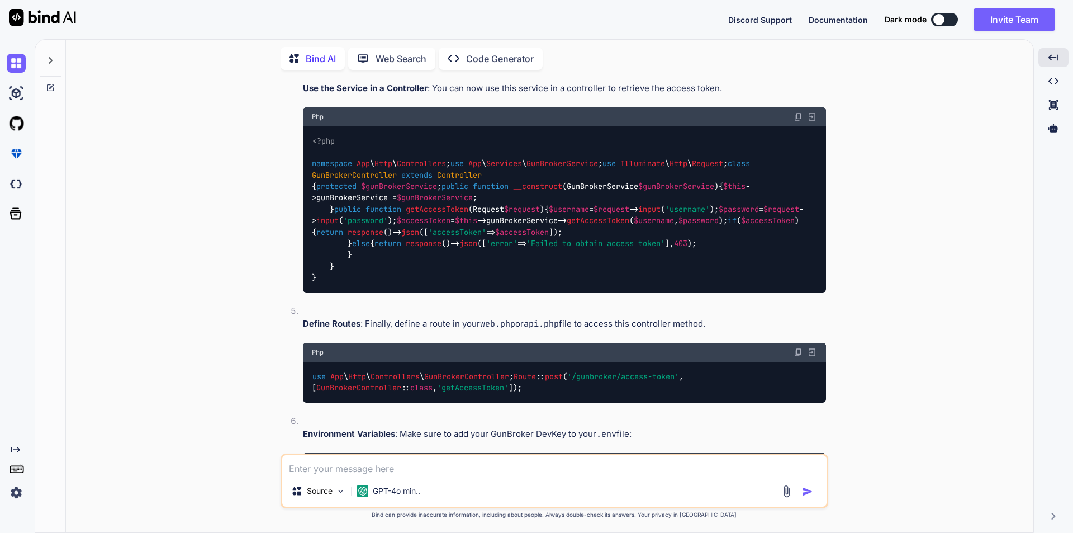
scroll to position [6389, 0]
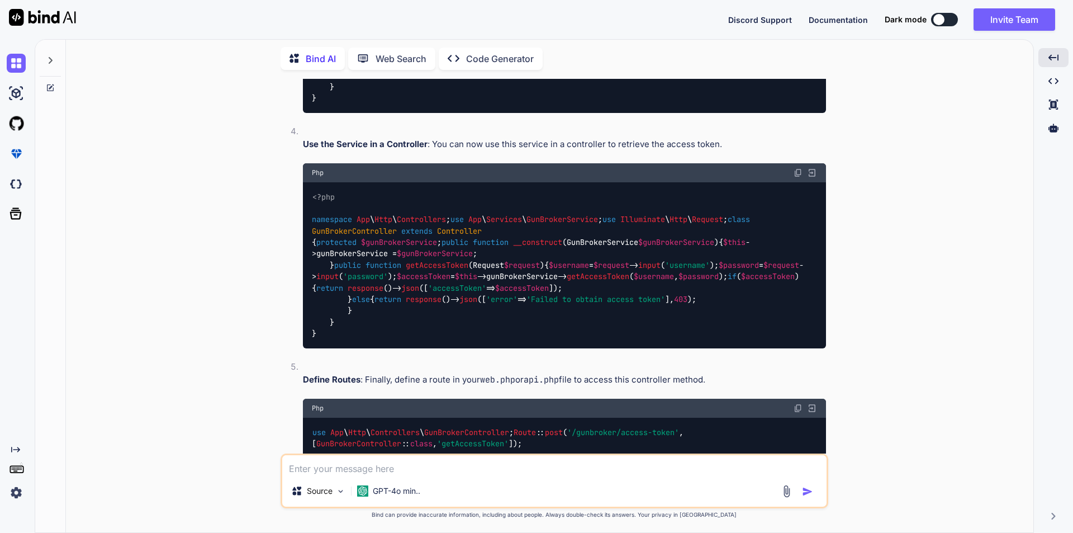
drag, startPoint x: 347, startPoint y: 279, endPoint x: 487, endPoint y: 275, distance: 139.8
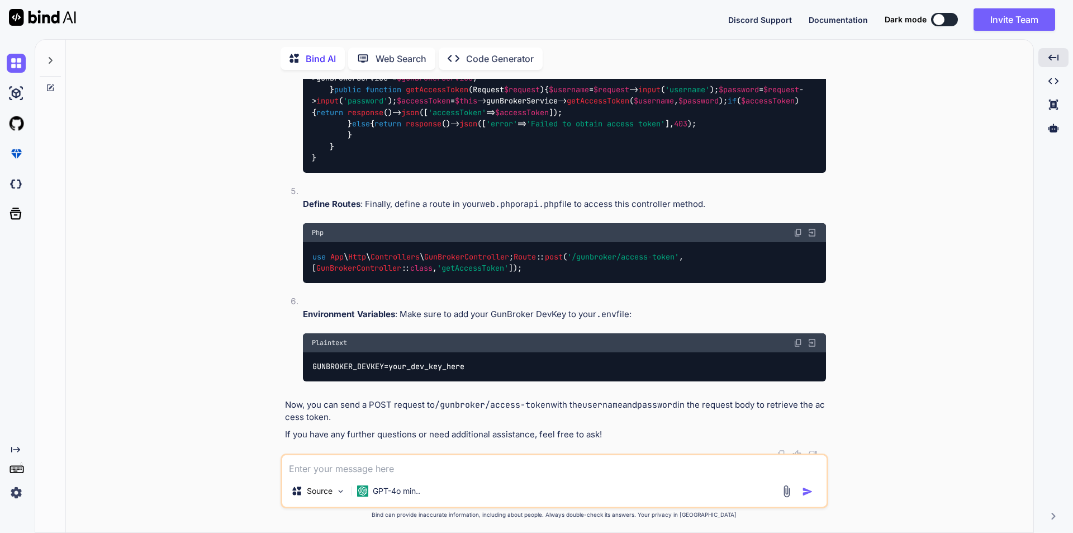
scroll to position [6500, 0]
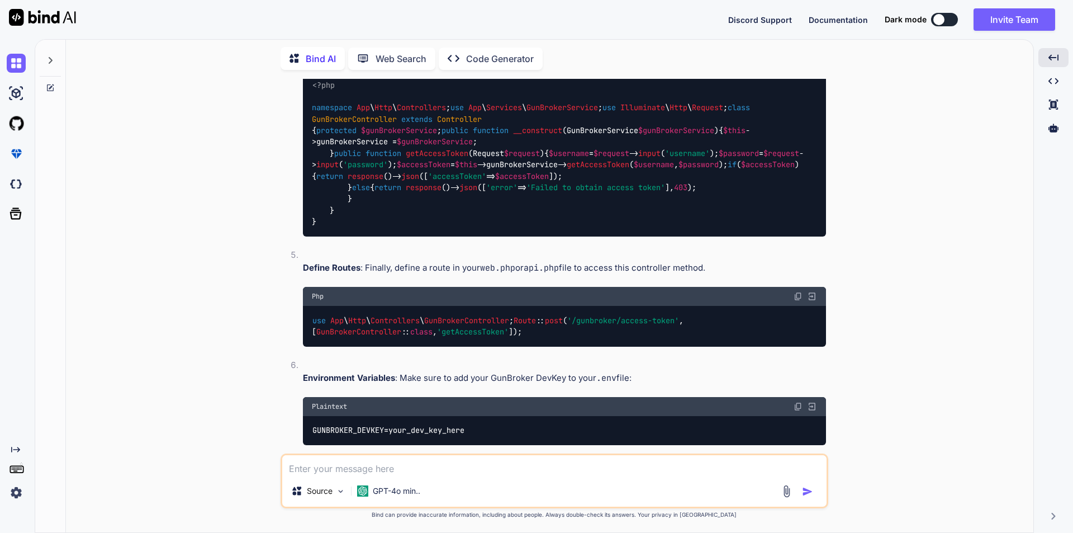
drag, startPoint x: 363, startPoint y: 245, endPoint x: 623, endPoint y: 376, distance: 290.7
drag, startPoint x: 472, startPoint y: 210, endPoint x: 562, endPoint y: 209, distance: 90.0
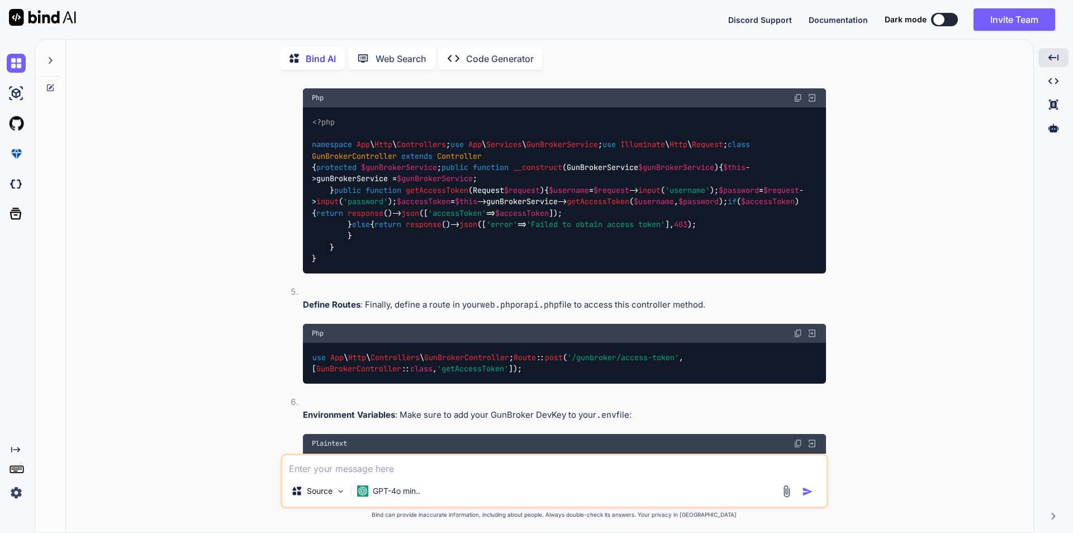
scroll to position [6444, 0]
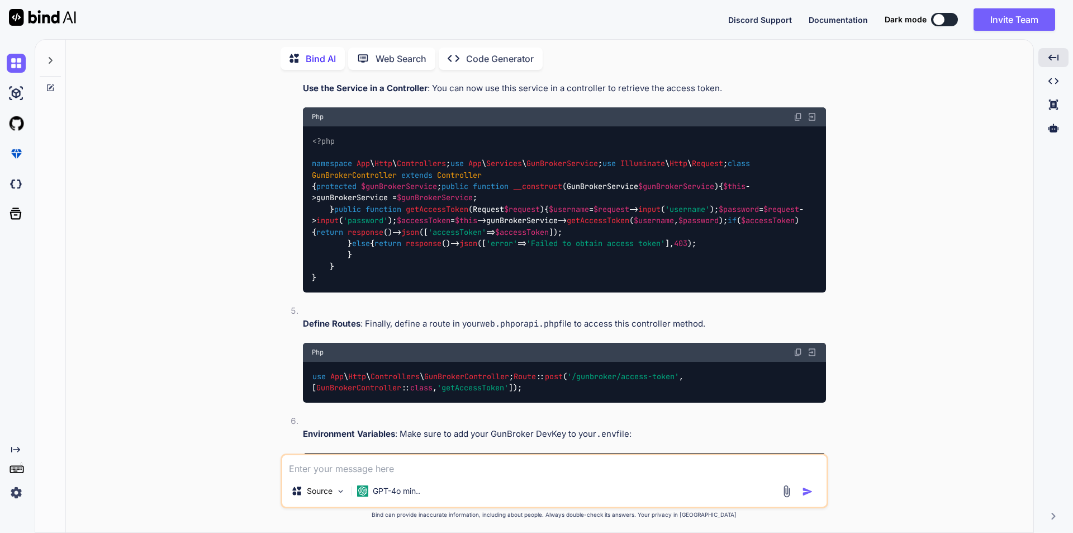
drag, startPoint x: 405, startPoint y: 163, endPoint x: 326, endPoint y: 164, distance: 79.4
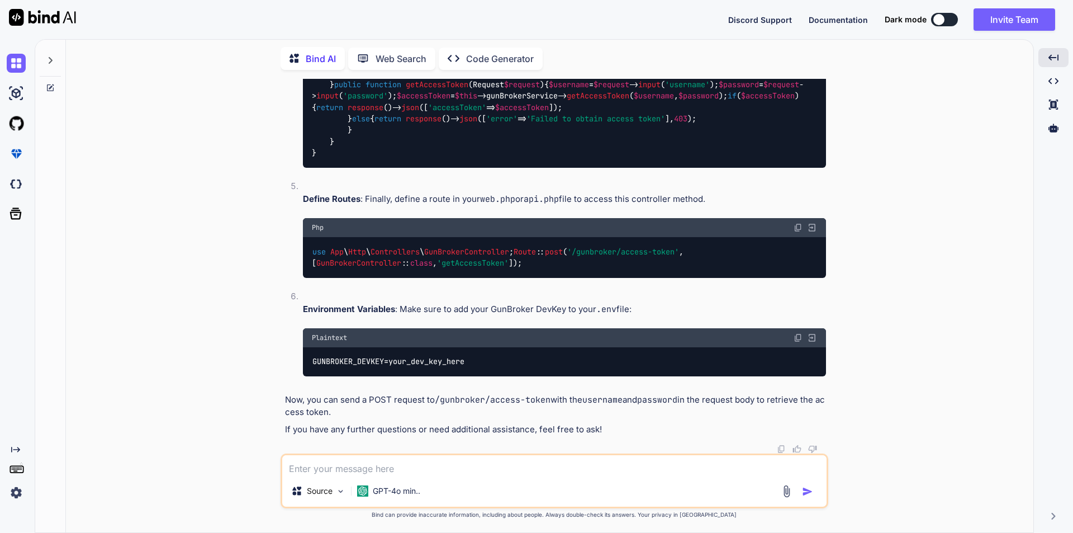
scroll to position [6668, 0]
drag, startPoint x: 363, startPoint y: 235, endPoint x: 613, endPoint y: 245, distance: 250.0
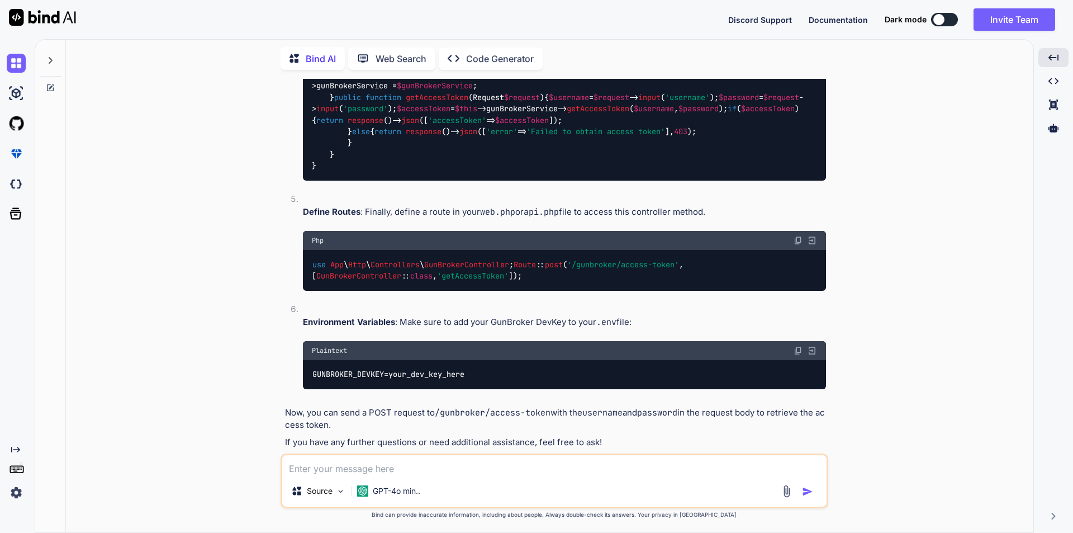
drag, startPoint x: 368, startPoint y: 349, endPoint x: 595, endPoint y: 349, distance: 227.5
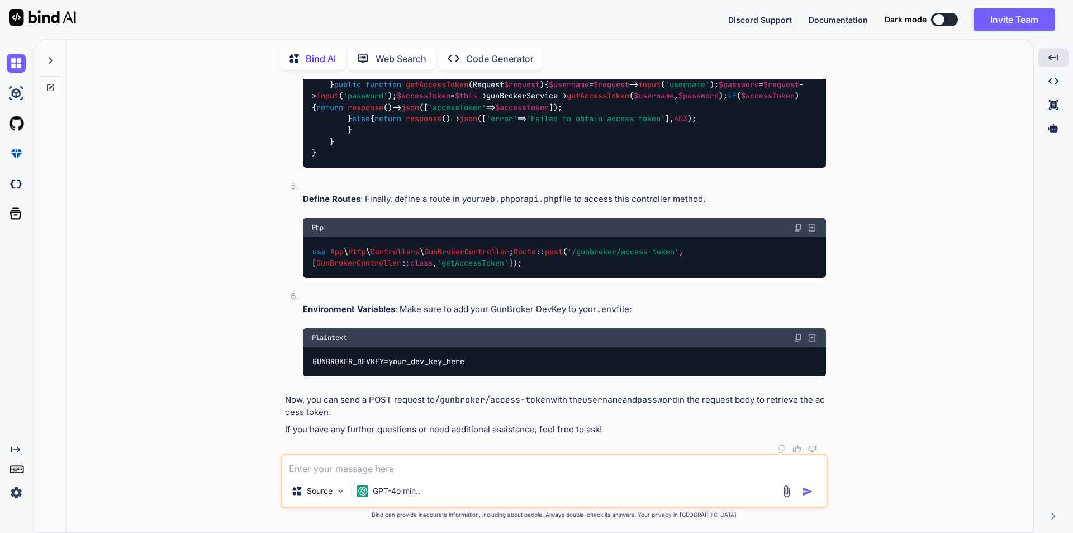
scroll to position [6724, 0]
drag, startPoint x: 363, startPoint y: 192, endPoint x: 554, endPoint y: 192, distance: 190.6
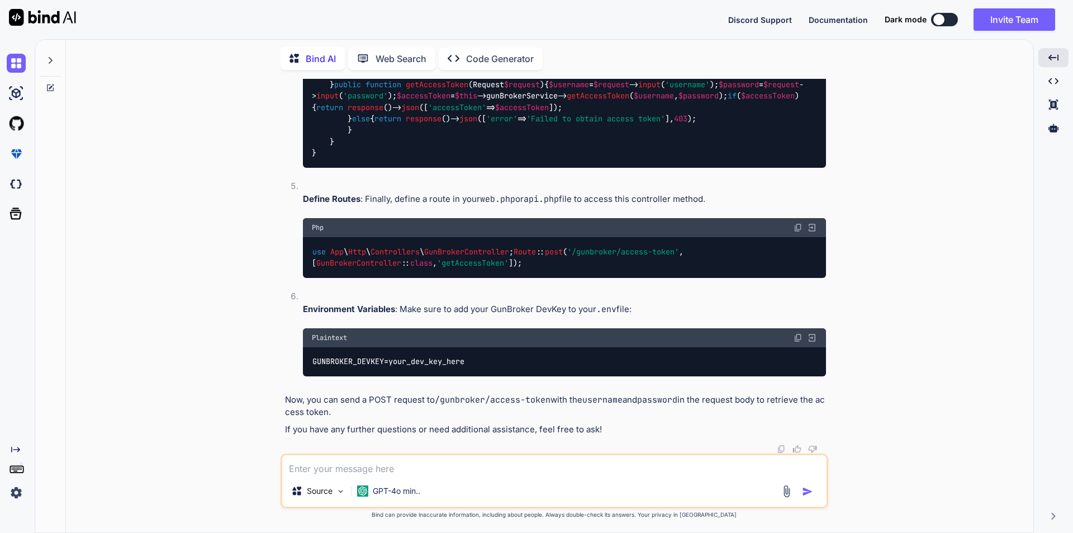
drag, startPoint x: 348, startPoint y: 118, endPoint x: 558, endPoint y: 211, distance: 229.4
drag, startPoint x: 347, startPoint y: 119, endPoint x: 393, endPoint y: 118, distance: 47.0
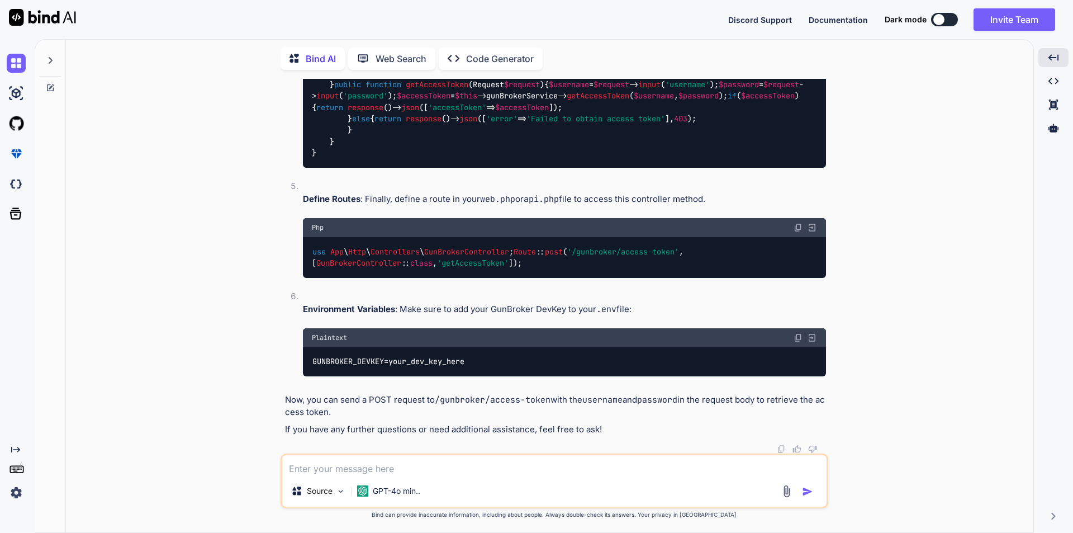
scroll to position [6780, 0]
drag, startPoint x: 357, startPoint y: 154, endPoint x: 374, endPoint y: 234, distance: 81.7
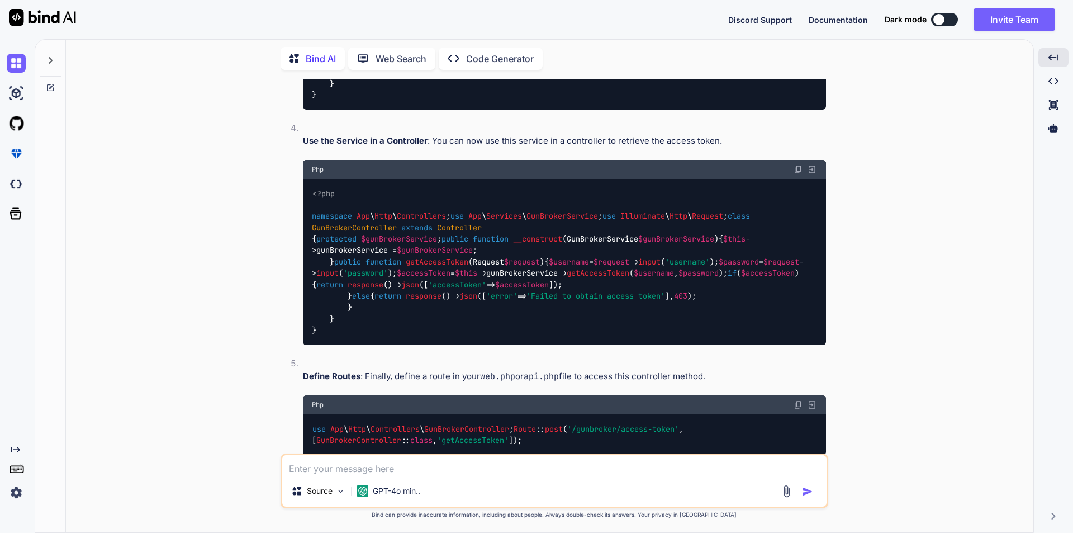
scroll to position [6389, 0]
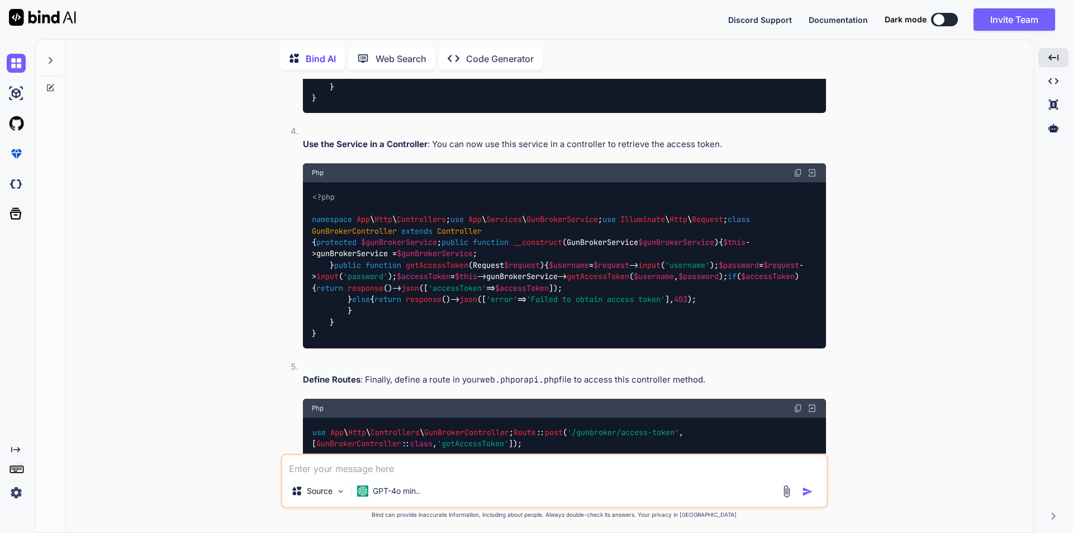
drag, startPoint x: 506, startPoint y: 172, endPoint x: 310, endPoint y: 177, distance: 195.7
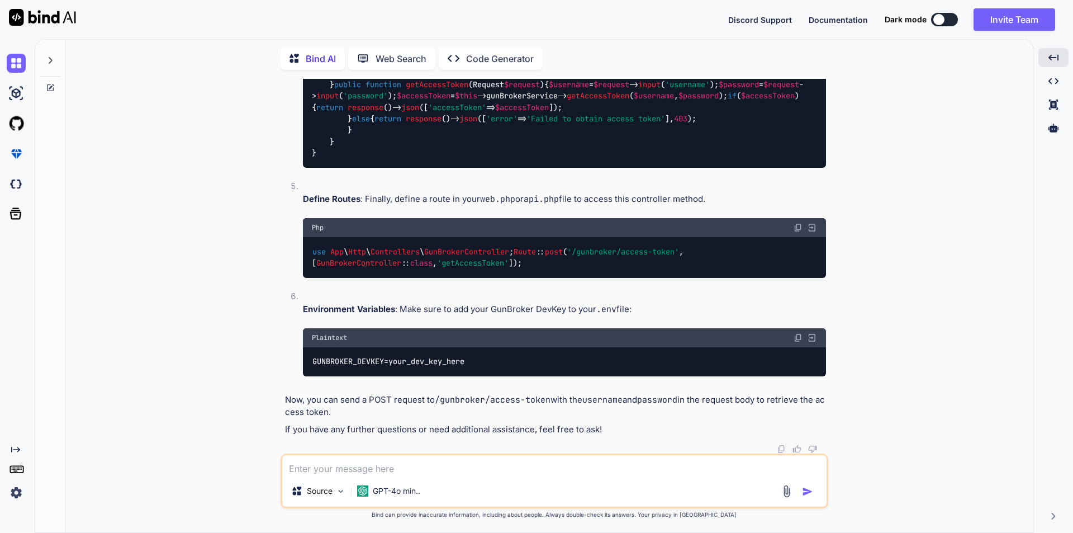
scroll to position [7329, 0]
click at [448, 461] on textarea at bounding box center [554, 465] width 544 height 20
type textarea "w"
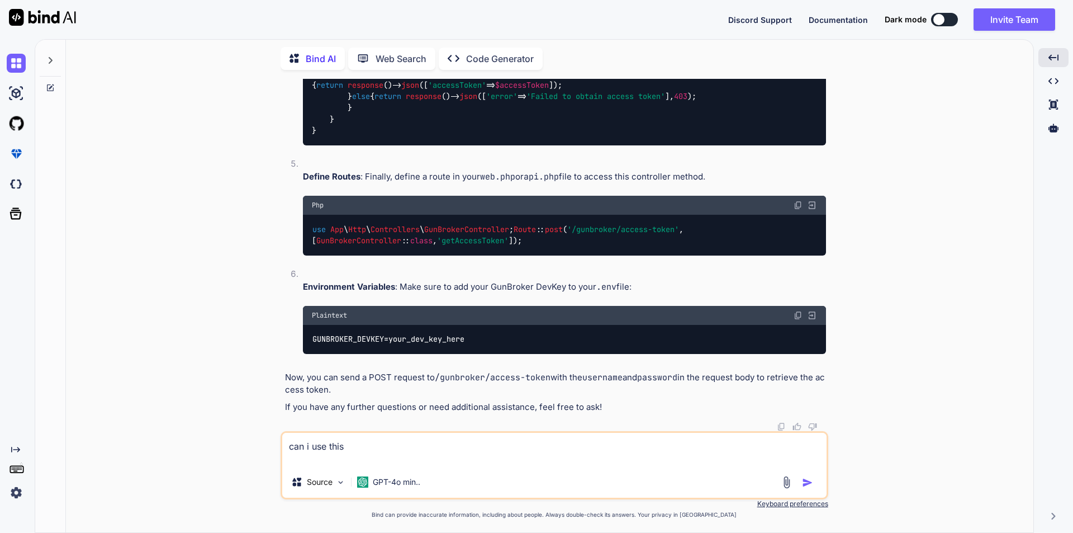
paste textarea "$response = Http::withHeaders([ 'Accept' => 'application/json', 'Content-Type' …"
type textarea "can i use this $response = Http::withHeaders([ 'Accept' => 'application/json', …"
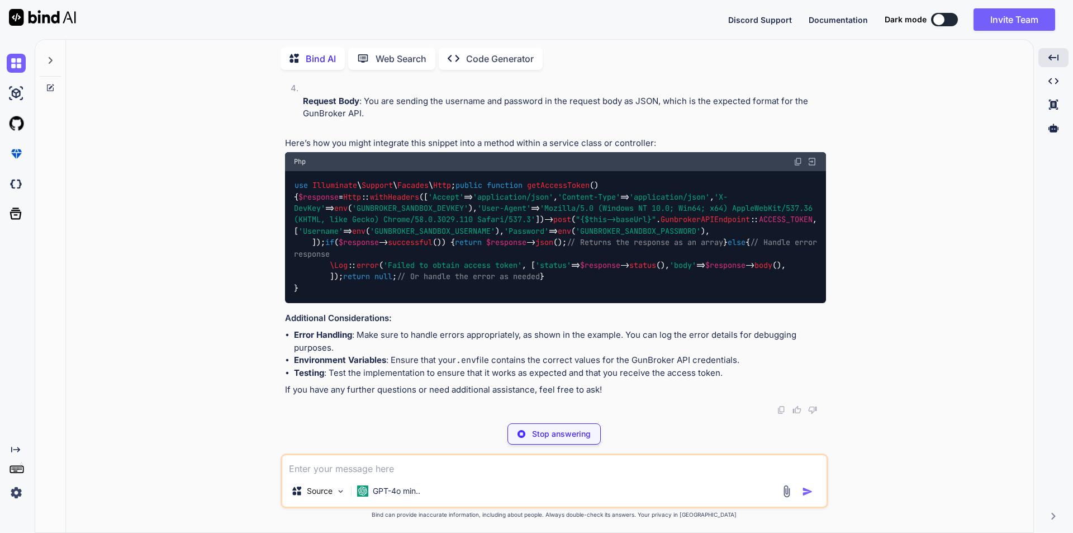
scroll to position [8508, 0]
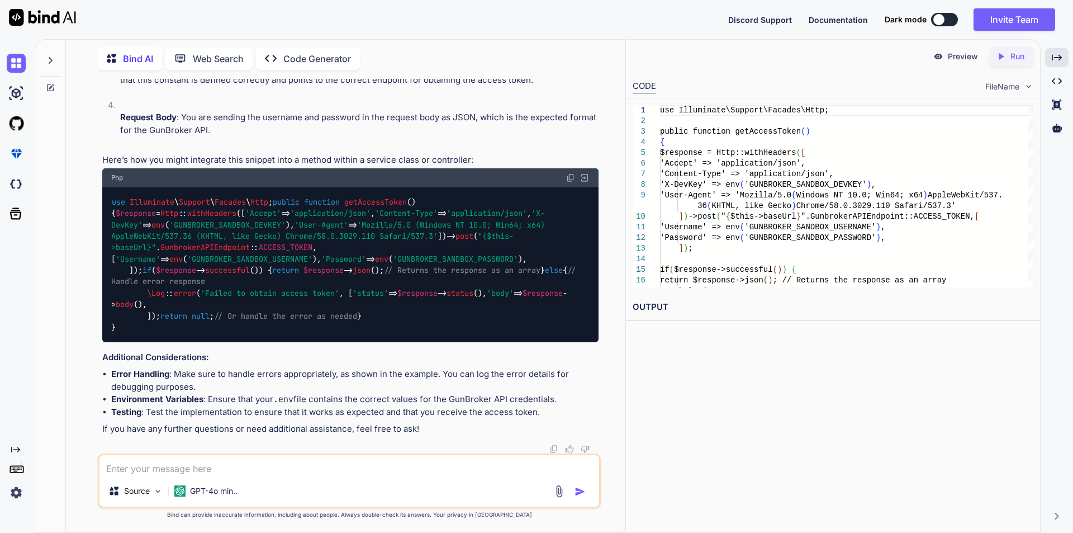
click at [292, 459] on textarea at bounding box center [349, 465] width 500 height 20
type textarea "but i am getting error"
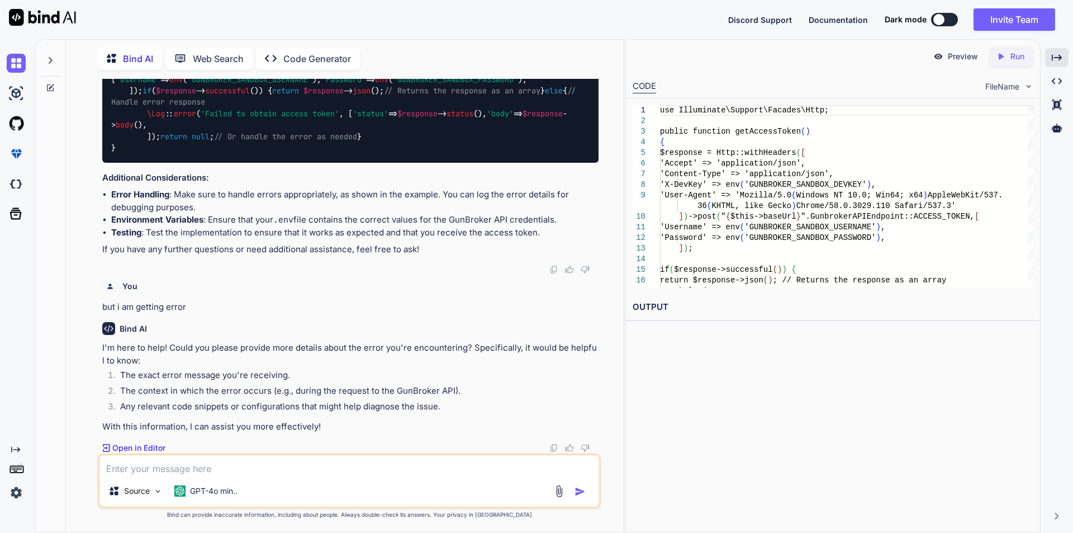
scroll to position [8687, 0]
click at [1052, 57] on icon at bounding box center [1057, 57] width 10 height 6
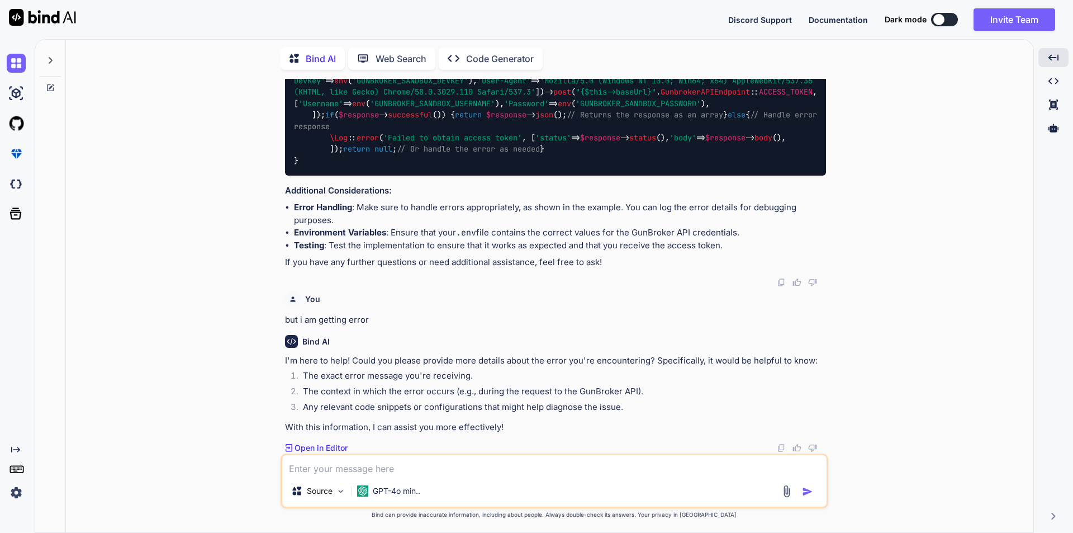
scroll to position [8100, 0]
click at [599, 176] on div "use Illuminate \ Support \ Facades \ Http ; public function getAccessToken ( ) …" at bounding box center [555, 110] width 541 height 132
click at [557, 176] on div "use Illuminate \ Support \ Facades \ Http ; public function getAccessToken ( ) …" at bounding box center [555, 110] width 541 height 132
click at [629, 176] on div "use Illuminate \ Support \ Facades \ Http ; public function getAccessToken ( ) …" at bounding box center [555, 110] width 541 height 132
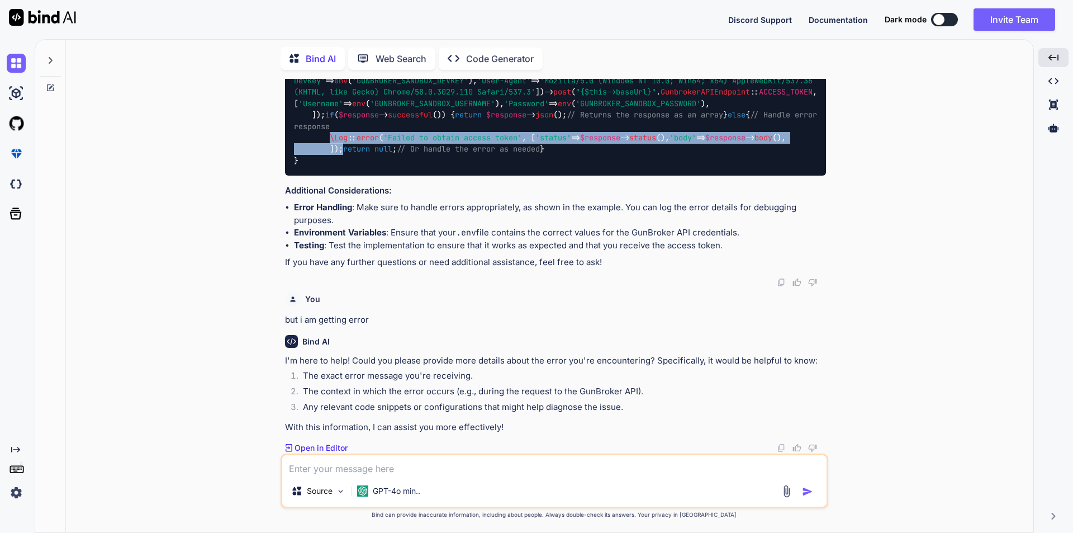
drag, startPoint x: 329, startPoint y: 260, endPoint x: 343, endPoint y: 290, distance: 33.3
click at [343, 166] on code "use Illuminate \ Support \ Facades \ Http ; public function getAccessToken ( ) …" at bounding box center [558, 109] width 528 height 114
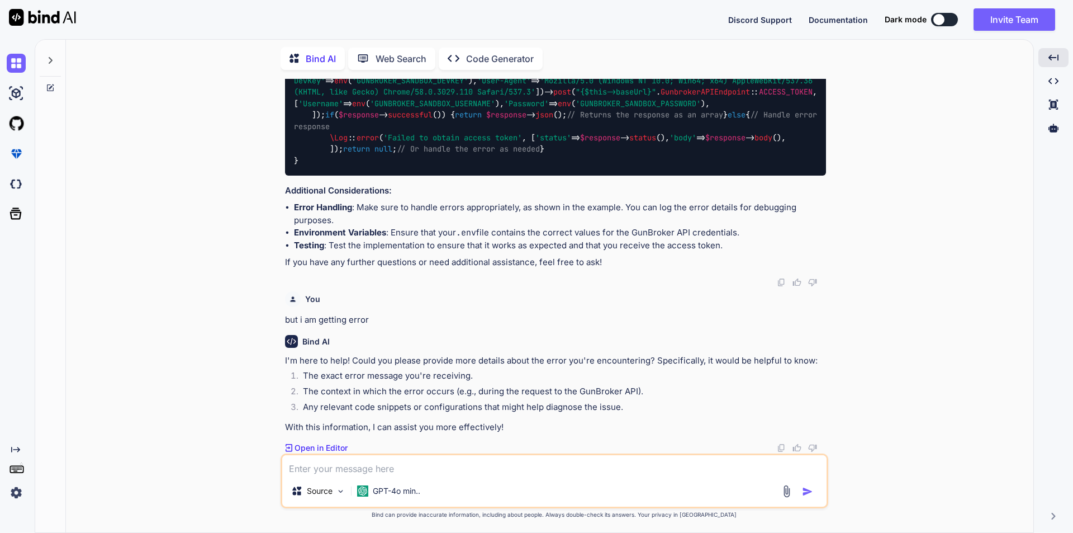
click at [435, 293] on div "You but i am getting error" at bounding box center [555, 307] width 541 height 40
